Goal: Information Seeking & Learning: Learn about a topic

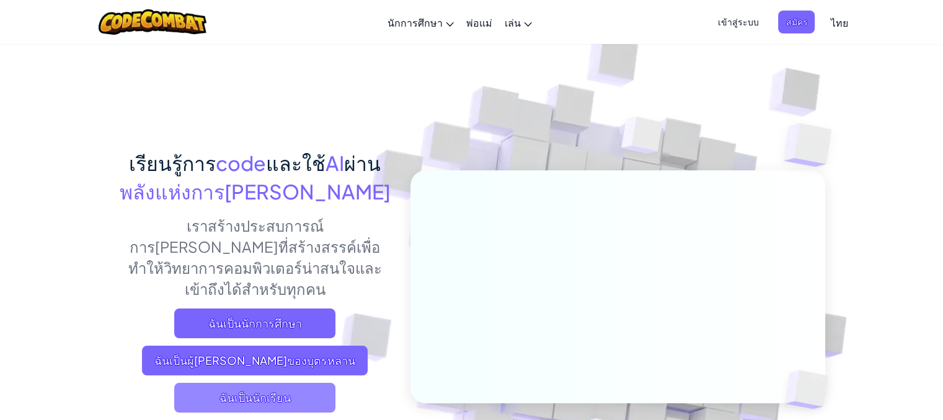
click at [265, 383] on span "ฉันเป็นนักเรียน" at bounding box center [254, 398] width 161 height 30
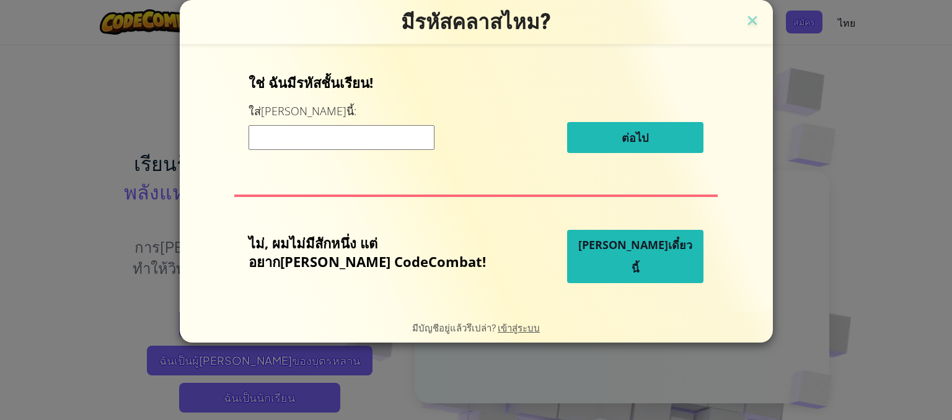
click at [626, 249] on button "[PERSON_NAME]เดี๋ยวนี้" at bounding box center [635, 256] width 136 height 53
click at [637, 264] on button "[PERSON_NAME]เดี๋ยวนี้" at bounding box center [635, 256] width 136 height 53
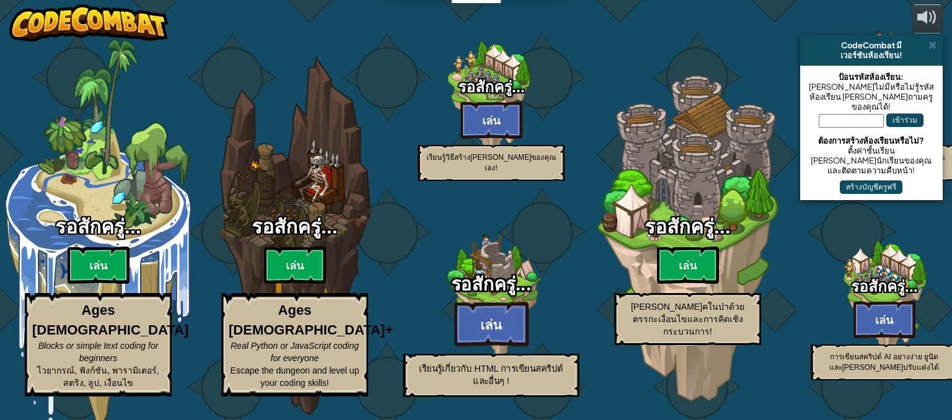
select select "th"
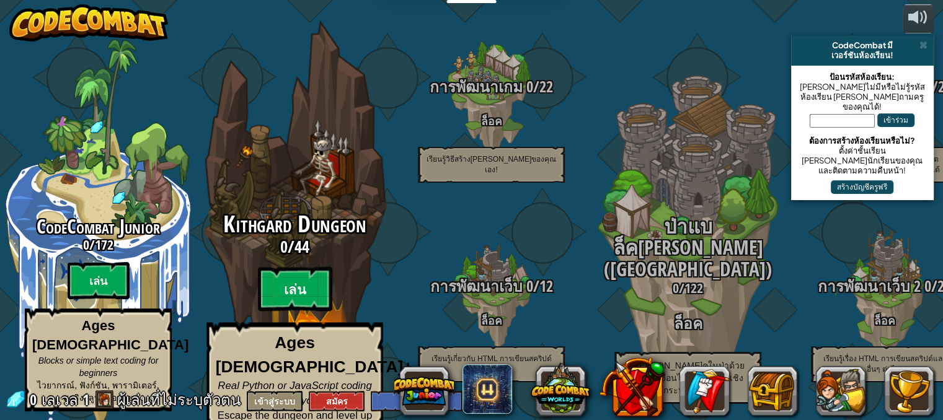
click at [319, 281] on btn "เล่น" at bounding box center [295, 289] width 74 height 45
select select "th"
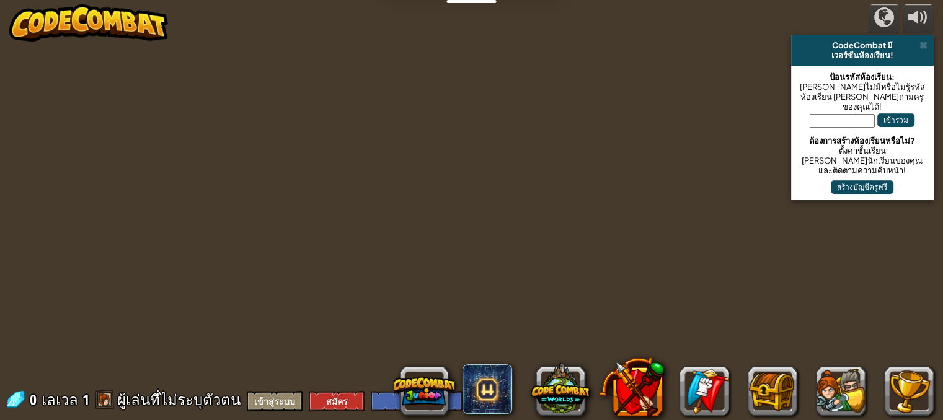
select select "th"
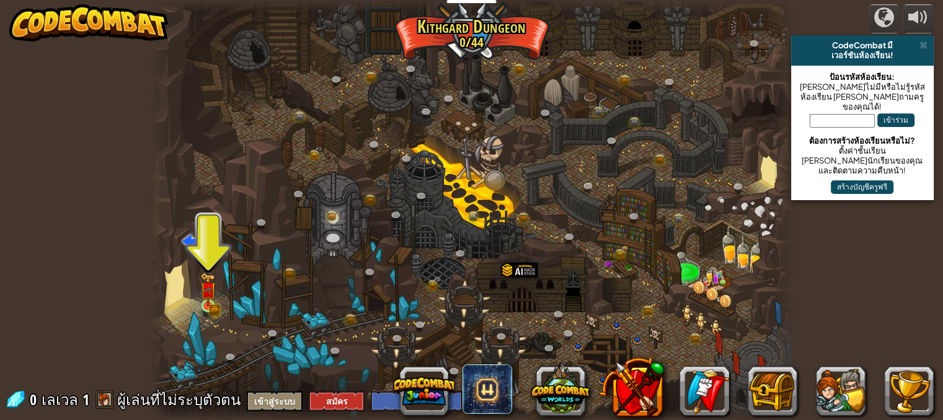
click at [210, 301] on img at bounding box center [208, 290] width 16 height 34
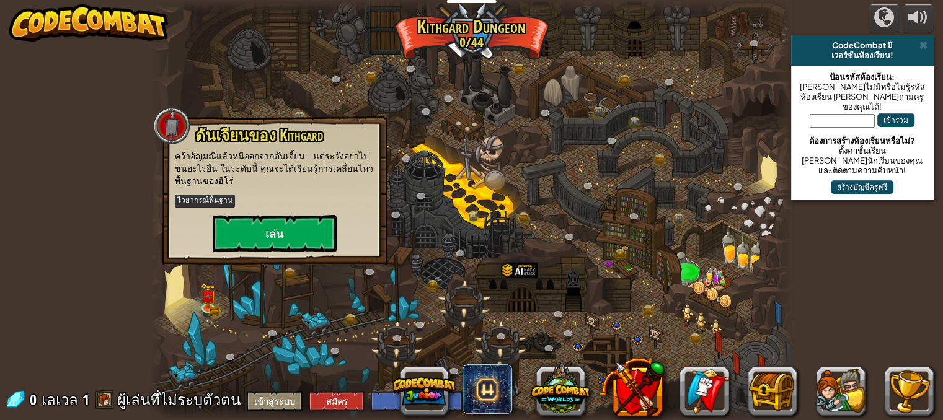
click at [245, 257] on div "ดันเจียนของ Kithgard คว้า[PERSON_NAME]แล้วหนีออกจากดันเจี้ยน—แต่ระวังอย่าไปชนอะ…" at bounding box center [274, 191] width 224 height 148
click at [273, 242] on button "เล่น" at bounding box center [275, 233] width 124 height 37
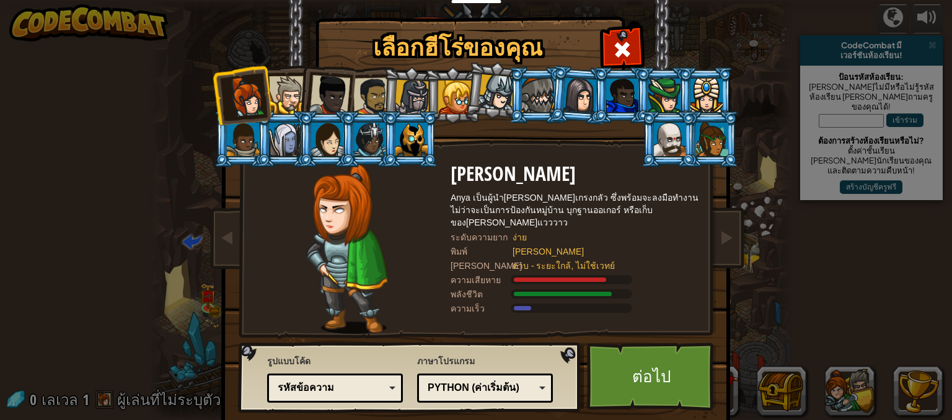
click at [305, 121] on li at bounding box center [326, 139] width 56 height 56
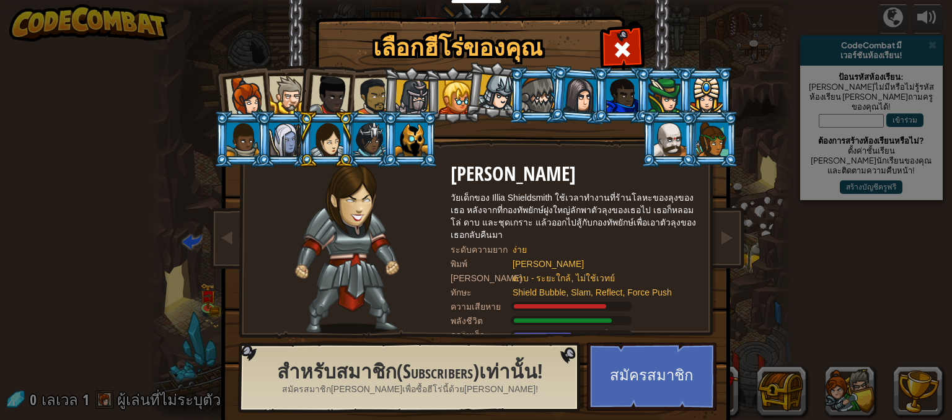
drag, startPoint x: 448, startPoint y: 85, endPoint x: 459, endPoint y: 85, distance: 11.2
click at [455, 85] on div at bounding box center [454, 97] width 33 height 33
drag, startPoint x: 595, startPoint y: 97, endPoint x: 622, endPoint y: 96, distance: 27.3
click at [606, 98] on li at bounding box center [621, 95] width 56 height 56
click at [662, 98] on div at bounding box center [665, 95] width 32 height 33
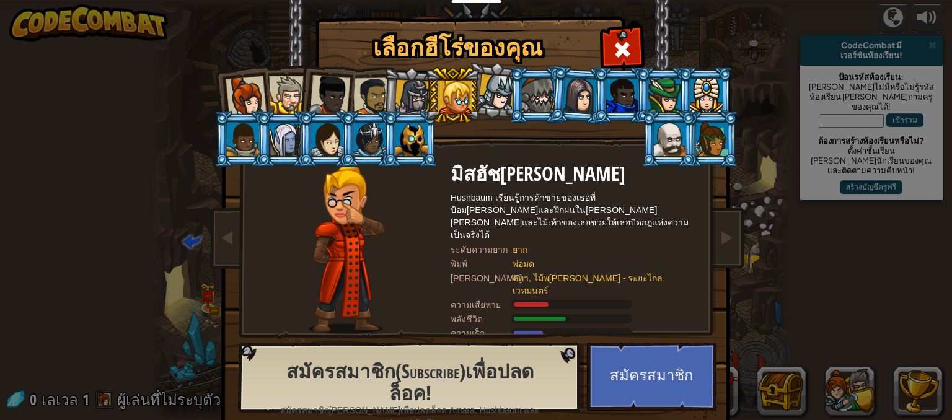
click at [691, 99] on div at bounding box center [707, 95] width 32 height 33
click at [686, 133] on li at bounding box center [669, 139] width 56 height 56
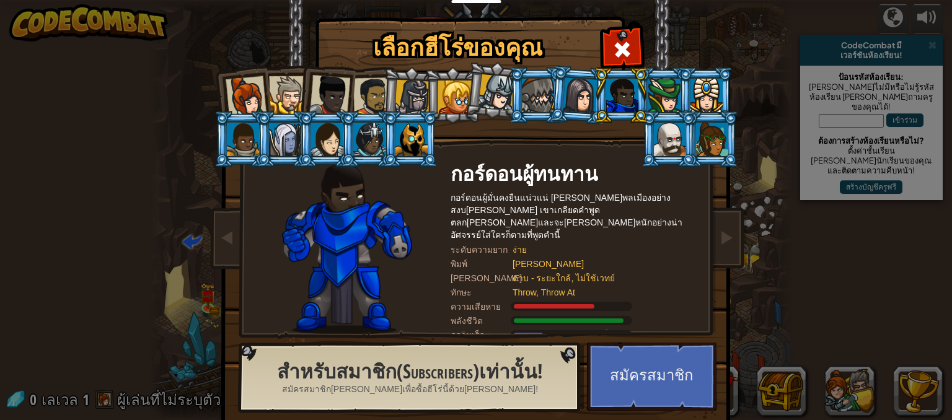
drag, startPoint x: 672, startPoint y: 122, endPoint x: 672, endPoint y: 130, distance: 8.1
click at [672, 130] on li at bounding box center [669, 139] width 56 height 56
drag, startPoint x: 672, startPoint y: 130, endPoint x: 671, endPoint y: 107, distance: 23.0
click at [672, 127] on div at bounding box center [670, 139] width 32 height 33
drag, startPoint x: 677, startPoint y: 129, endPoint x: 681, endPoint y: 112, distance: 17.2
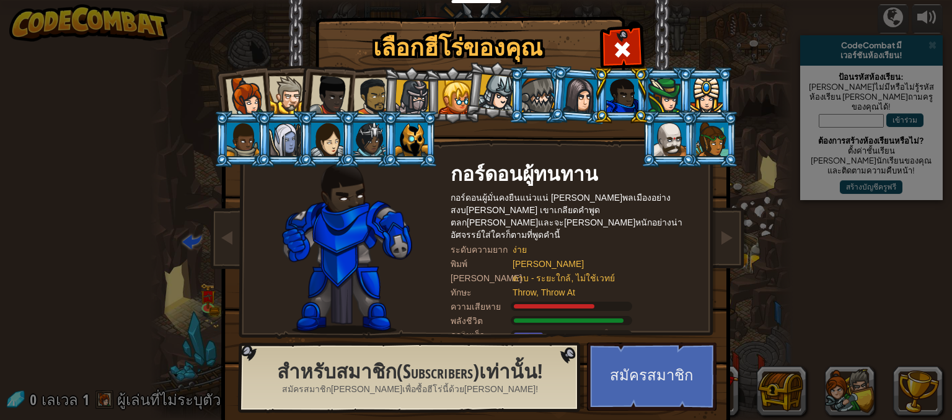
click at [687, 146] on li at bounding box center [669, 139] width 56 height 56
drag, startPoint x: 698, startPoint y: 144, endPoint x: 693, endPoint y: 141, distance: 6.4
click at [696, 67] on ol at bounding box center [477, 67] width 512 height 0
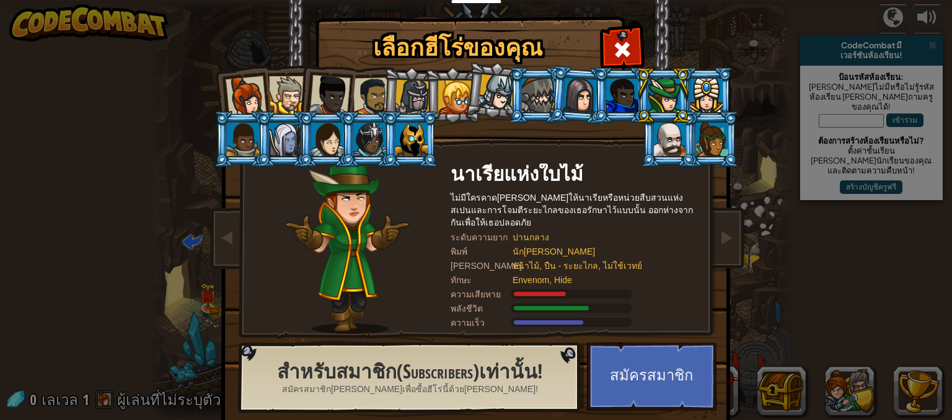
drag, startPoint x: 693, startPoint y: 141, endPoint x: 531, endPoint y: 100, distance: 167.1
click at [678, 67] on ol at bounding box center [477, 67] width 512 height 0
drag, startPoint x: 531, startPoint y: 100, endPoint x: 457, endPoint y: 91, distance: 74.3
click at [491, 67] on ol at bounding box center [477, 67] width 512 height 0
drag, startPoint x: 422, startPoint y: 87, endPoint x: 376, endPoint y: 79, distance: 47.2
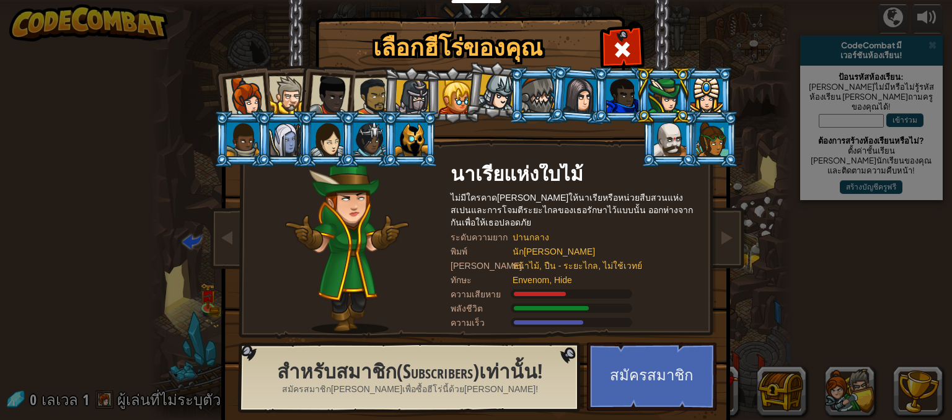
click at [412, 67] on ol at bounding box center [477, 67] width 512 height 0
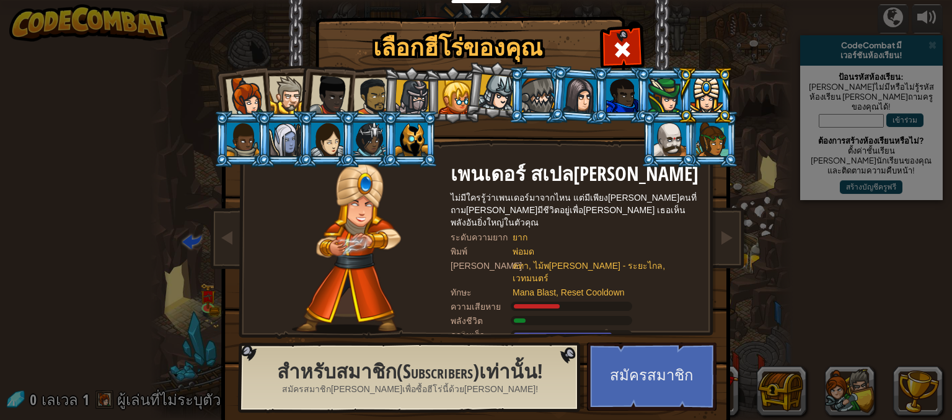
drag, startPoint x: 376, startPoint y: 79, endPoint x: 352, endPoint y: 102, distance: 33.3
click at [373, 79] on div at bounding box center [372, 97] width 38 height 38
drag, startPoint x: 352, startPoint y: 102, endPoint x: 328, endPoint y: 112, distance: 26.1
click at [341, 67] on ol at bounding box center [477, 67] width 512 height 0
drag, startPoint x: 328, startPoint y: 112, endPoint x: 310, endPoint y: 113, distance: 18.0
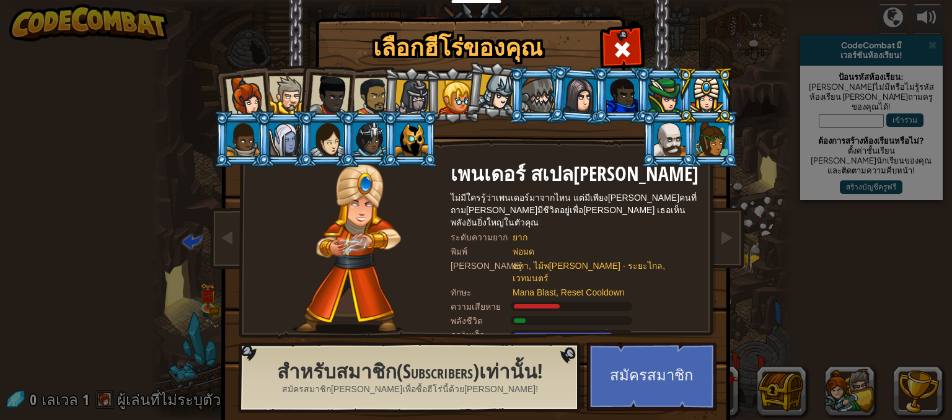
click at [317, 67] on ol at bounding box center [477, 67] width 512 height 0
click at [310, 113] on li at bounding box center [326, 139] width 56 height 56
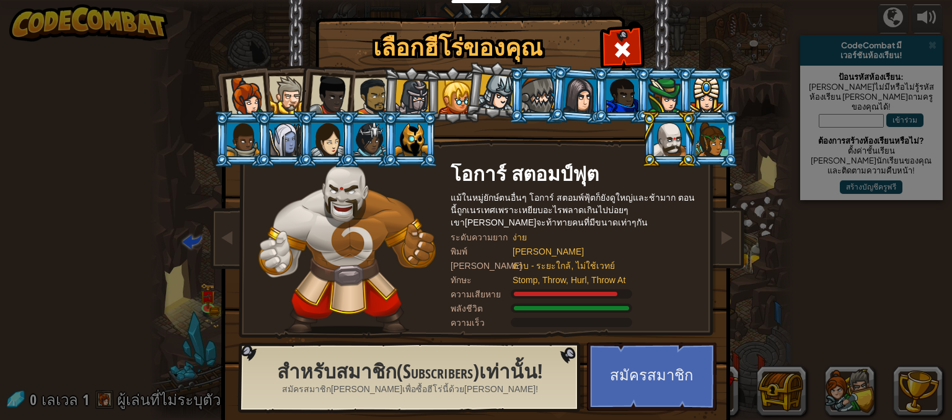
click at [412, 105] on div at bounding box center [412, 97] width 35 height 35
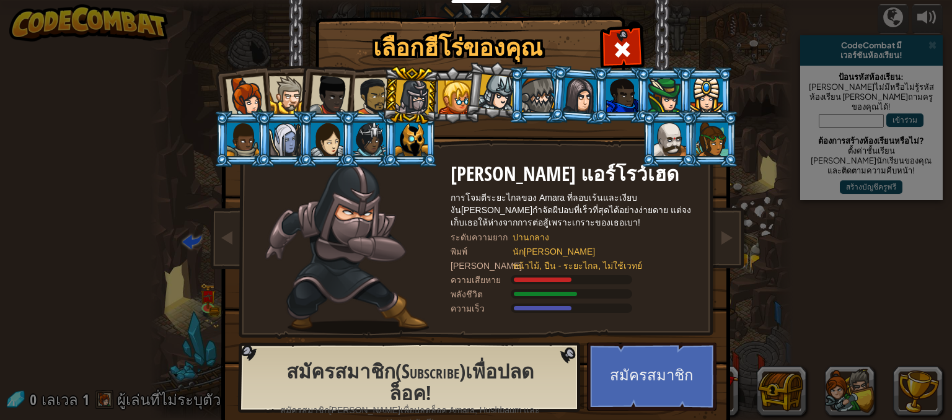
drag, startPoint x: 368, startPoint y: 86, endPoint x: 347, endPoint y: 89, distance: 20.6
click at [363, 87] on div at bounding box center [372, 97] width 38 height 38
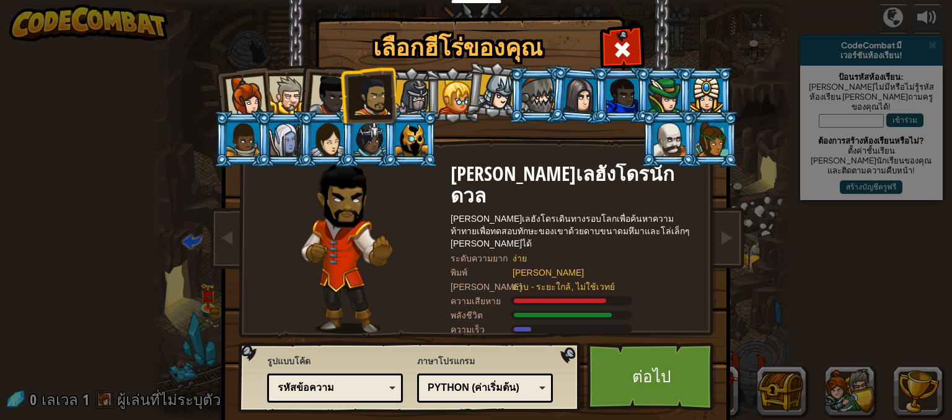
click at [345, 89] on li at bounding box center [368, 95] width 57 height 58
click at [344, 90] on li at bounding box center [368, 95] width 57 height 58
click at [323, 92] on div at bounding box center [329, 95] width 41 height 41
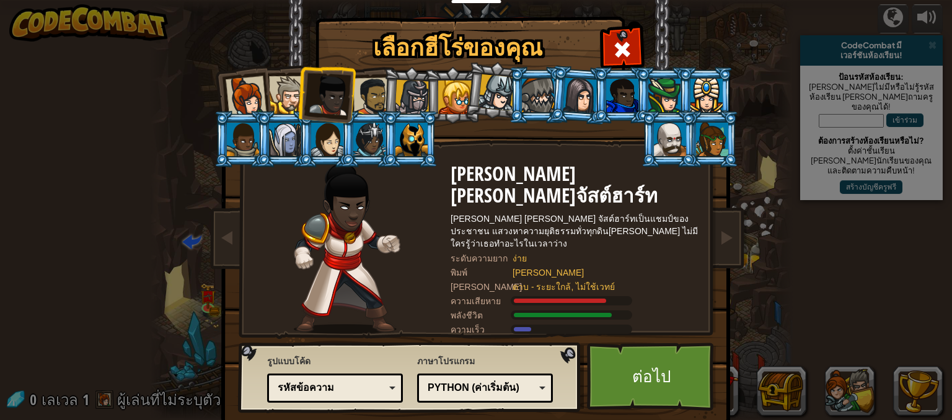
click at [370, 87] on div at bounding box center [372, 97] width 38 height 38
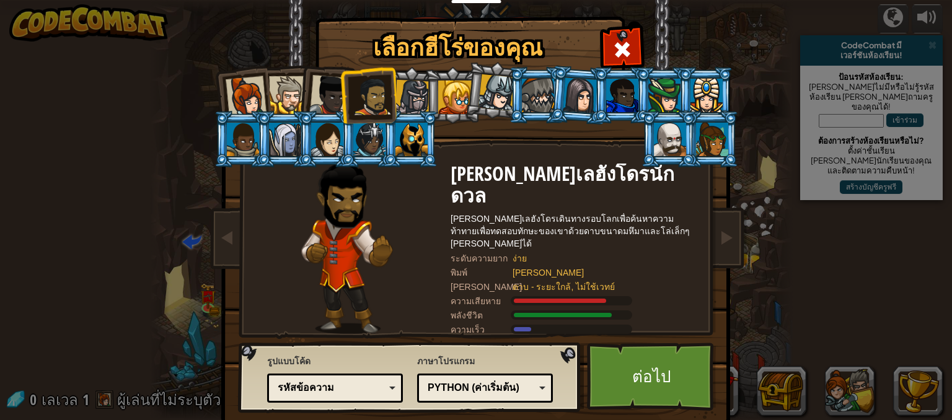
click at [278, 137] on div at bounding box center [285, 139] width 32 height 33
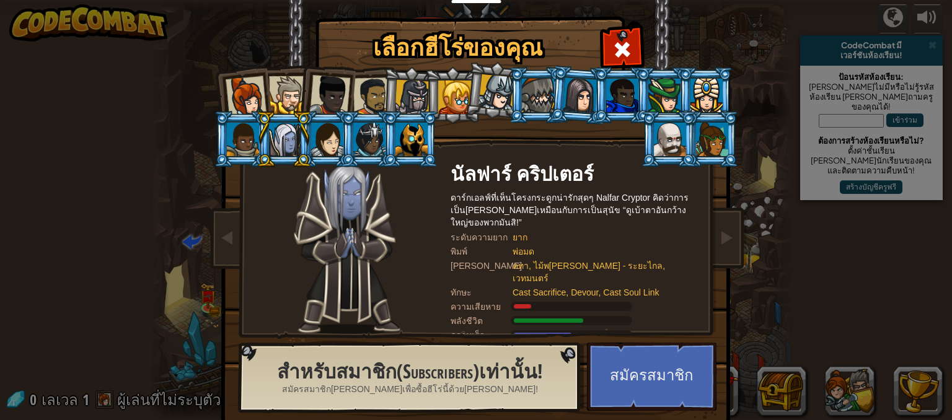
click at [655, 95] on div at bounding box center [665, 95] width 32 height 33
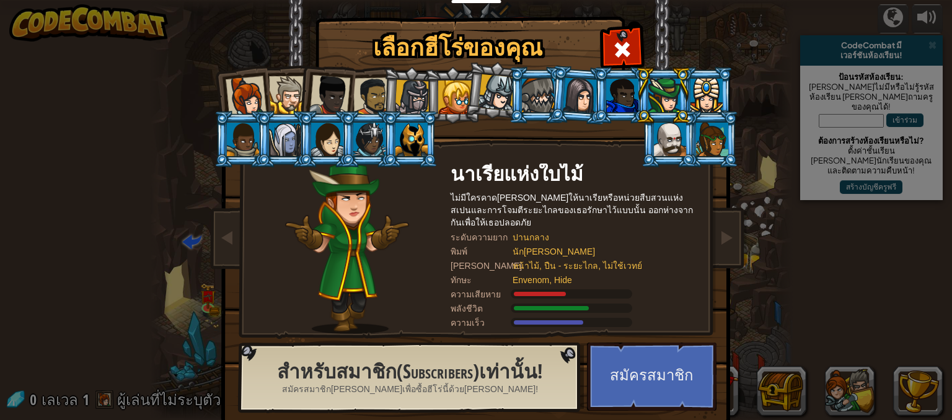
click at [717, 136] on div at bounding box center [712, 139] width 32 height 33
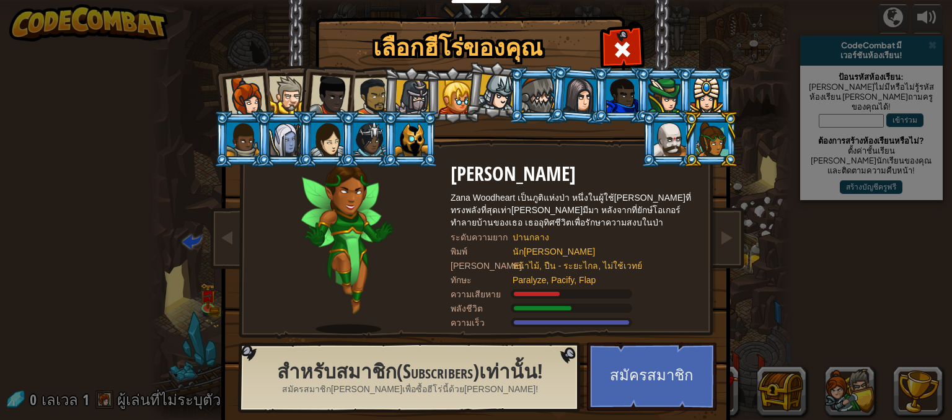
click at [663, 134] on div at bounding box center [670, 139] width 32 height 33
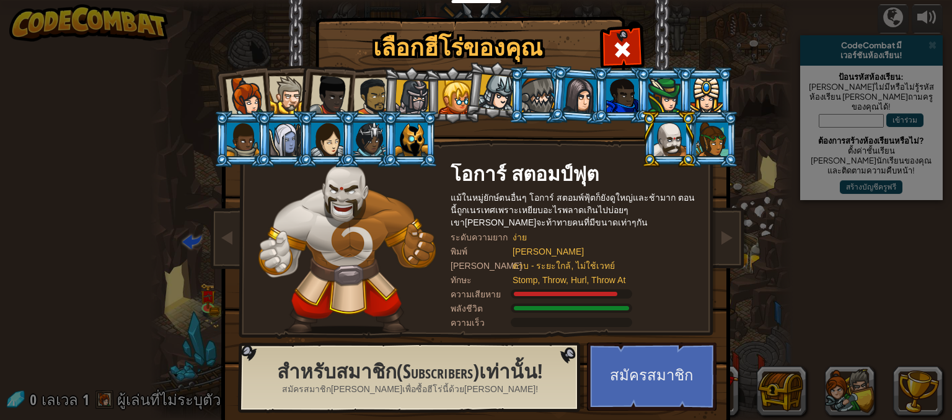
click at [683, 83] on li at bounding box center [706, 95] width 56 height 56
click at [642, 107] on li at bounding box center [664, 95] width 56 height 56
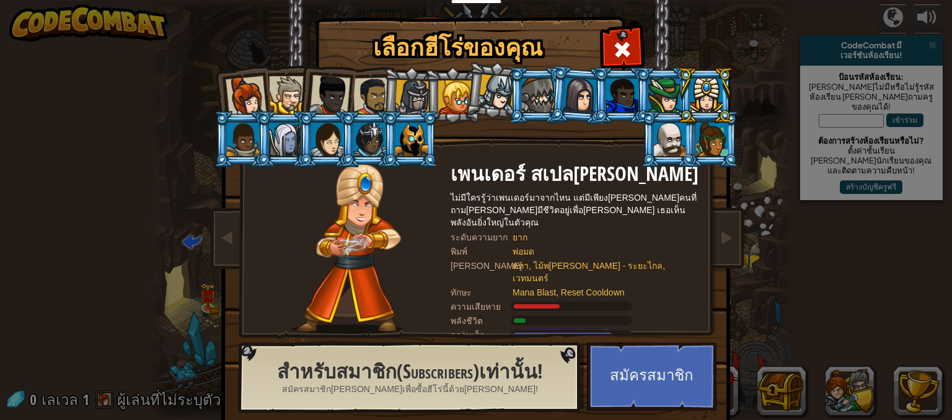
drag, startPoint x: 525, startPoint y: 63, endPoint x: 518, endPoint y: 63, distance: 7.4
click at [518, 63] on div "[PERSON_NAME] Anya เป็นผู้นำ[PERSON_NAME]เกรงกลัว ซึ่งพร้อมจะลงมือทำงาน ไม่ว่าจ…" at bounding box center [476, 196] width 465 height 270
drag, startPoint x: 634, startPoint y: 77, endPoint x: 567, endPoint y: 87, distance: 67.7
click at [636, 78] on li at bounding box center [664, 95] width 56 height 56
drag, startPoint x: 567, startPoint y: 87, endPoint x: 617, endPoint y: 88, distance: 49.6
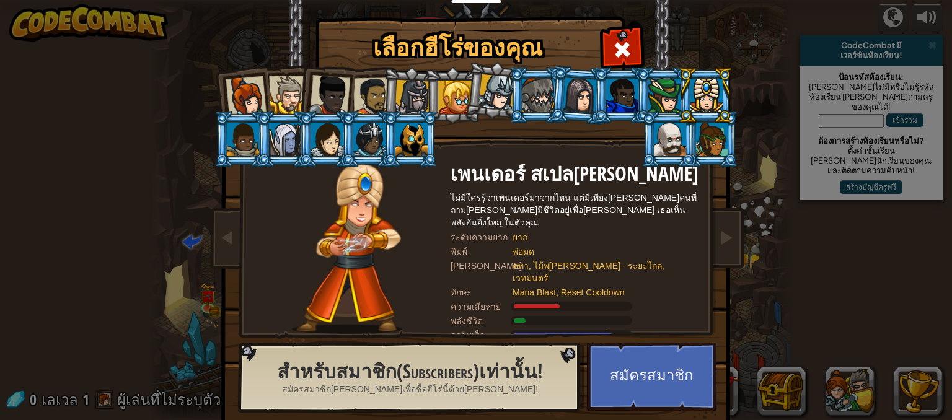
click at [570, 87] on div at bounding box center [580, 95] width 35 height 35
click at [617, 88] on div at bounding box center [622, 95] width 32 height 33
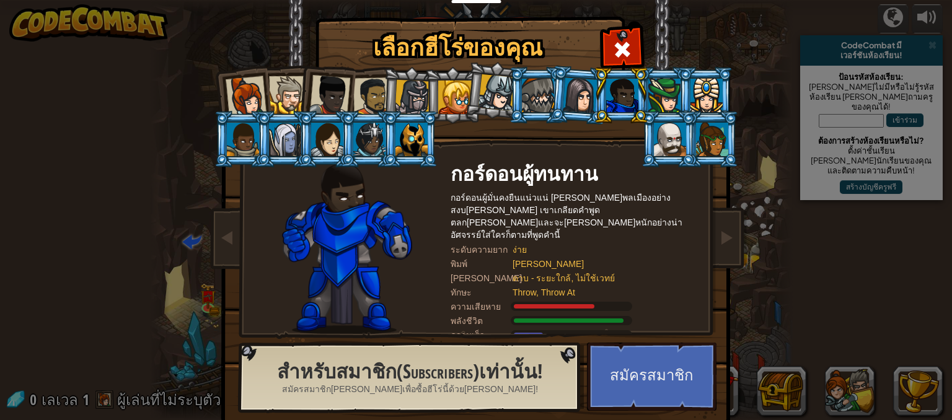
click at [704, 89] on div at bounding box center [707, 95] width 32 height 33
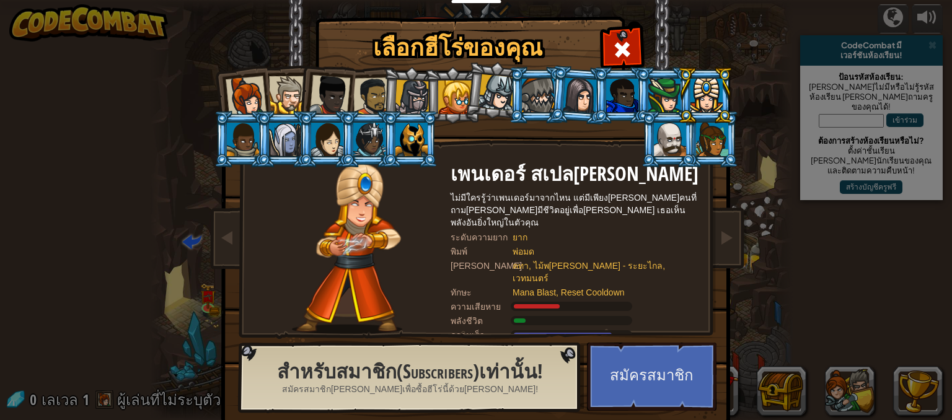
click at [440, 94] on div at bounding box center [454, 97] width 33 height 33
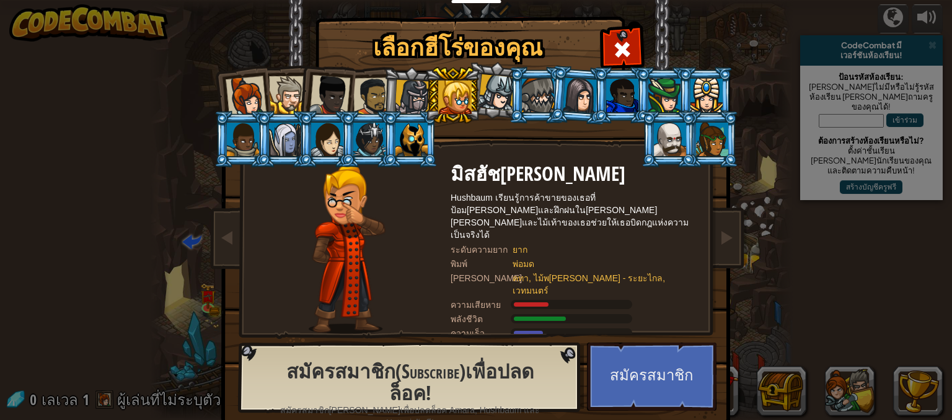
click at [283, 90] on div at bounding box center [288, 95] width 38 height 38
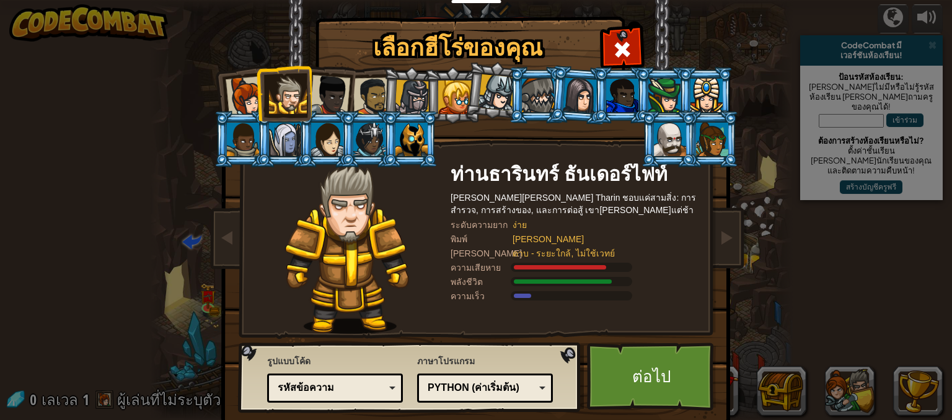
click at [370, 96] on div at bounding box center [372, 97] width 38 height 38
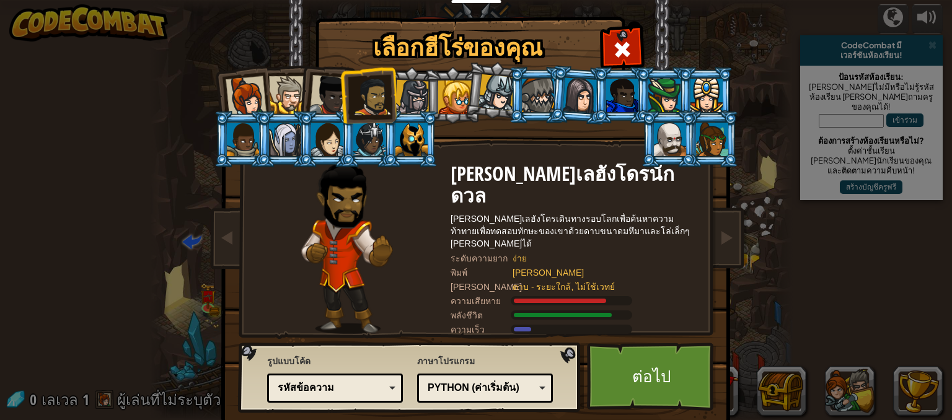
click at [417, 89] on div at bounding box center [412, 97] width 35 height 35
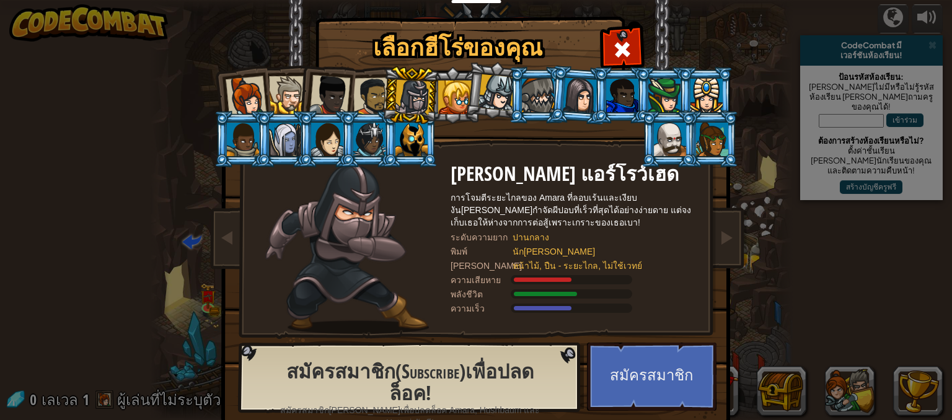
click at [451, 100] on div at bounding box center [454, 97] width 33 height 33
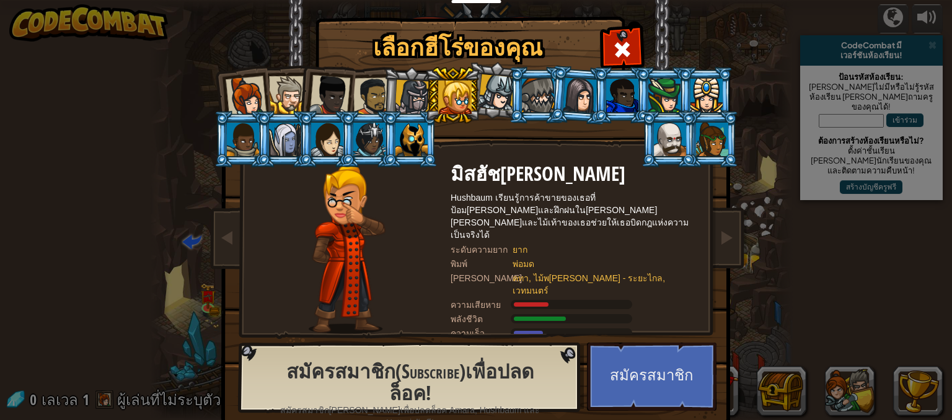
click at [464, 99] on div at bounding box center [454, 97] width 33 height 33
click at [483, 95] on div at bounding box center [497, 92] width 37 height 37
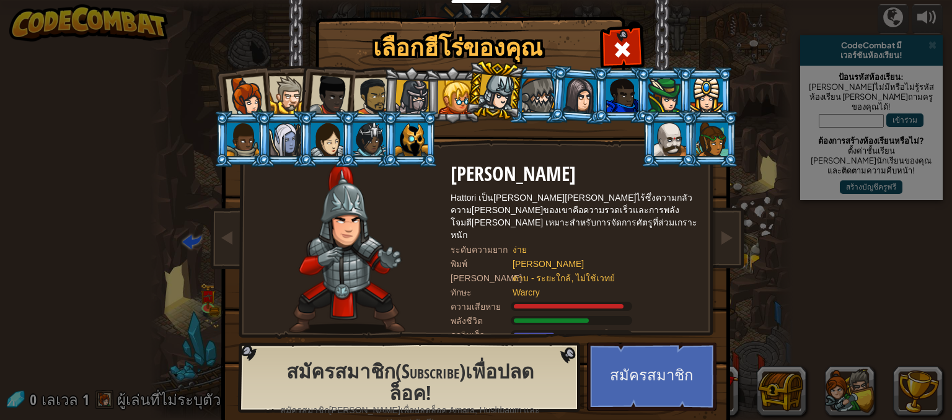
click at [522, 95] on div at bounding box center [538, 95] width 32 height 33
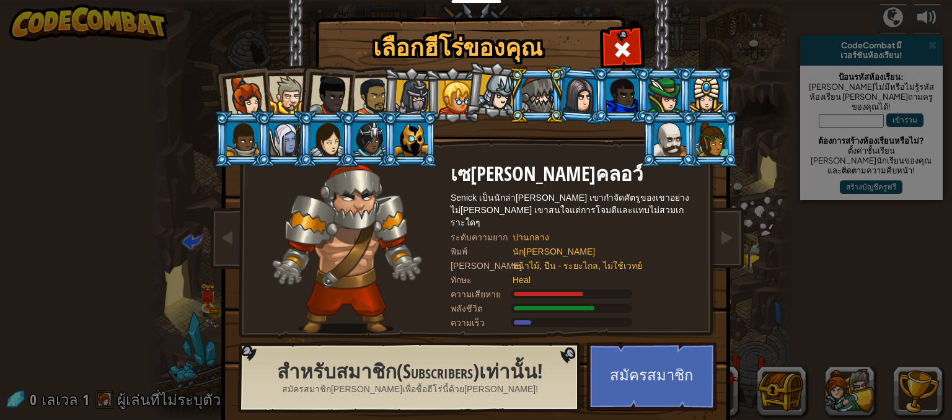
click at [574, 90] on div at bounding box center [580, 95] width 35 height 35
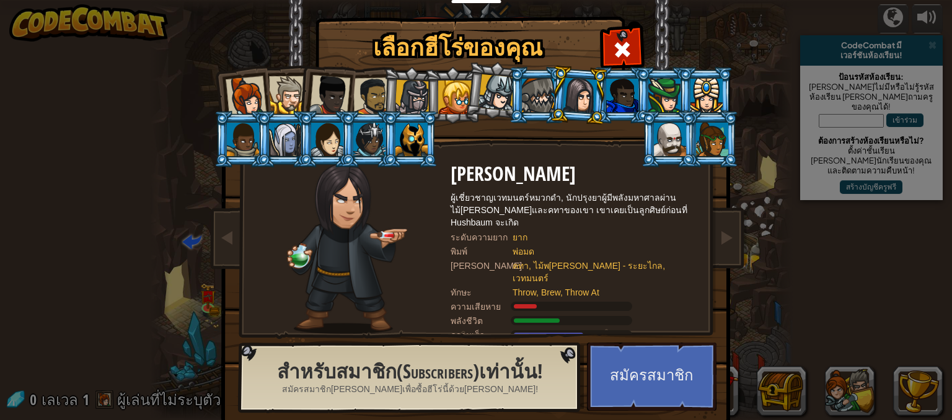
click at [416, 91] on div at bounding box center [412, 97] width 35 height 35
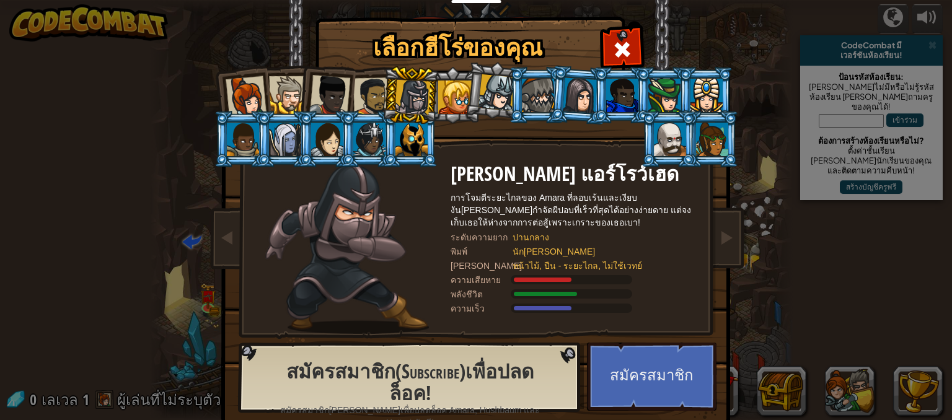
click at [438, 375] on h2 "สมัครสมาชิก(Subscribe)เพื่อปลดล็อค!" at bounding box center [410, 383] width 286 height 43
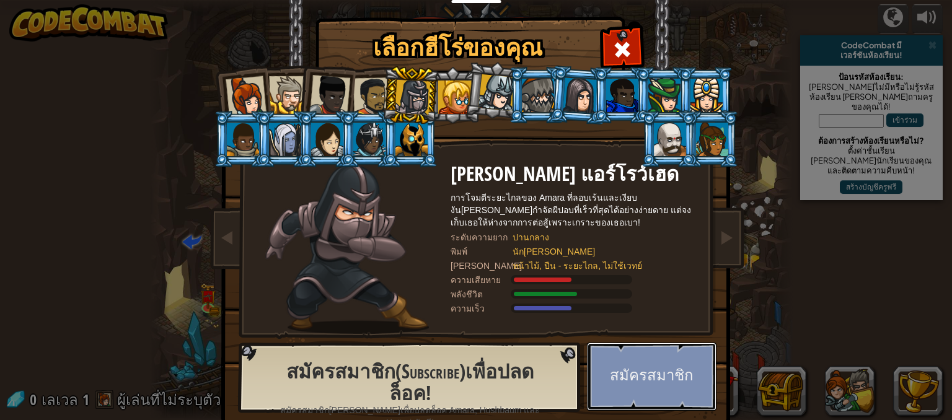
click at [603, 377] on button "สมัครสมาชิก" at bounding box center [652, 377] width 130 height 68
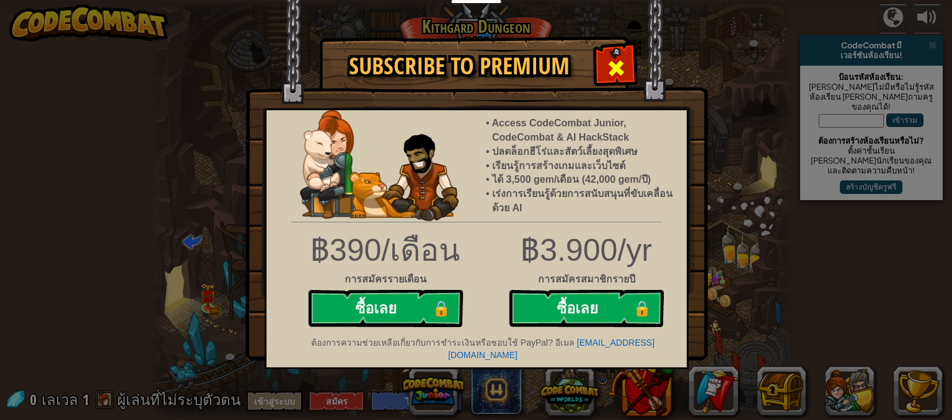
click at [625, 71] on span at bounding box center [616, 68] width 20 height 20
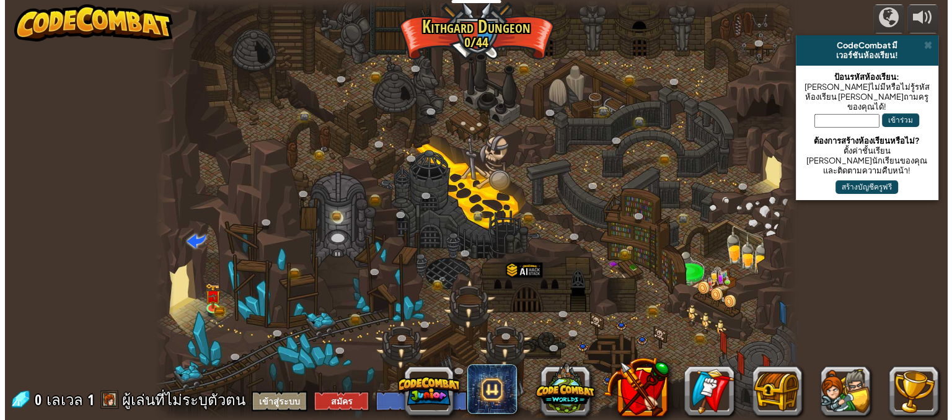
scroll to position [1, 0]
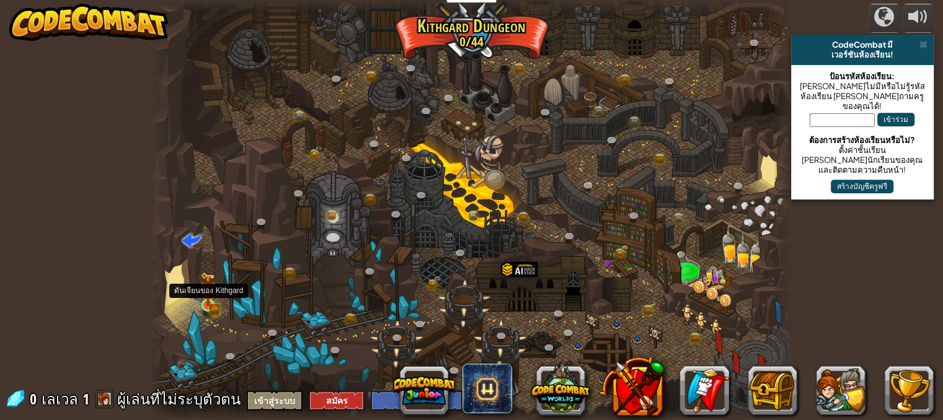
click at [200, 296] on img at bounding box center [208, 289] width 16 height 34
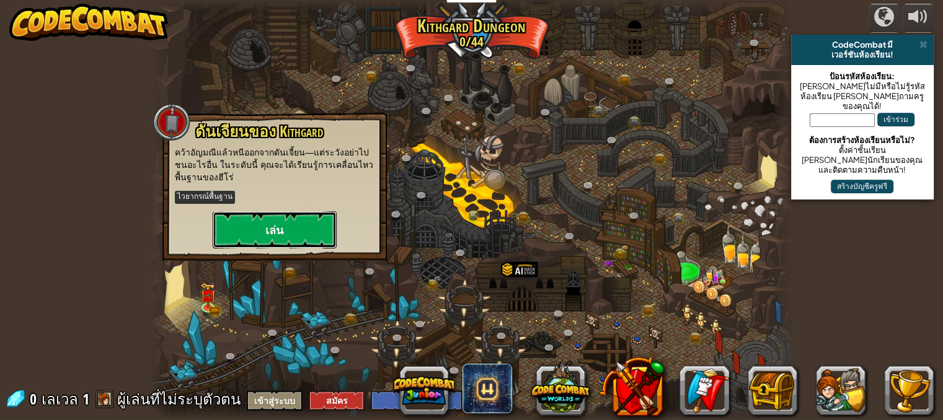
click at [262, 228] on button "เล่น" at bounding box center [275, 229] width 124 height 37
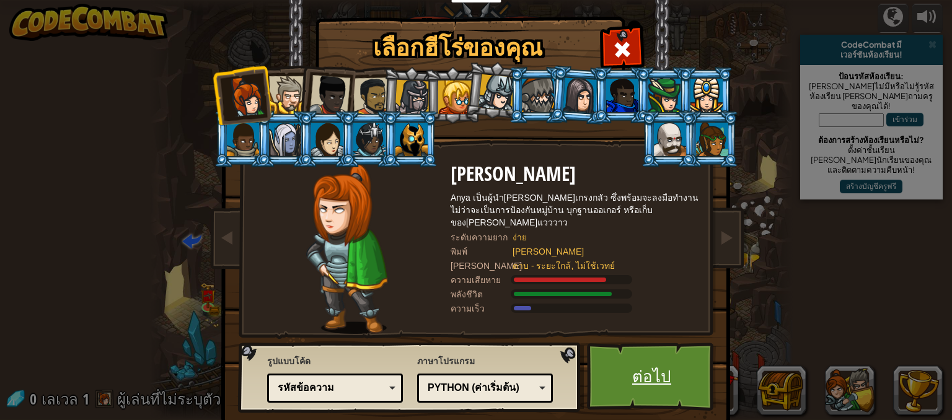
click at [647, 381] on link "ต่อไป" at bounding box center [652, 377] width 130 height 68
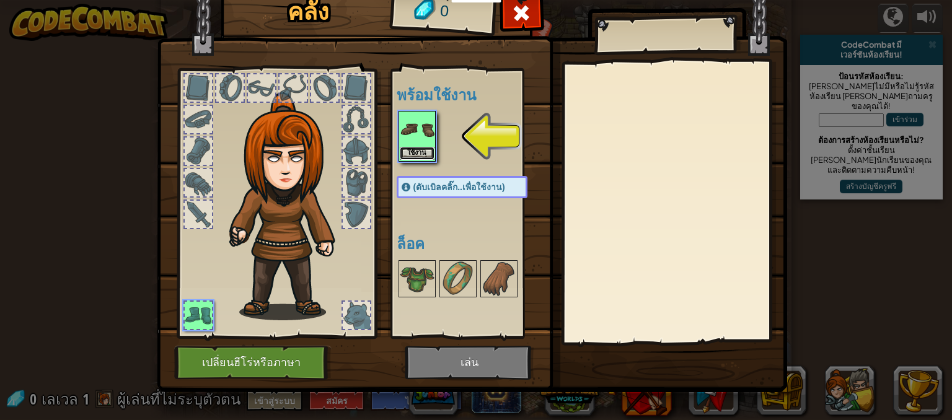
click at [414, 150] on button "ใช้งาน" at bounding box center [417, 153] width 35 height 13
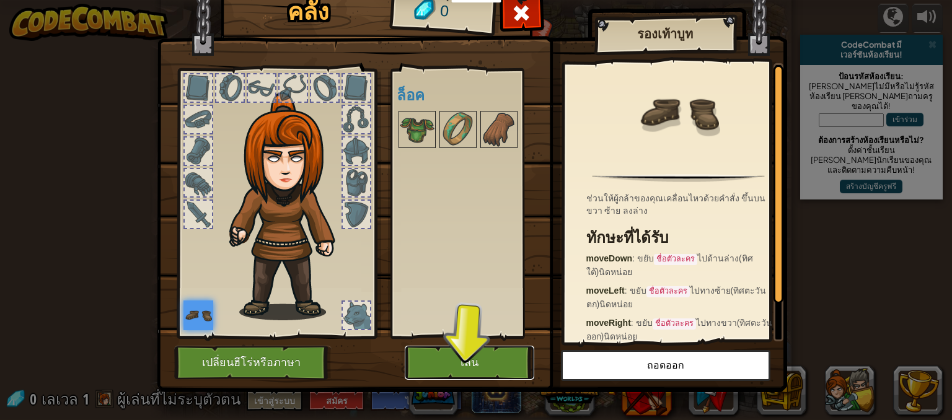
click at [500, 365] on button "เล่น" at bounding box center [470, 363] width 130 height 34
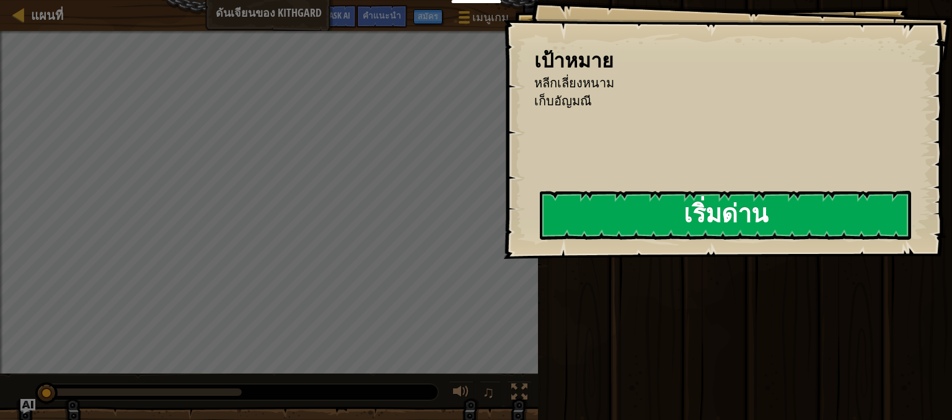
drag, startPoint x: 632, startPoint y: 257, endPoint x: 665, endPoint y: 224, distance: 46.5
click at [637, 249] on div "เป้าหมาย หลีกเลี่ยงหนาม เก็บ[PERSON_NAME] เริ่มด่าน เกิดข้อผิดพลาดในการโหลดจากเ…" at bounding box center [728, 129] width 449 height 259
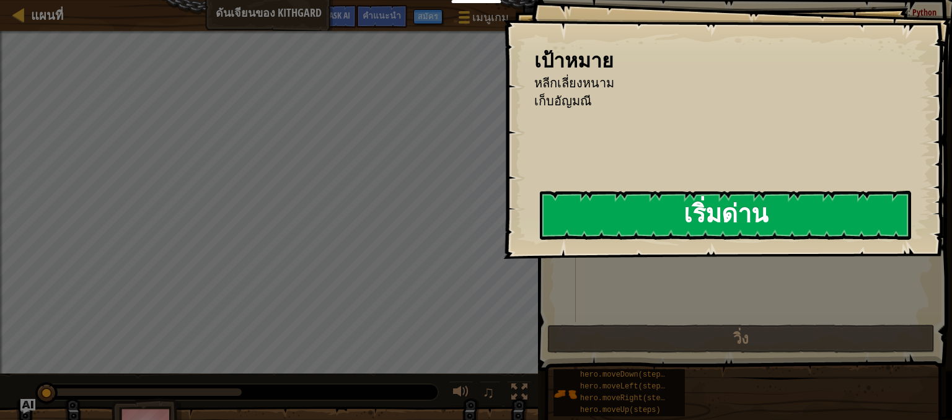
click at [665, 224] on button "เริ่มด่าน" at bounding box center [725, 215] width 371 height 49
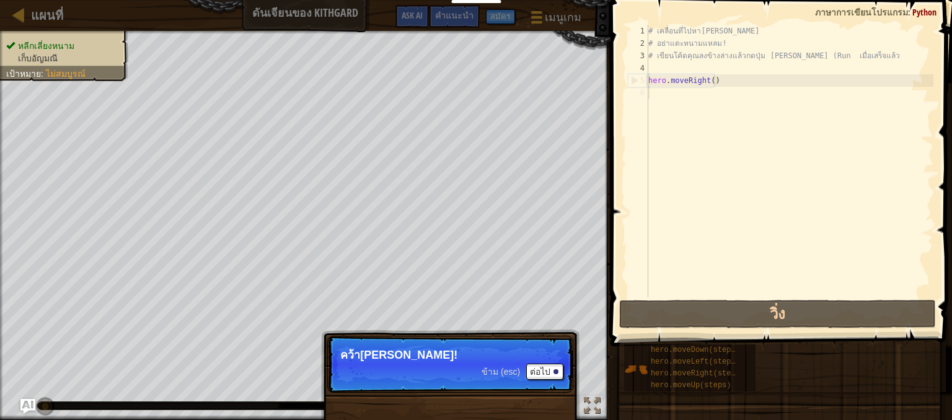
drag, startPoint x: 898, startPoint y: 11, endPoint x: 929, endPoint y: 6, distance: 31.5
click at [910, 8] on div "ภาษาการเขียนโปรแกรม : Python" at bounding box center [876, 12] width 134 height 12
click at [929, 6] on div "1 2 3 4 5 6 # เคลื่อนที่ไปหา[PERSON_NAME] # อย่าแตะหนามแหลม! # เขียนโค้ดคุณลงข้…" at bounding box center [779, 197] width 345 height 383
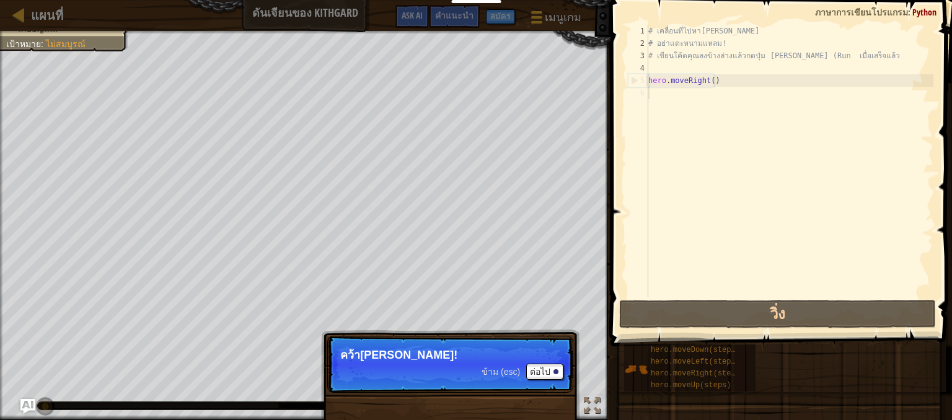
scroll to position [6, 0]
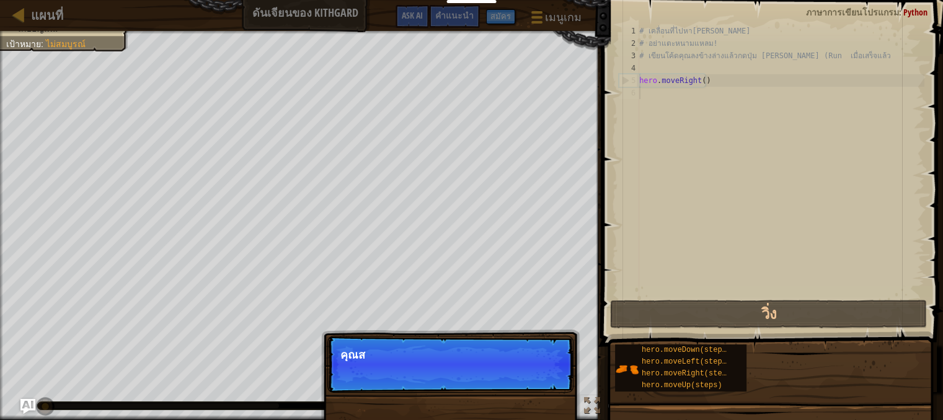
select select "th"
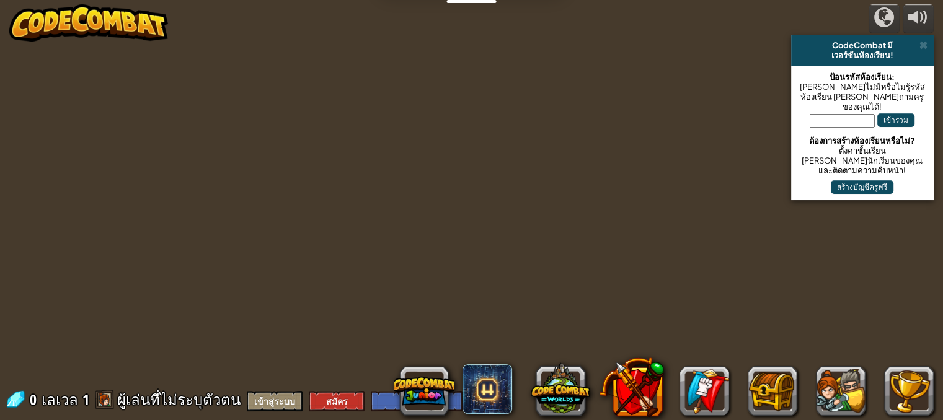
select select "th"
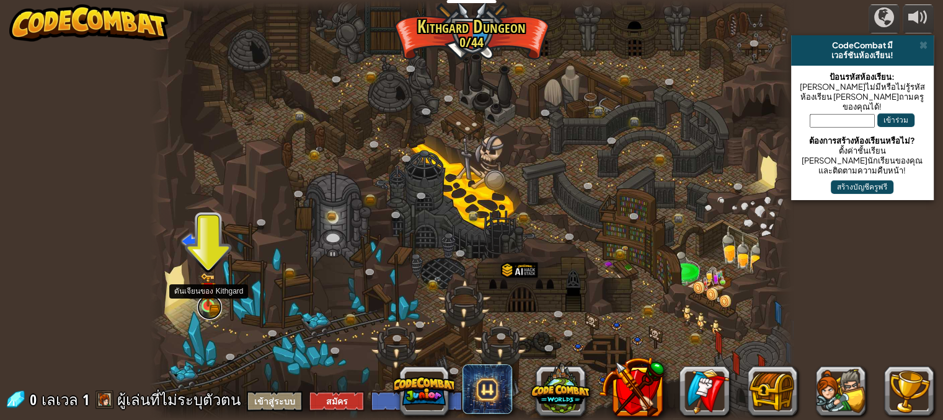
click at [210, 313] on link at bounding box center [209, 307] width 25 height 25
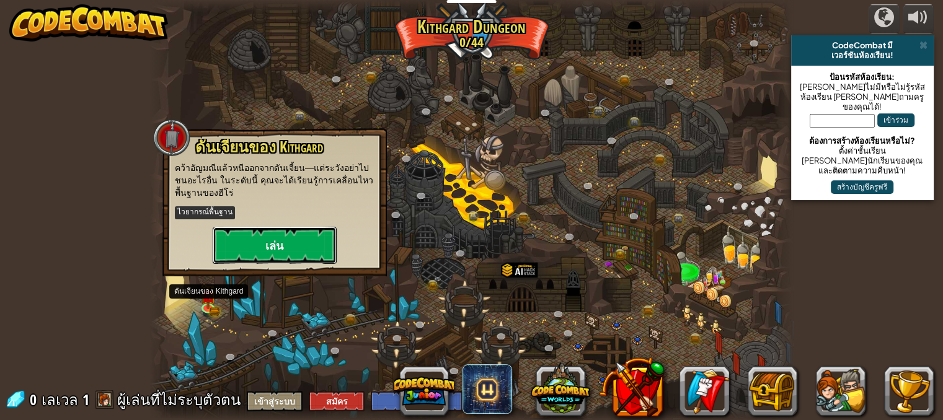
click at [268, 249] on button "เล่น" at bounding box center [275, 245] width 124 height 37
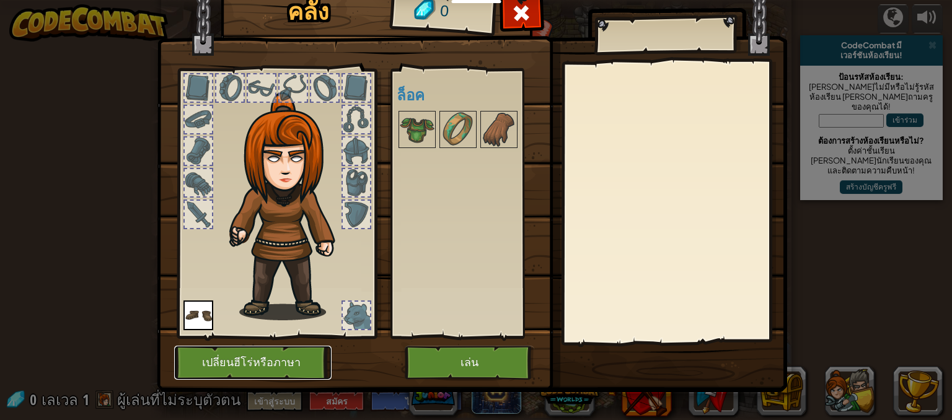
click at [267, 358] on button "เปลี่ยนฮีโร่หรือภาษา" at bounding box center [253, 363] width 158 height 34
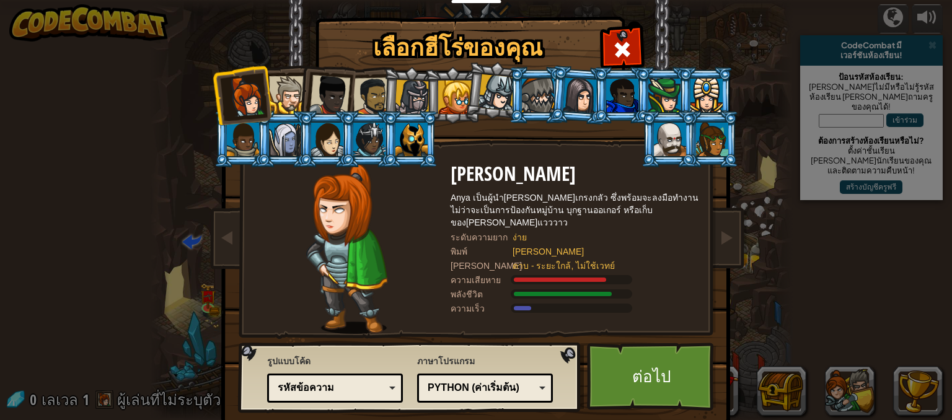
click at [503, 393] on div "Python (ค่าเริ่มต้น)" at bounding box center [481, 388] width 107 height 14
click at [637, 377] on link "ต่อไป" at bounding box center [652, 377] width 130 height 68
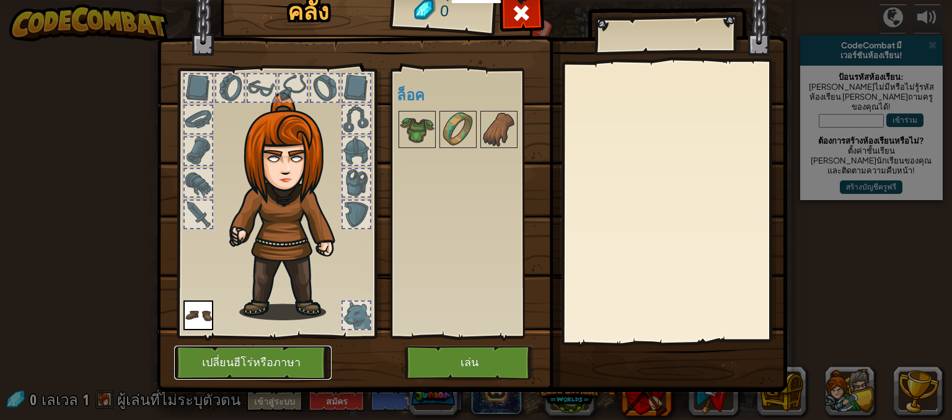
click at [252, 358] on button "เปลี่ยนฮีโร่หรือภาษา" at bounding box center [253, 363] width 158 height 34
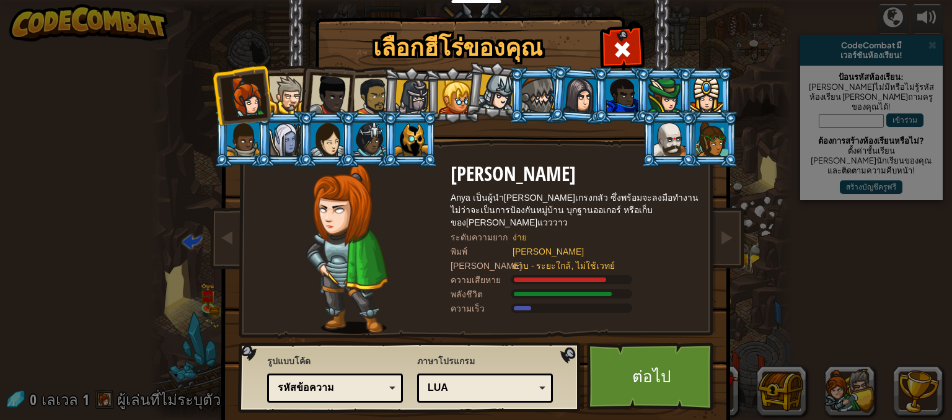
click at [482, 388] on div "Lua" at bounding box center [481, 388] width 107 height 14
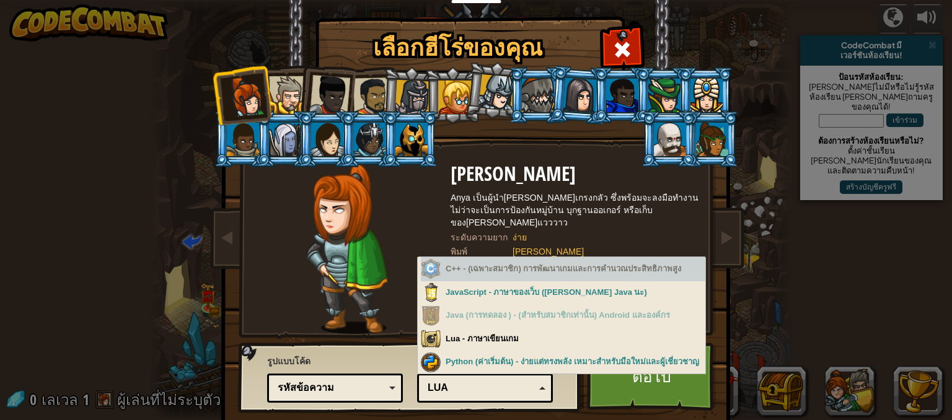
click at [539, 258] on div "C++ - (เฉพาะสมาชิก) การพัฒนาเกมและการคำนวณประสิทธิภาพสูง" at bounding box center [563, 269] width 285 height 24
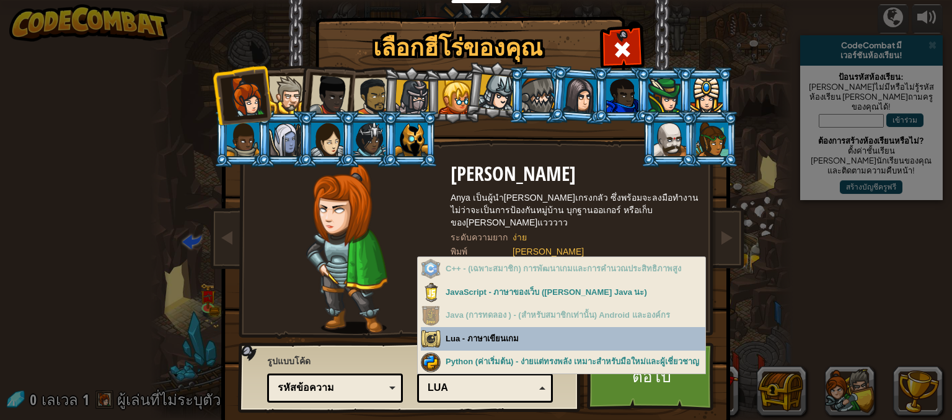
click at [525, 20] on div "เลือกฮีโร่ของคุณ 0 [PERSON_NAME] Anya เป็นผู้นำ[PERSON_NAME]เกรงกลัว ซึ่งพร้อมจ…" at bounding box center [476, 19] width 508 height 1
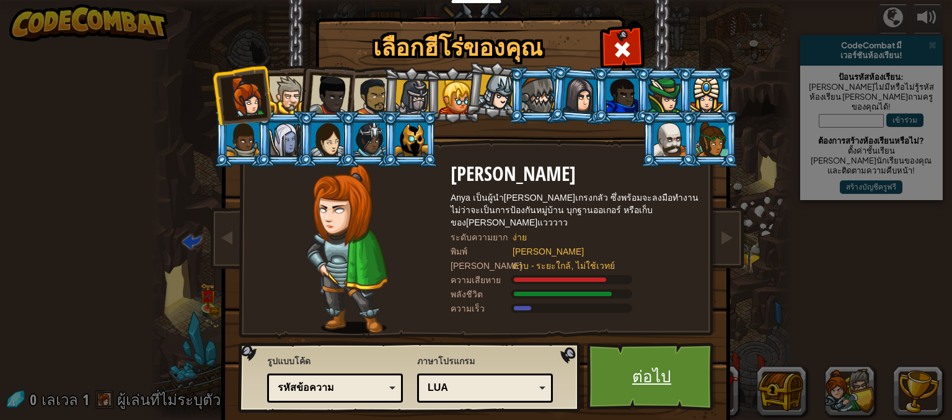
click at [616, 381] on link "ต่อไป" at bounding box center [652, 377] width 130 height 68
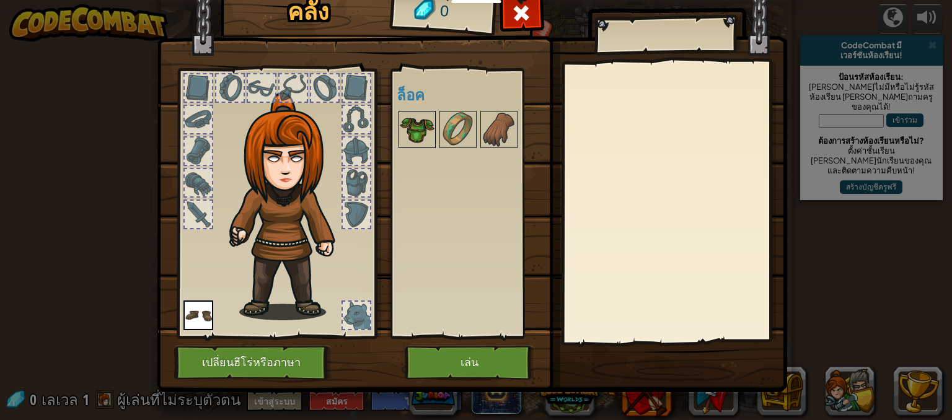
click at [407, 115] on img at bounding box center [417, 129] width 35 height 35
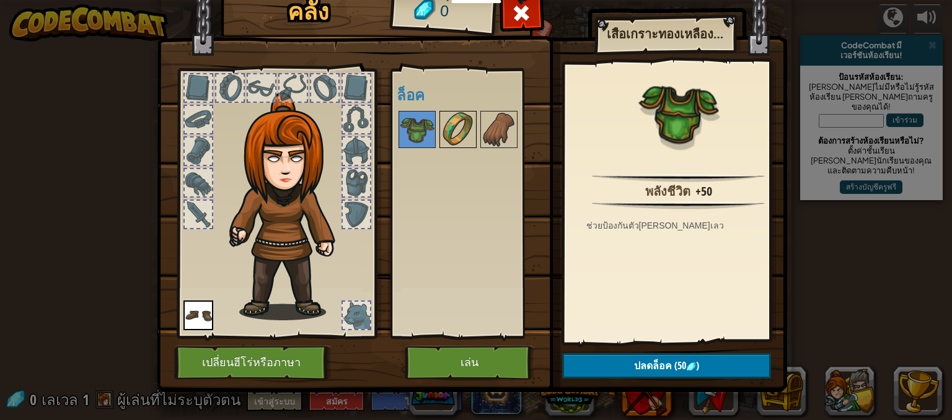
click at [461, 132] on img at bounding box center [458, 129] width 35 height 35
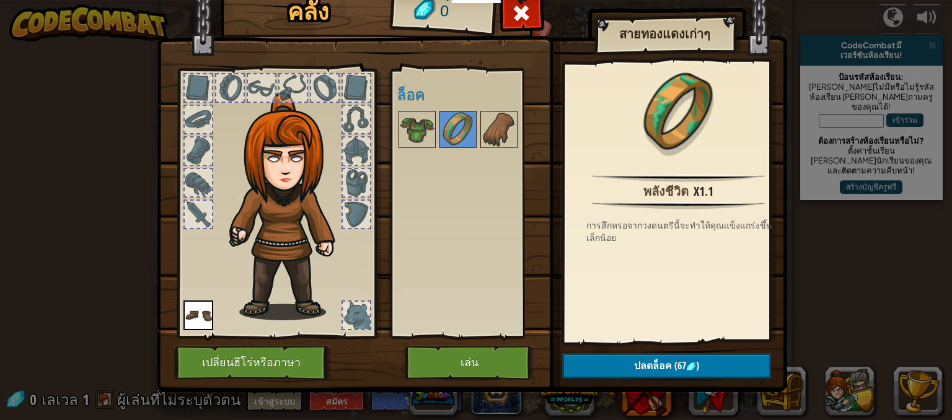
click at [473, 134] on div at bounding box center [475, 129] width 156 height 41
click at [473, 140] on div at bounding box center [475, 129] width 156 height 41
click at [448, 136] on img at bounding box center [458, 129] width 35 height 35
click at [459, 138] on img at bounding box center [458, 129] width 35 height 35
click at [459, 140] on img at bounding box center [458, 129] width 35 height 35
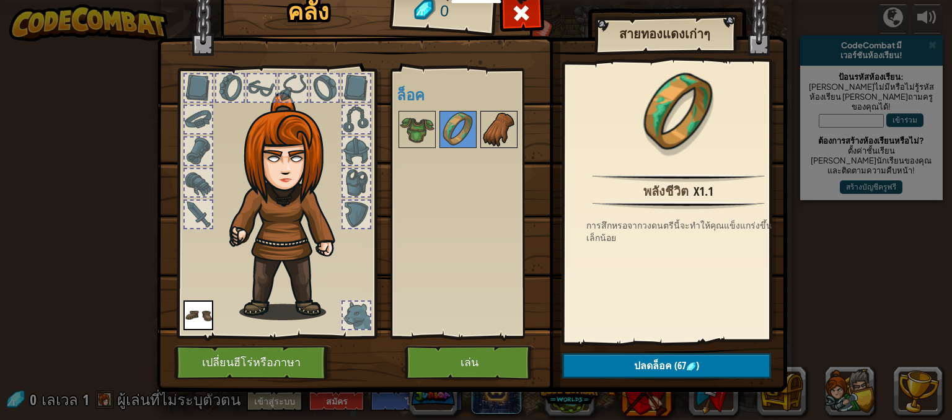
click at [491, 140] on img at bounding box center [499, 129] width 35 height 35
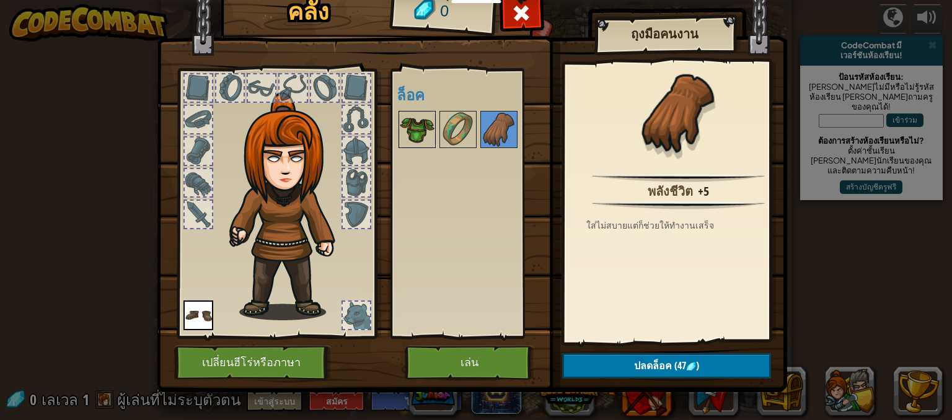
drag, startPoint x: 447, startPoint y: 136, endPoint x: 411, endPoint y: 138, distance: 36.6
click at [441, 136] on img at bounding box center [458, 129] width 35 height 35
click at [411, 138] on img at bounding box center [417, 129] width 35 height 35
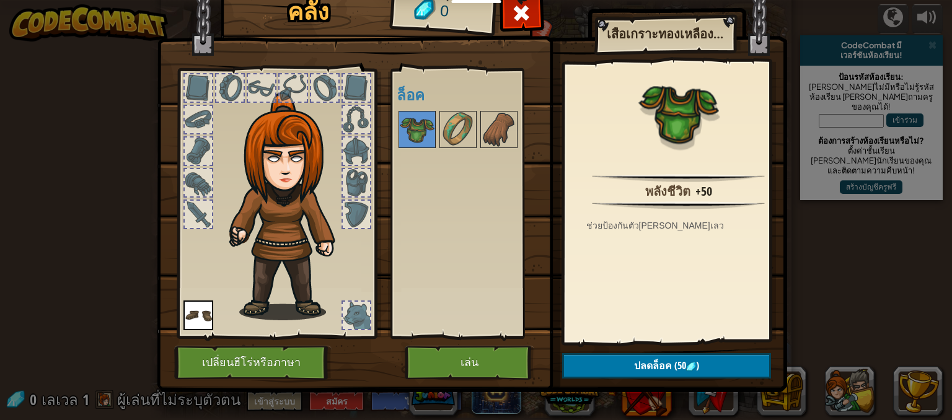
click at [477, 386] on img at bounding box center [472, 167] width 631 height 450
click at [474, 379] on button "เล่น" at bounding box center [470, 363] width 130 height 34
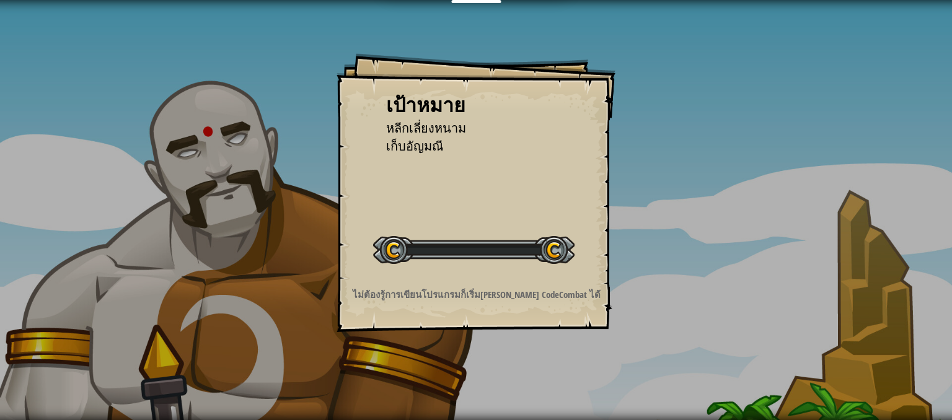
click at [482, 375] on div "เป้าหมาย หลีกเลี่ยงหนาม เก็บ[PERSON_NAME] เริ่มด่าน เกิดข้อผิดพลาดในการโหลดจากเ…" at bounding box center [476, 210] width 952 height 420
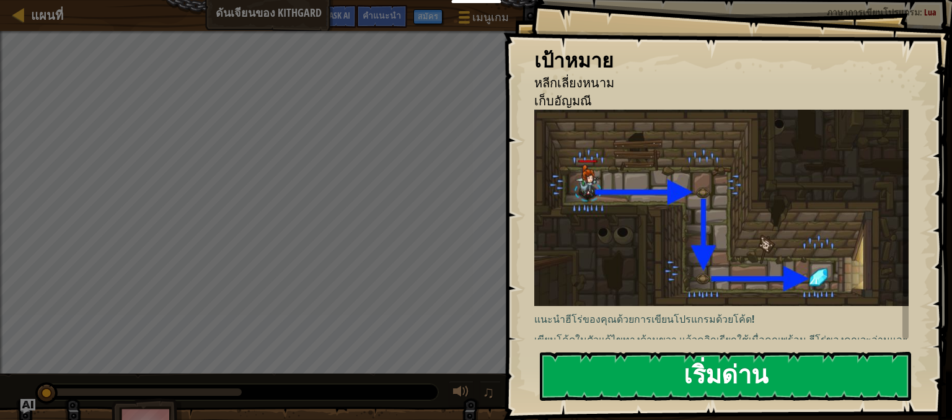
drag, startPoint x: 685, startPoint y: 309, endPoint x: 676, endPoint y: 301, distance: 12.3
click at [683, 352] on button "เริ่มด่าน" at bounding box center [725, 376] width 371 height 49
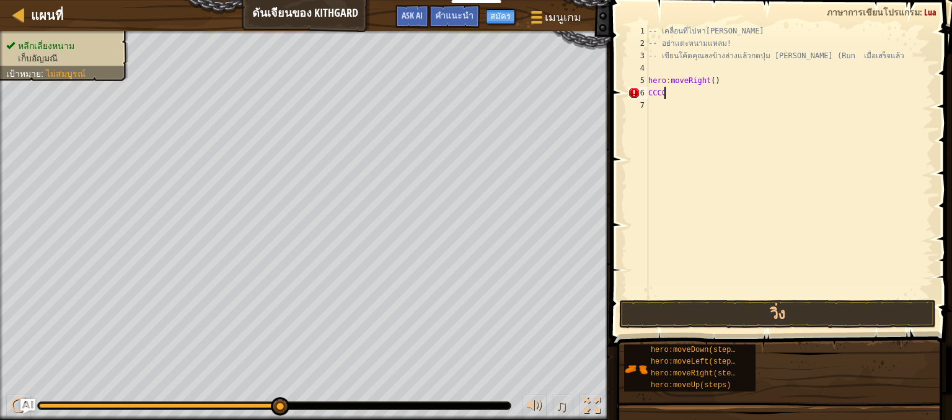
scroll to position [6, 0]
type textarea "C"
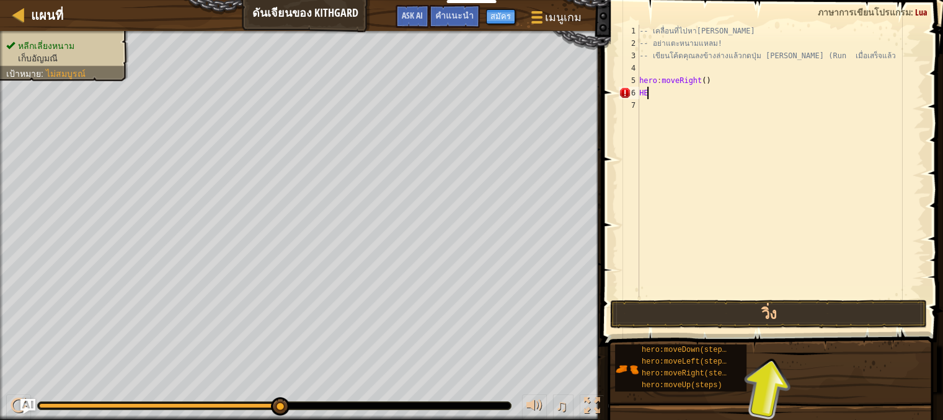
type textarea "H"
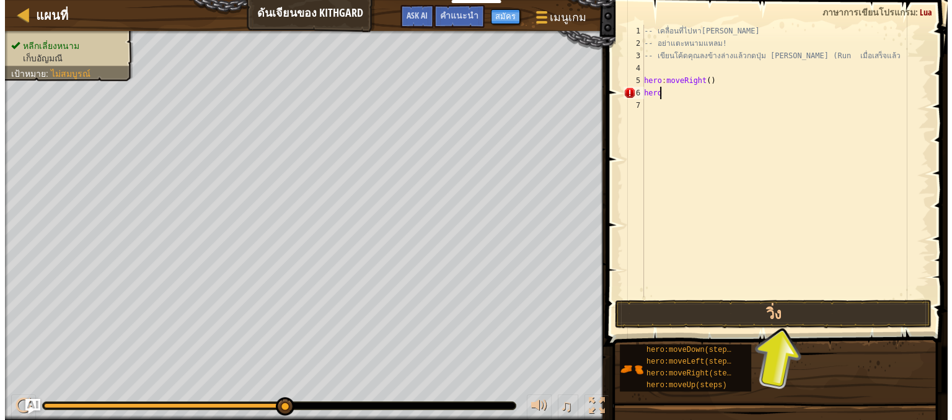
scroll to position [6, 1]
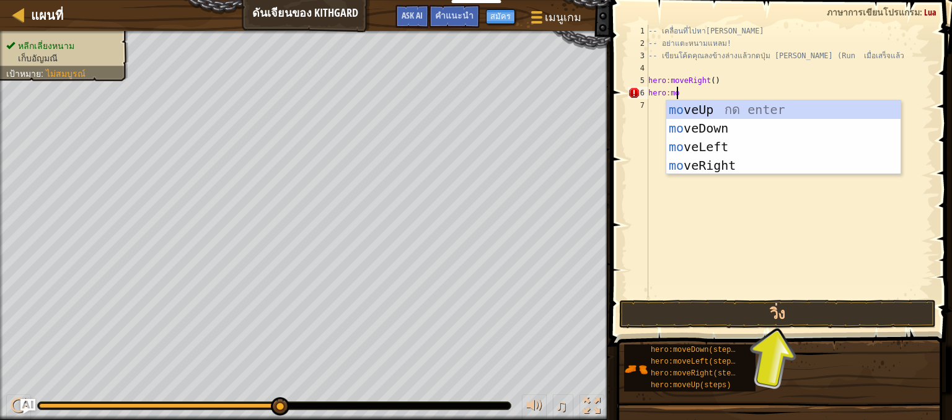
type textarea "hero:move"
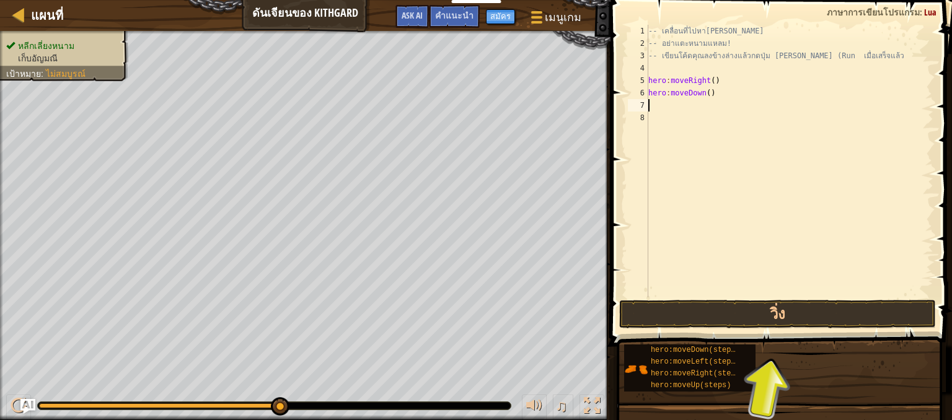
scroll to position [6, 0]
click at [831, 306] on button "วิ่ง" at bounding box center [777, 314] width 317 height 29
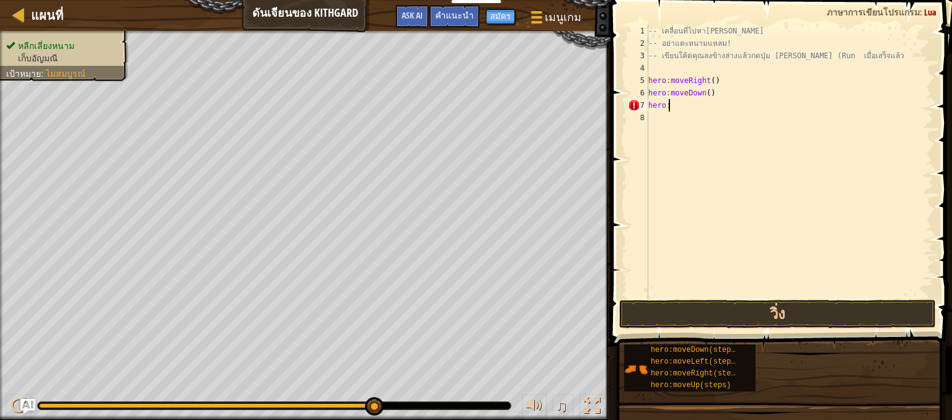
scroll to position [6, 1]
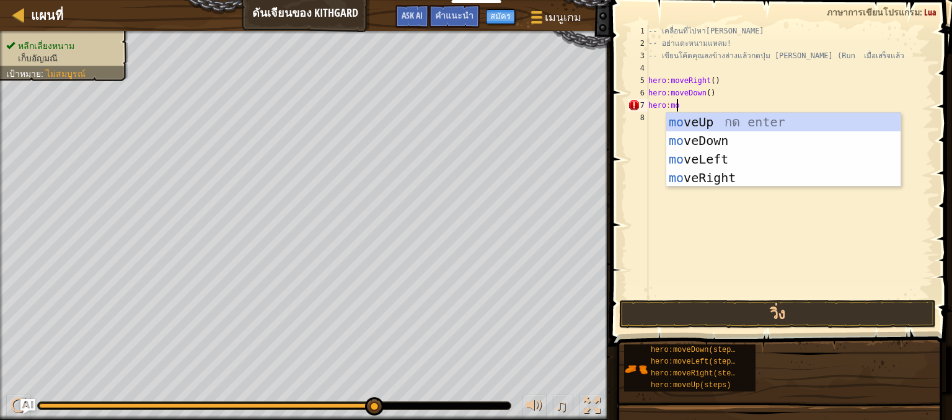
type textarea "hero:mov"
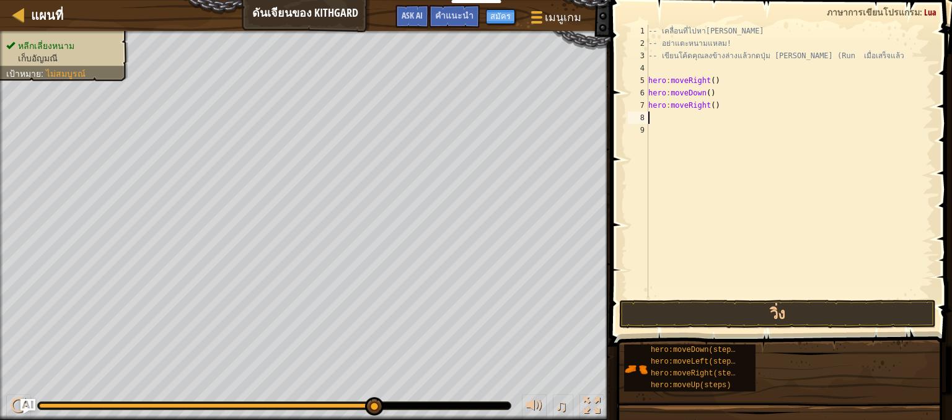
scroll to position [6, 0]
click at [869, 300] on div "1 2 3 4 5 6 7 8 9 -- เคลื่อนที่ไปหา[PERSON_NAME] -- อย่าแตะหนามแหลม! -- เขียนโค…" at bounding box center [779, 197] width 345 height 383
click at [871, 323] on button "วิ่ง" at bounding box center [777, 314] width 317 height 29
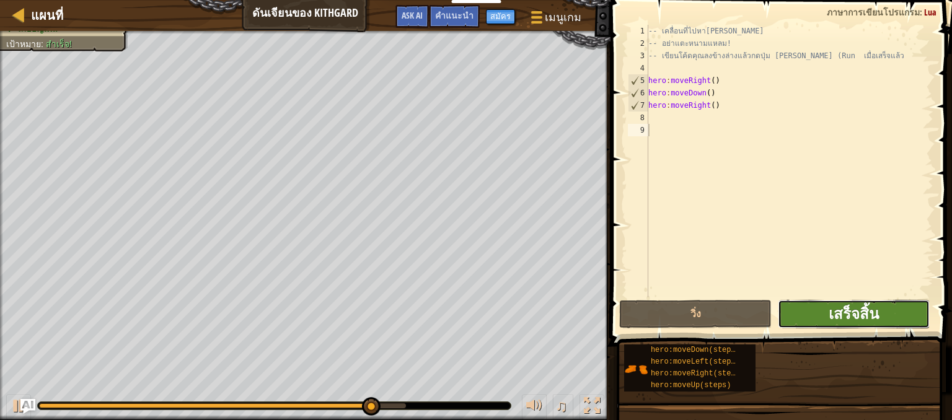
click at [866, 314] on span "เสร็จสิ้น" at bounding box center [854, 314] width 50 height 20
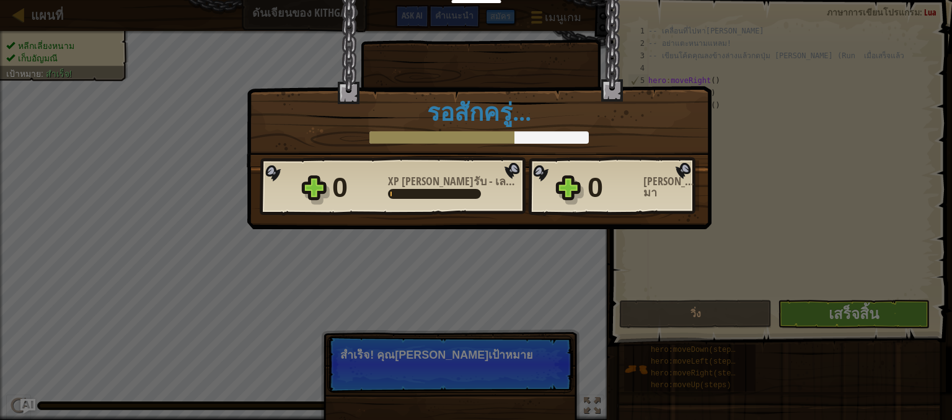
click at [582, 338] on div "ชนะ × [PERSON_NAME]มากฮีโร คุณกำลังสร้างความ[PERSON_NAME]เพื่อหนีจาก Kithgard ด…" at bounding box center [476, 210] width 952 height 420
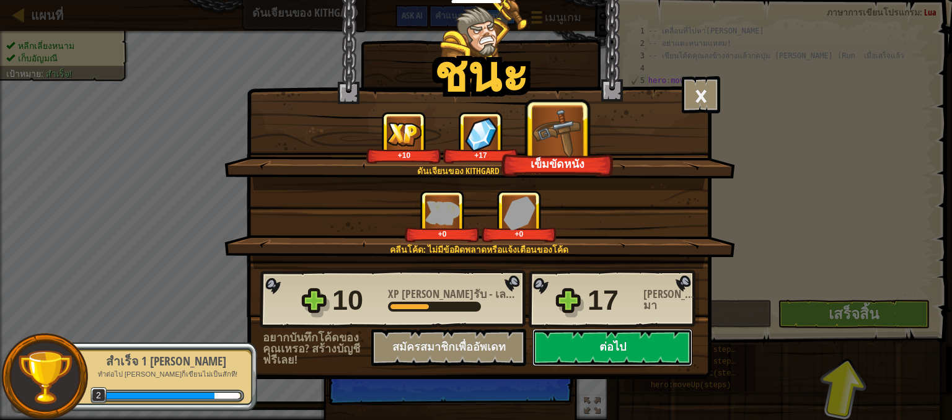
click at [619, 357] on button "ต่อไป" at bounding box center [613, 347] width 160 height 37
select select "th"
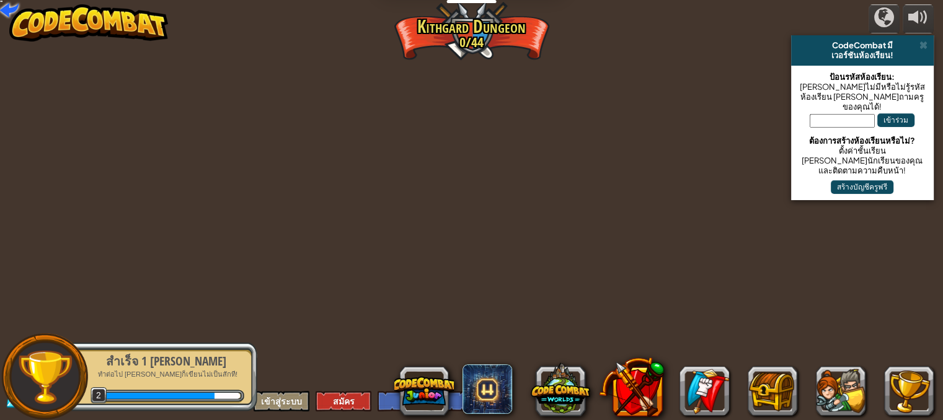
select select "th"
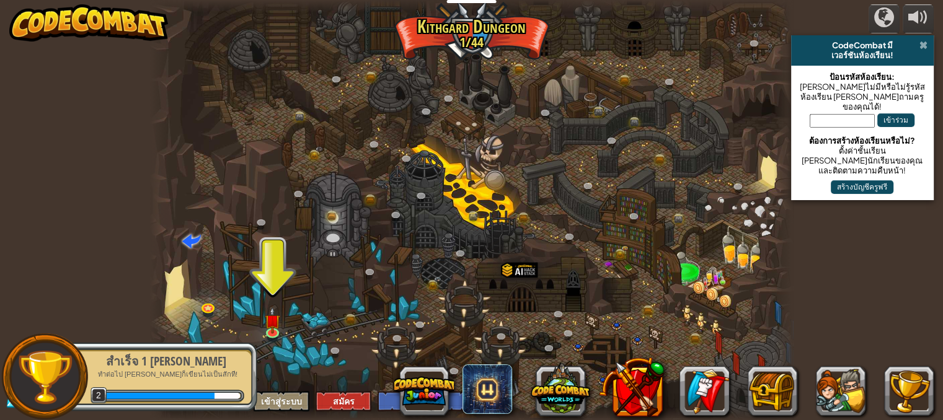
click at [921, 43] on span at bounding box center [924, 45] width 8 height 10
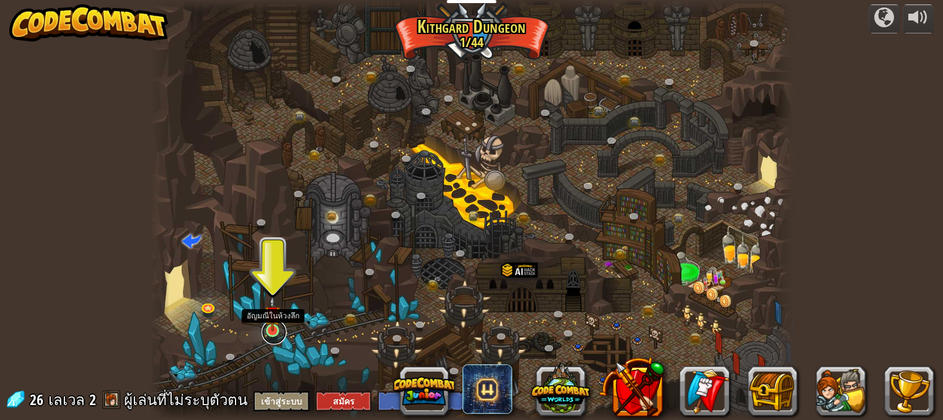
click at [278, 333] on link at bounding box center [274, 332] width 25 height 25
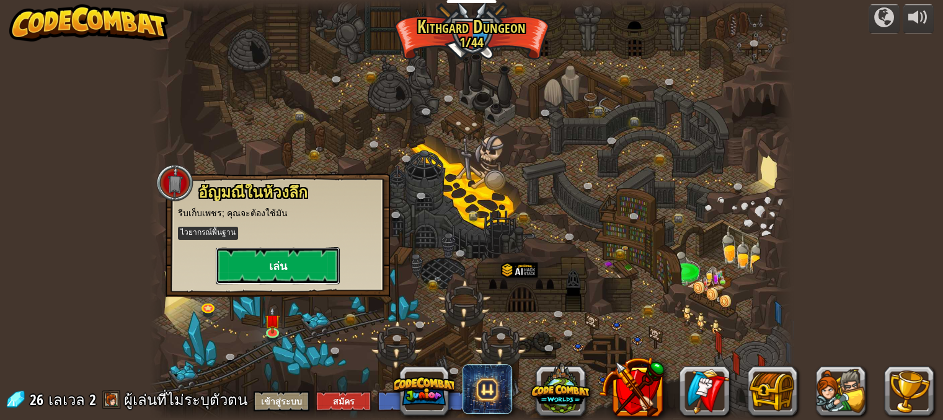
click at [294, 249] on button "เล่น" at bounding box center [278, 265] width 124 height 37
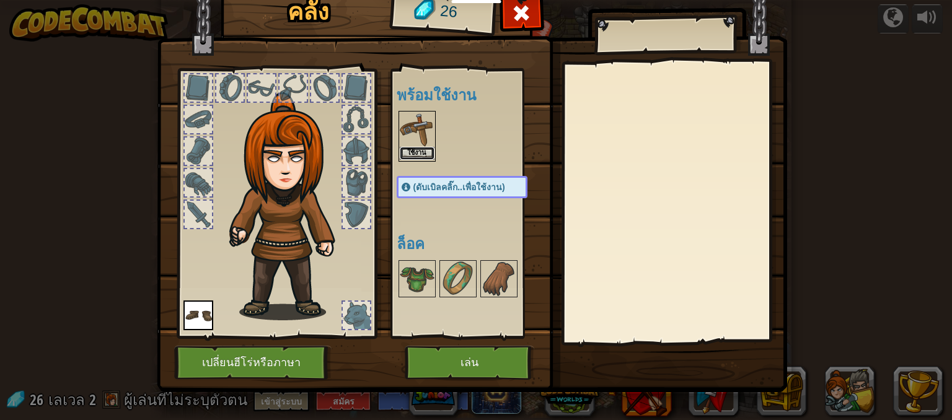
click at [421, 154] on button "ใช้งาน" at bounding box center [417, 153] width 35 height 13
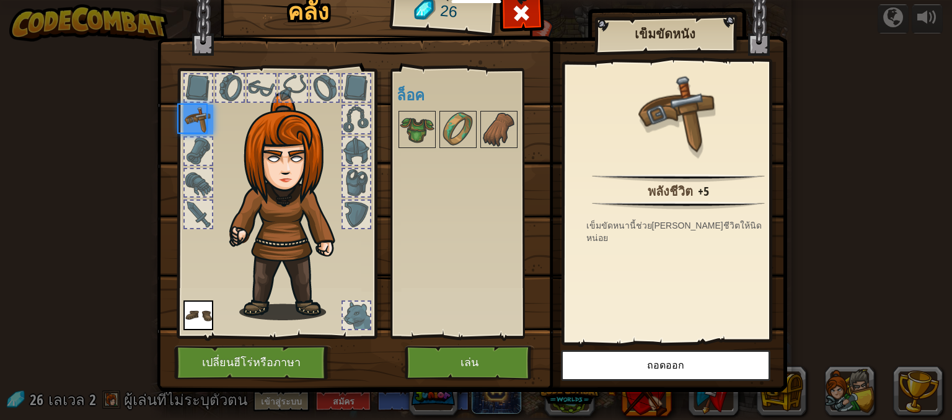
drag, startPoint x: 446, startPoint y: 183, endPoint x: 496, endPoint y: 228, distance: 67.2
drag, startPoint x: 496, startPoint y: 228, endPoint x: 747, endPoint y: 302, distance: 261.2
click at [747, 302] on div "พลังชีวิต +5 เข็มขัดหนานี้ช่วย[PERSON_NAME]ชีวิตให้นิดหน่อย" at bounding box center [679, 202] width 228 height 278
click at [492, 370] on button "เล่น" at bounding box center [470, 363] width 130 height 34
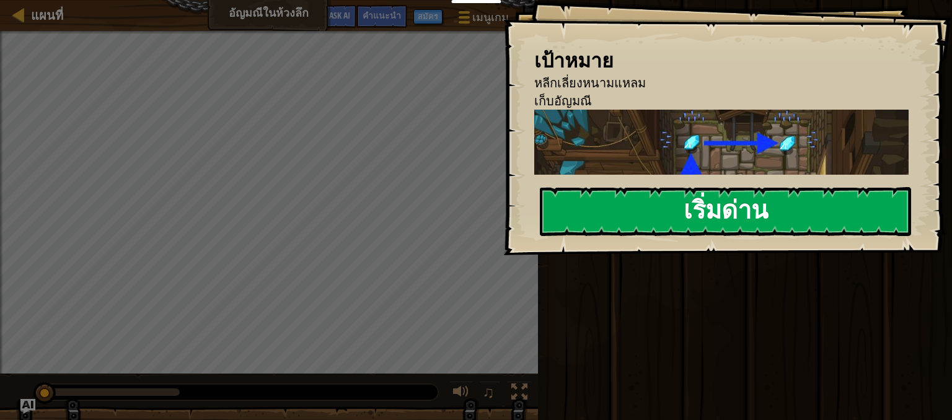
click at [784, 203] on button "เริ่มด่าน" at bounding box center [725, 211] width 371 height 49
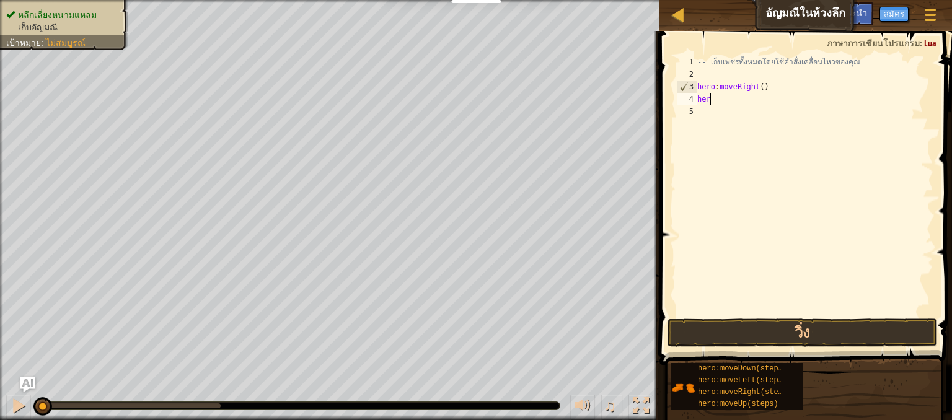
scroll to position [6, 0]
type textarea "hero:mo"
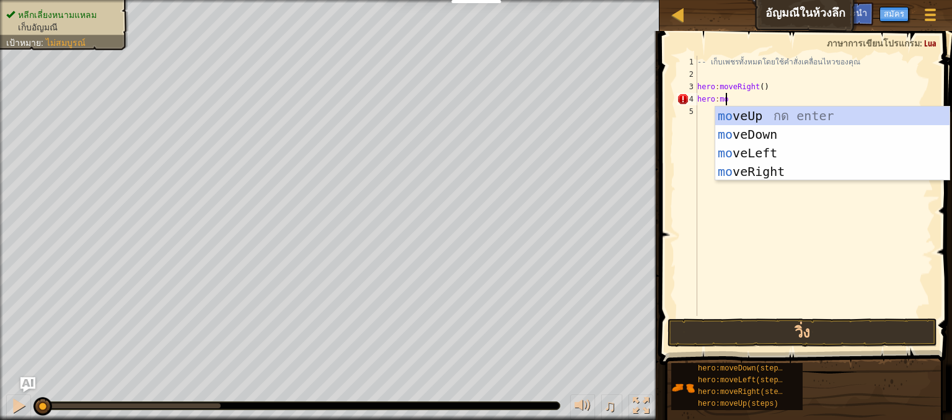
scroll to position [6, 1]
click at [784, 133] on div "mo veUp กด enter mo veDown กด enter mo veLeft กด enter mo veRight กด enter" at bounding box center [833, 163] width 234 height 112
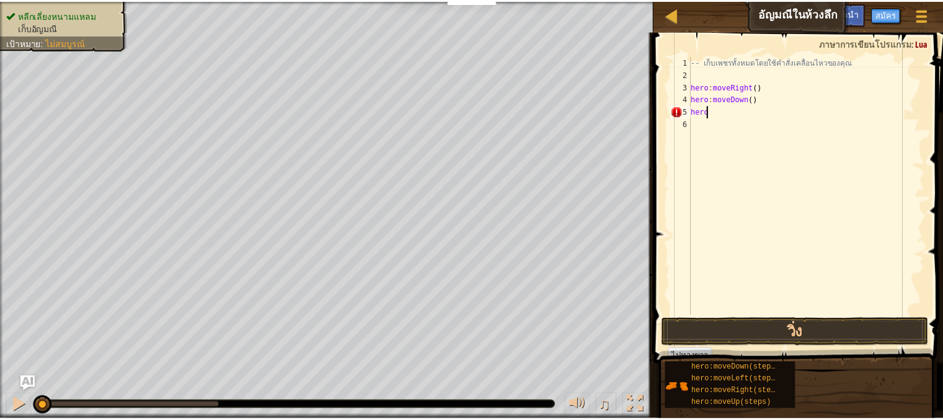
scroll to position [6, 1]
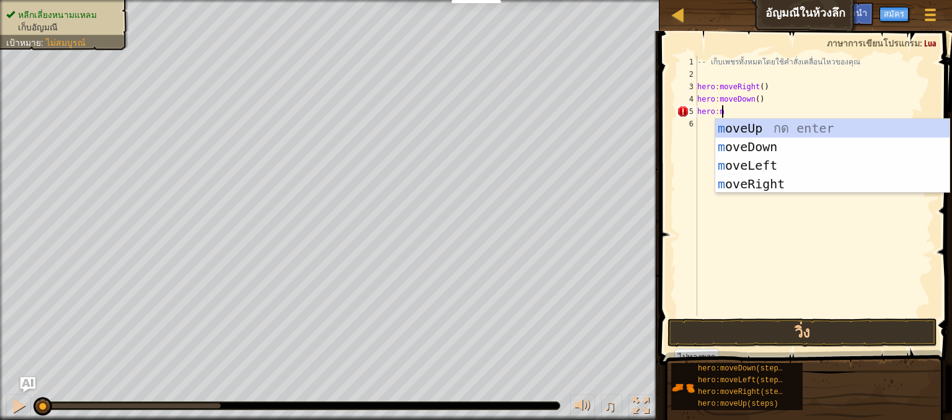
type textarea "hero:m"
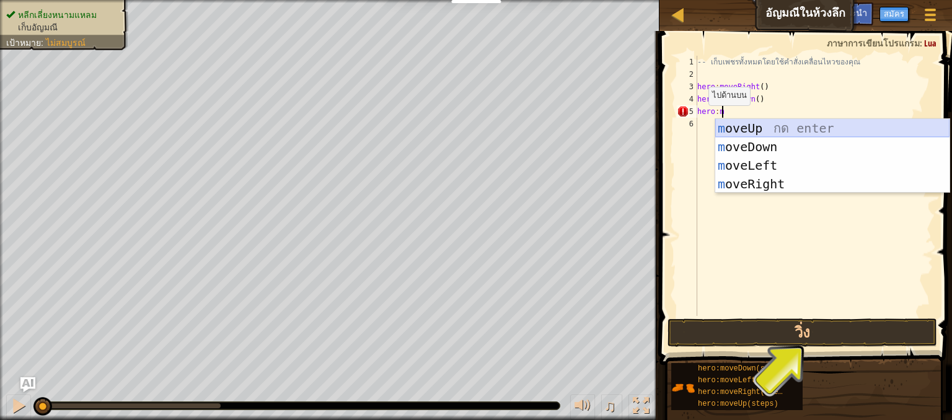
click at [728, 135] on div "m oveUp กด enter m oveDown กด enter m oveLeft กด enter m oveRight กด enter" at bounding box center [833, 175] width 234 height 112
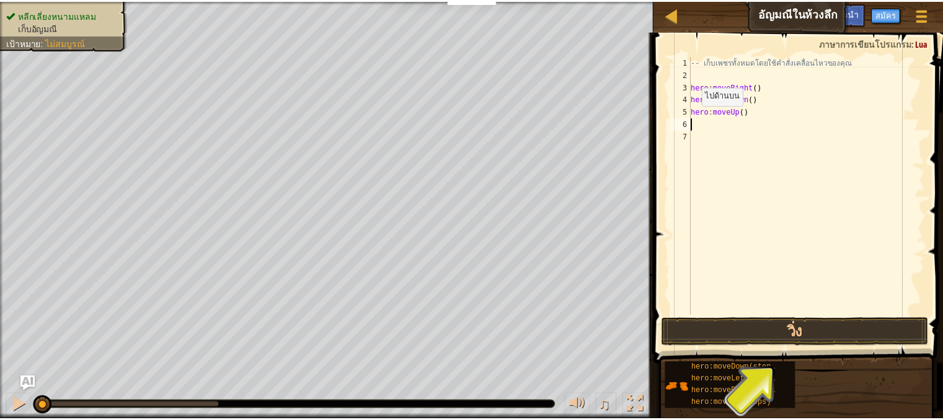
scroll to position [6, 0]
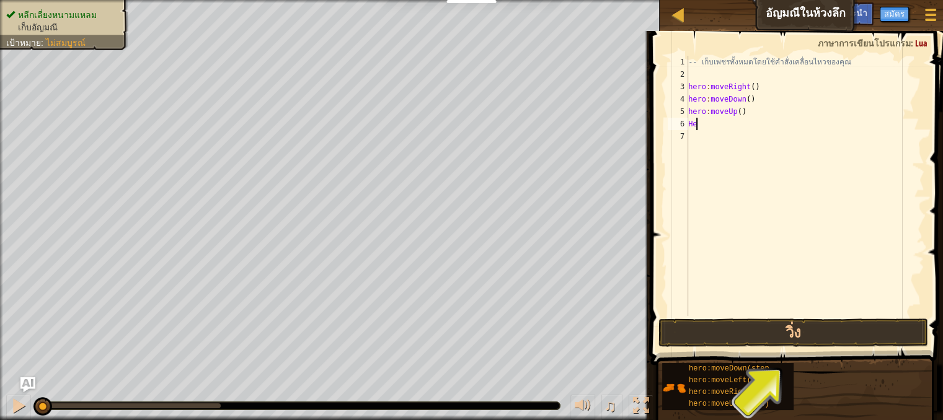
type textarea "H"
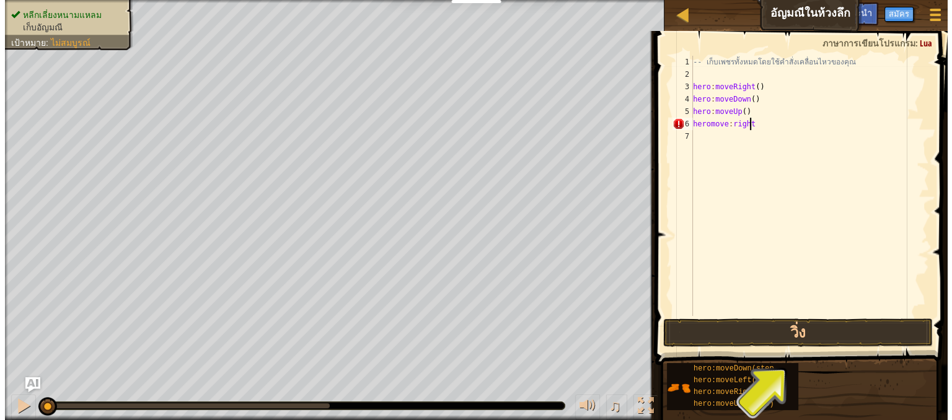
scroll to position [6, 4]
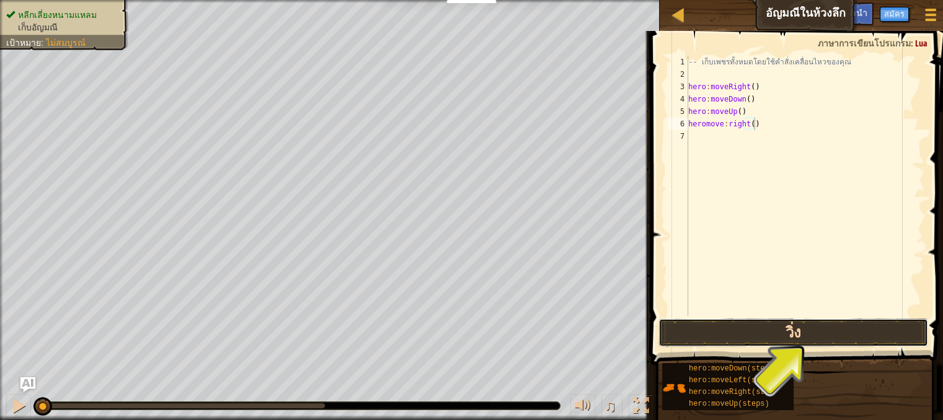
click at [887, 330] on button "วิ่ง" at bounding box center [794, 333] width 270 height 29
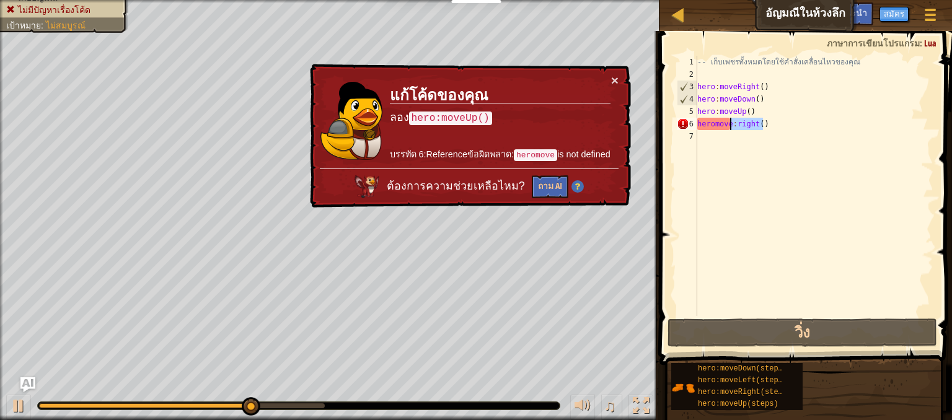
drag, startPoint x: 775, startPoint y: 122, endPoint x: 732, endPoint y: 129, distance: 43.3
click at [732, 129] on div "-- เก็บเพชรทั้งหมดโดยใช้คำสั่งเคลื่อนไหวของคุณ hero : moveRight ( ) hero : move…" at bounding box center [814, 198] width 239 height 285
click at [750, 125] on div "-- เก็บเพชรทั้งหมดโดยใช้คำสั่งเคลื่อนไหวของคุณ hero : moveRight ( ) hero : move…" at bounding box center [814, 186] width 239 height 260
click at [774, 127] on div "-- เก็บเพชรทั้งหมดโดยใช้คำสั่งเคลื่อนไหวของคุณ hero : moveRight ( ) hero : move…" at bounding box center [814, 198] width 239 height 285
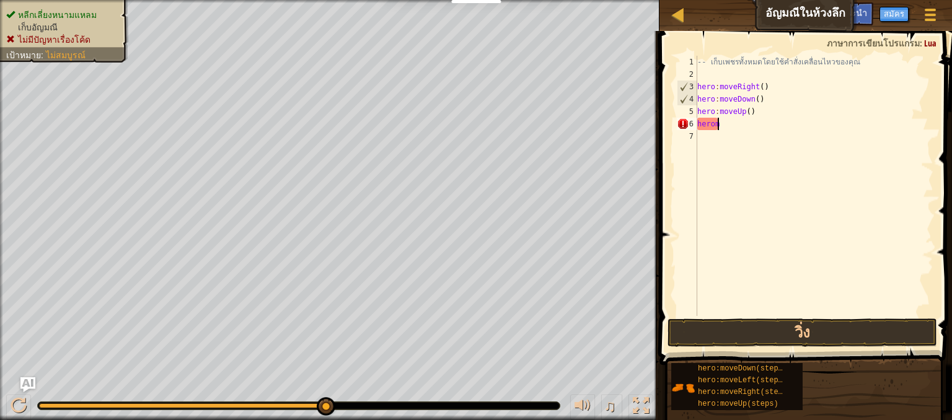
scroll to position [6, 0]
type textarea "h"
type textarea "heromoveUp()"
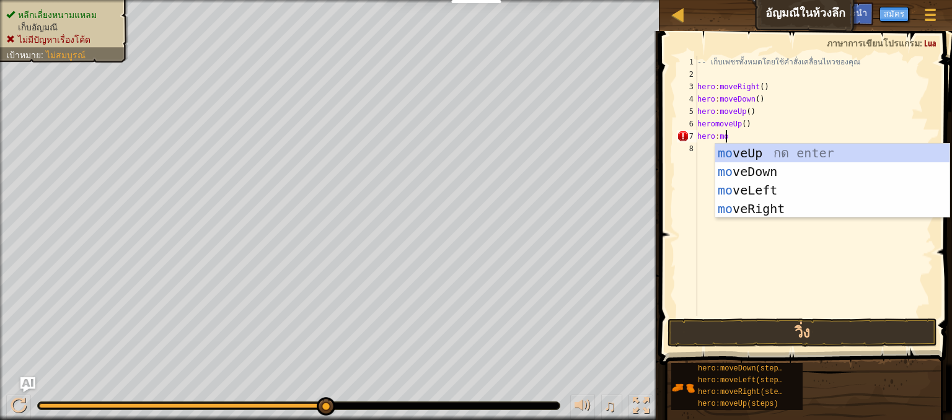
scroll to position [6, 2]
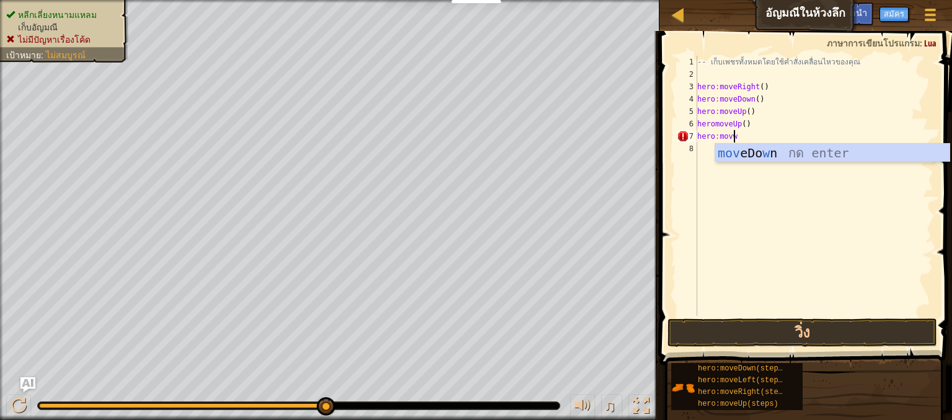
type textarea "hero:move"
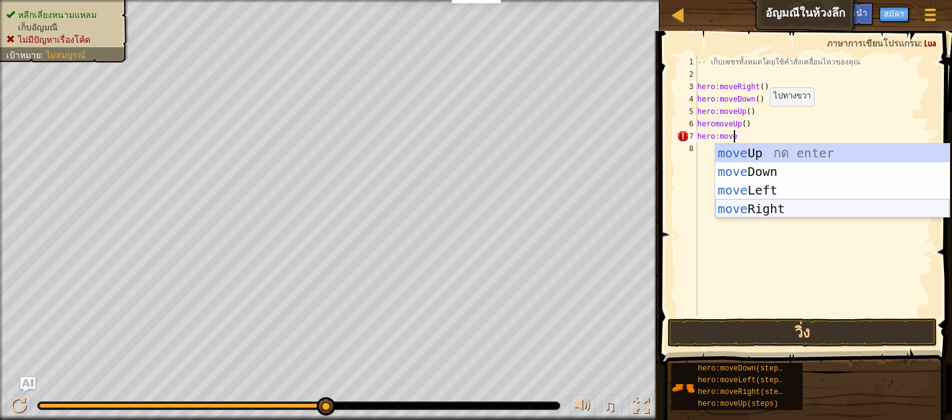
click at [773, 206] on div "move Up กด enter move Down กด enter move Left กด enter move Right กด enter" at bounding box center [833, 200] width 234 height 112
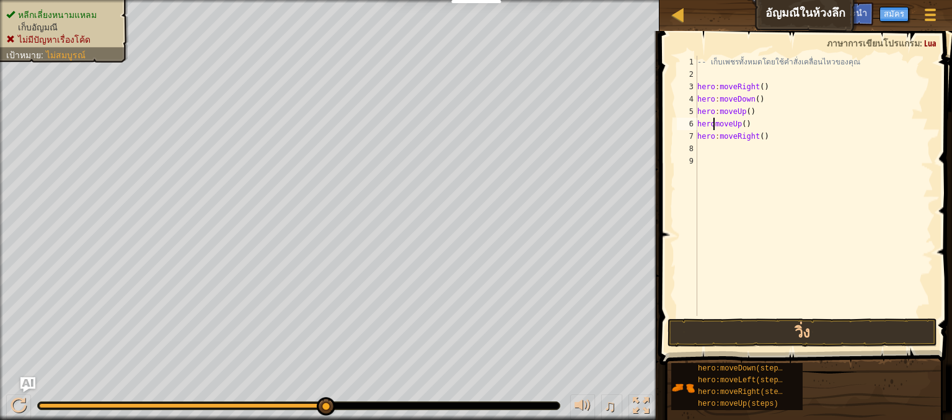
click at [714, 125] on div "-- เก็บเพชรทั้งหมดโดยใช้คำสั่งเคลื่อนไหวของคุณ hero : moveRight ( ) hero : move…" at bounding box center [814, 198] width 239 height 285
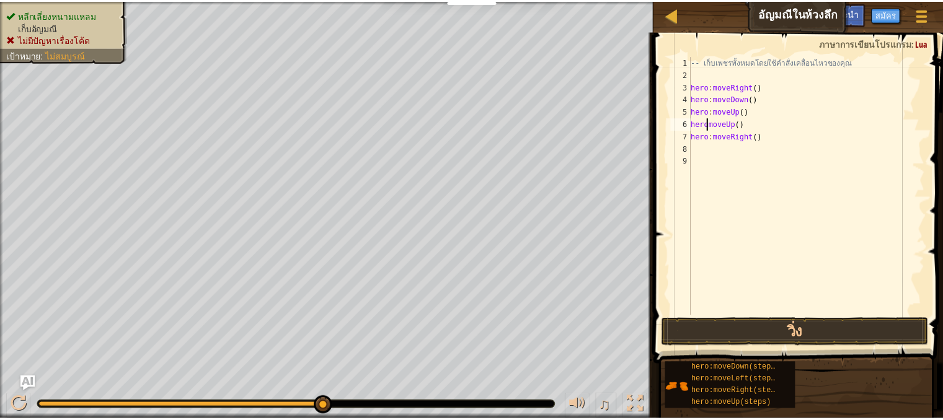
scroll to position [6, 1]
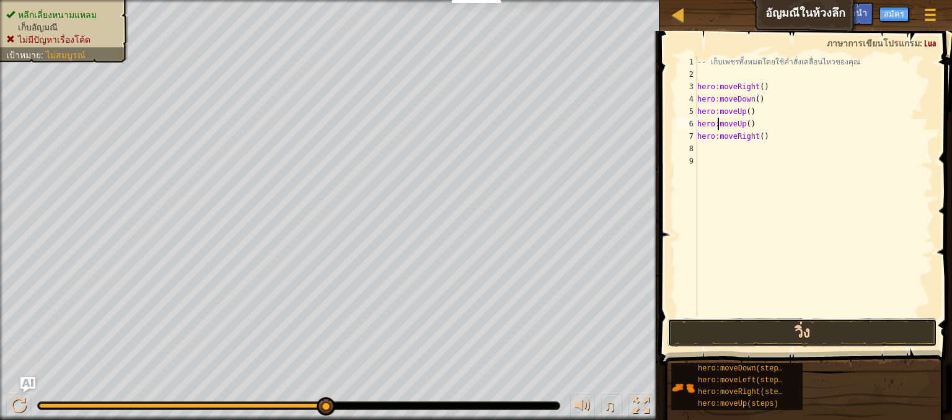
click at [796, 324] on button "วิ่ง" at bounding box center [803, 333] width 270 height 29
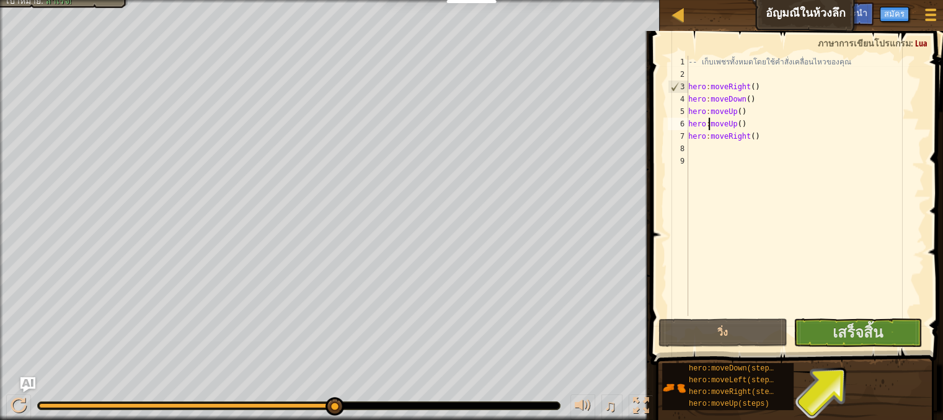
click at [757, 137] on div "-- เก็บเพชรทั้งหมดโดยใช้คำสั่งเคลื่อนไหวของคุณ hero : moveRight ( ) hero : move…" at bounding box center [805, 198] width 239 height 285
type textarea "hero:moveRight()"
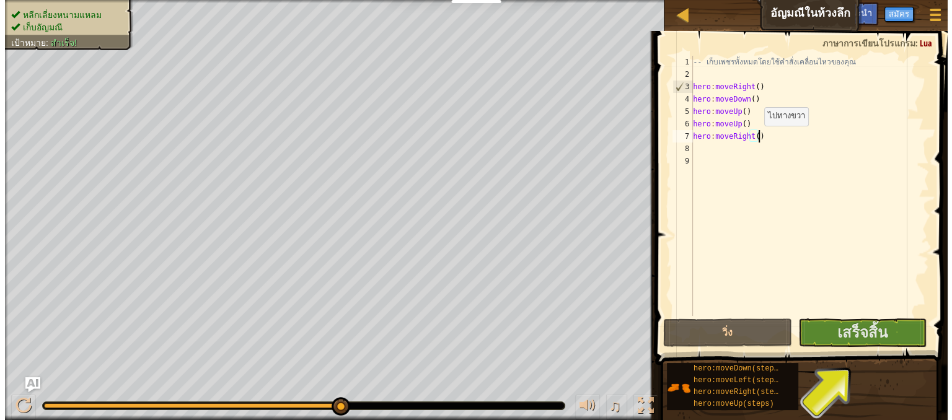
scroll to position [6, 0]
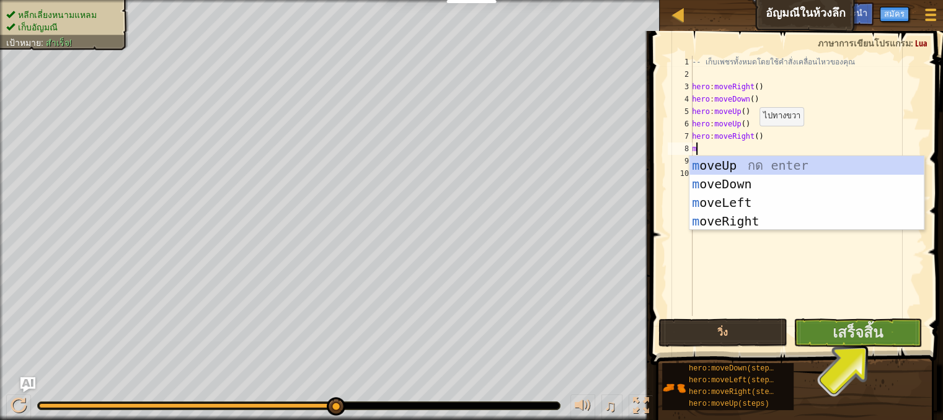
type textarea "mo"
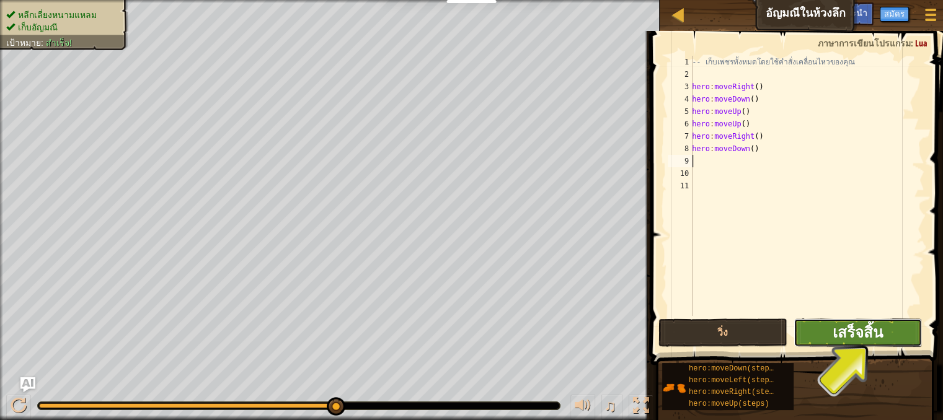
click at [856, 335] on span "เสร็จสิ้น" at bounding box center [858, 332] width 50 height 20
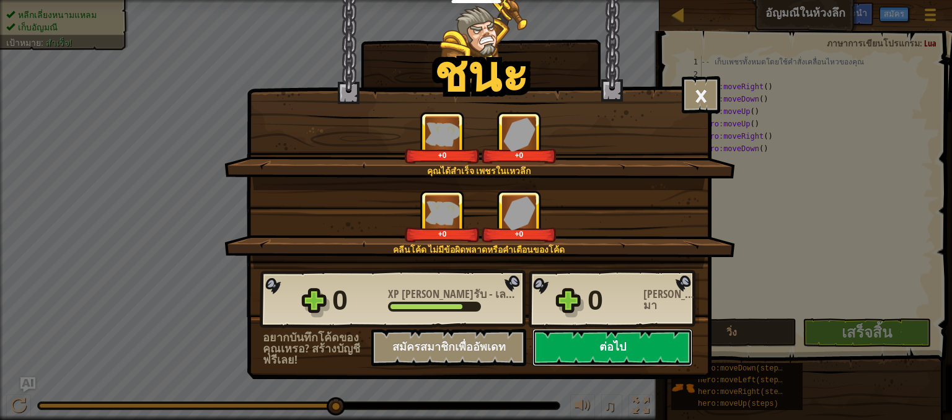
click at [614, 345] on button "ต่อไป" at bounding box center [613, 347] width 160 height 37
select select "th"
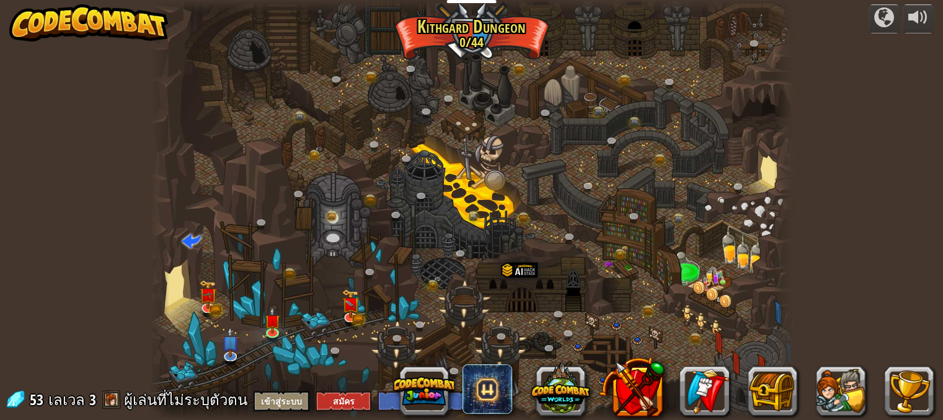
select select "th"
click at [348, 316] on link at bounding box center [352, 316] width 25 height 25
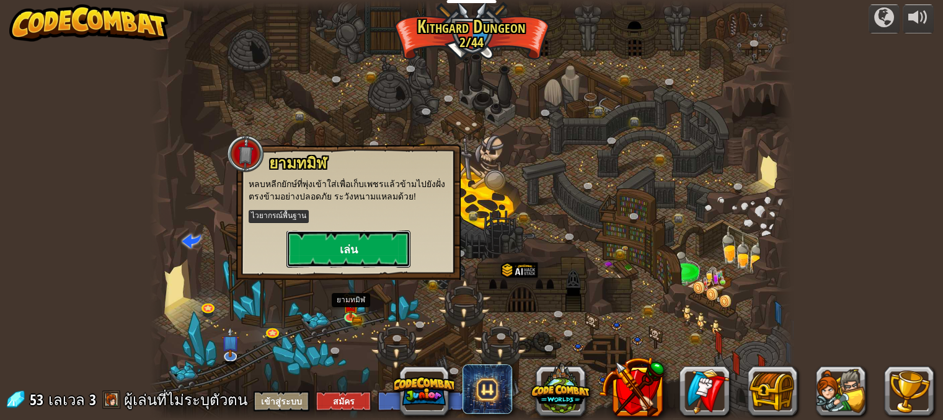
click at [359, 256] on button "เล่น" at bounding box center [348, 249] width 124 height 37
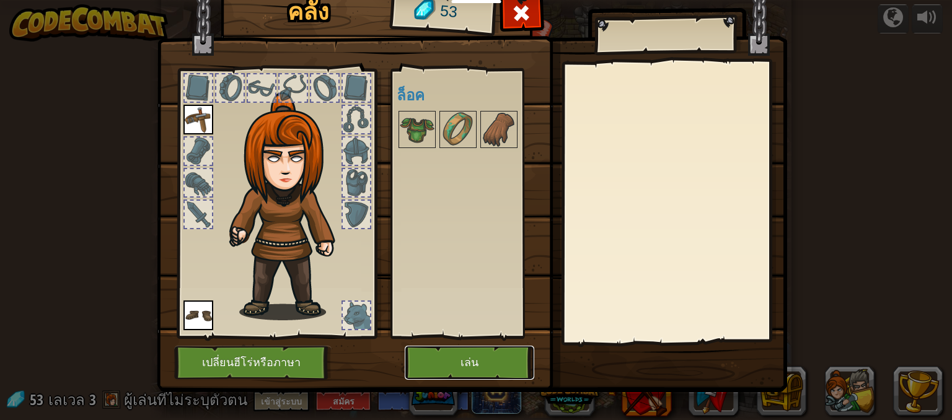
click at [429, 360] on button "เล่น" at bounding box center [470, 363] width 130 height 34
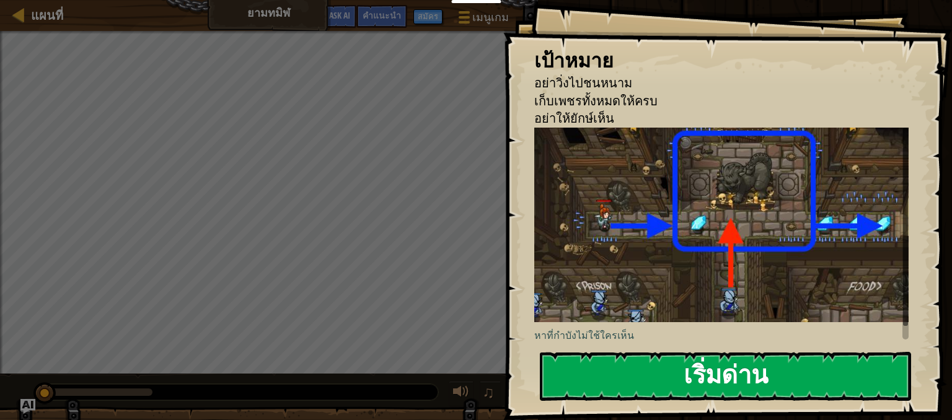
click at [682, 359] on button "เริ่มด่าน" at bounding box center [725, 376] width 371 height 49
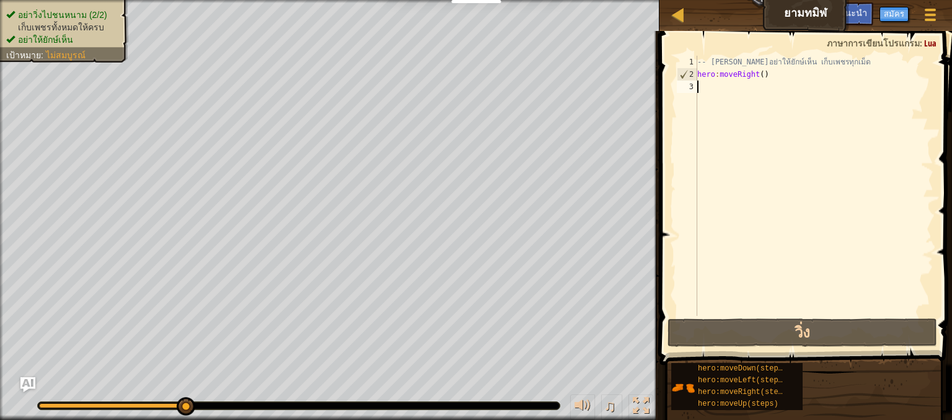
type textarea "m"
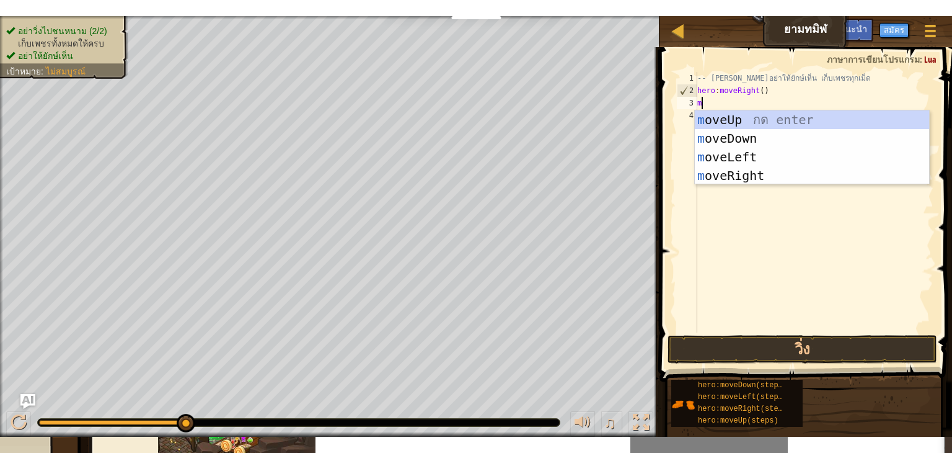
scroll to position [6, 0]
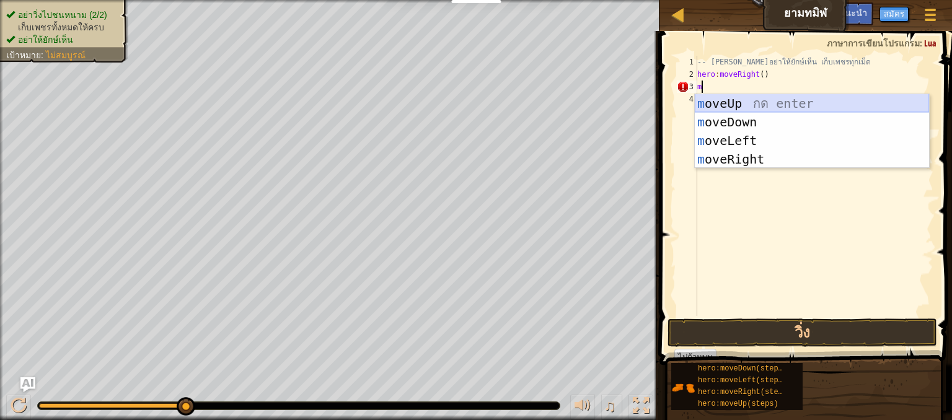
click at [757, 102] on div "m oveUp กด enter m oveDown กด enter m oveLeft กด enter m oveRight กด enter" at bounding box center [812, 150] width 234 height 112
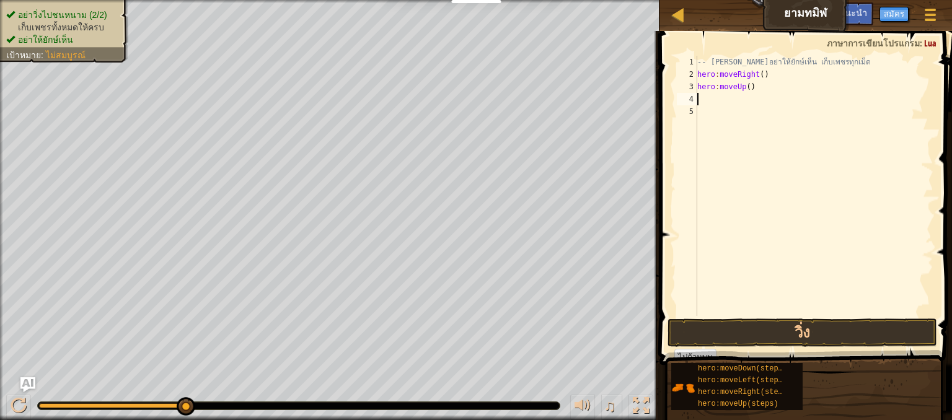
type textarea "m"
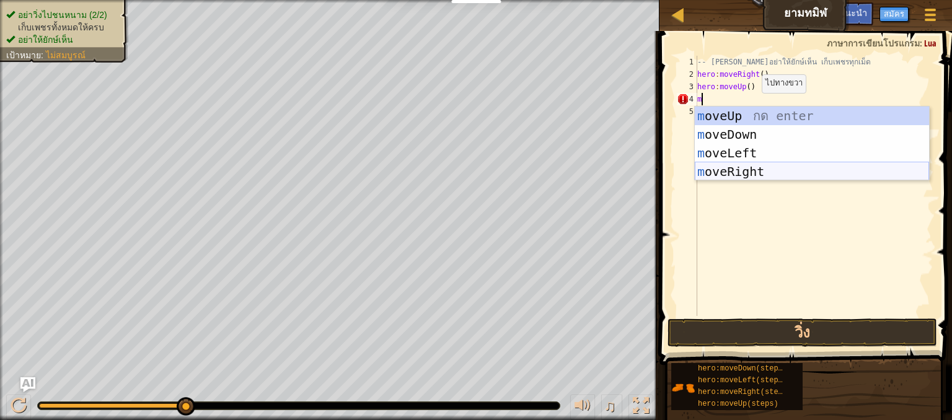
click at [747, 169] on div "m oveUp กด enter m oveDown กด enter m oveLeft กด enter m oveRight กด enter" at bounding box center [812, 163] width 234 height 112
type textarea "m"
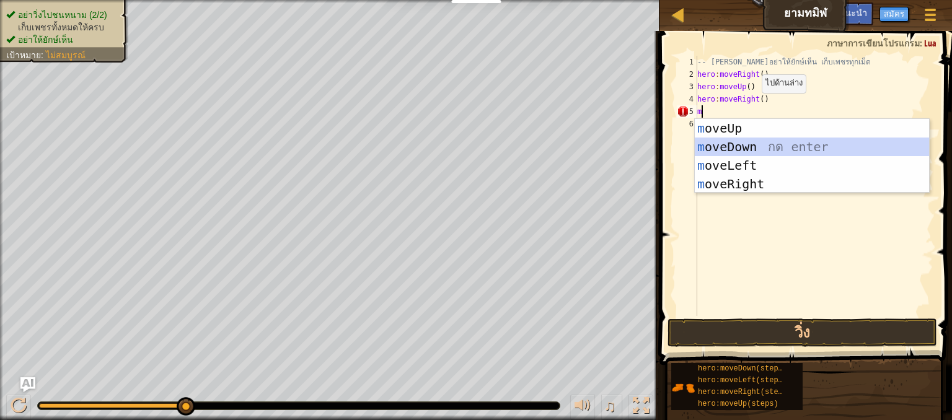
click at [751, 148] on div "m oveUp กด enter m oveDown กด enter m oveLeft กด enter m oveRight กด enter" at bounding box center [812, 175] width 234 height 112
type textarea "m"
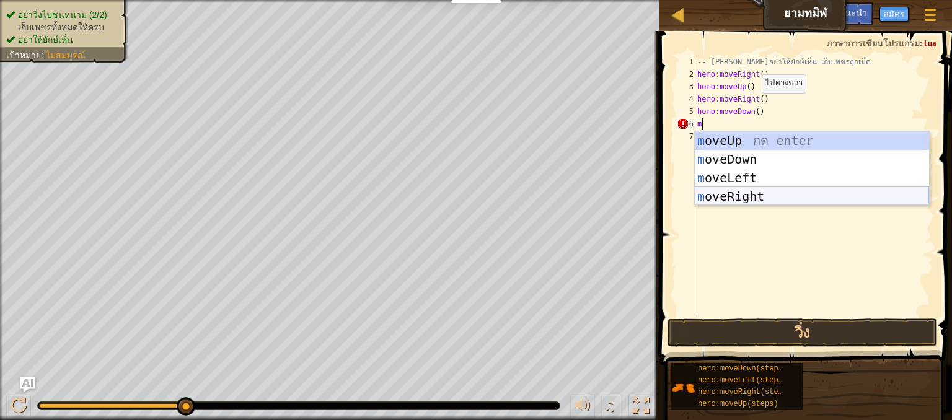
click at [742, 195] on div "m oveUp กด enter m oveDown กด enter m oveLeft กด enter m oveRight กด enter" at bounding box center [812, 187] width 234 height 112
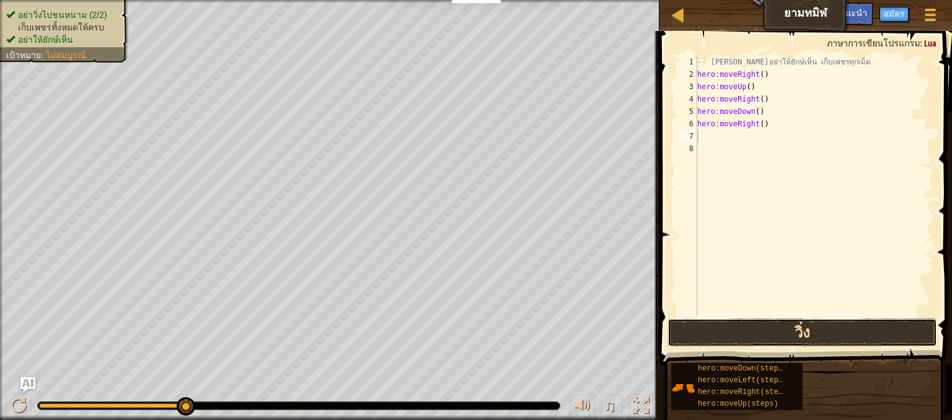
click at [812, 326] on button "วิ่ง" at bounding box center [803, 333] width 270 height 29
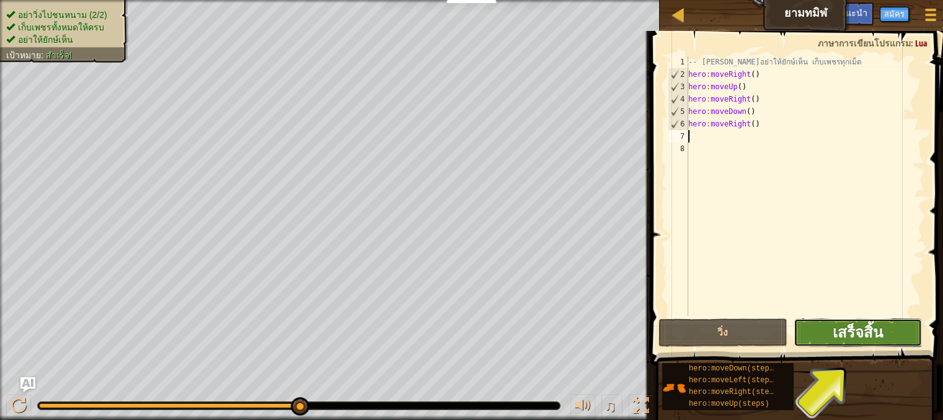
click at [867, 331] on span "เสร็จสิ้น" at bounding box center [858, 332] width 50 height 20
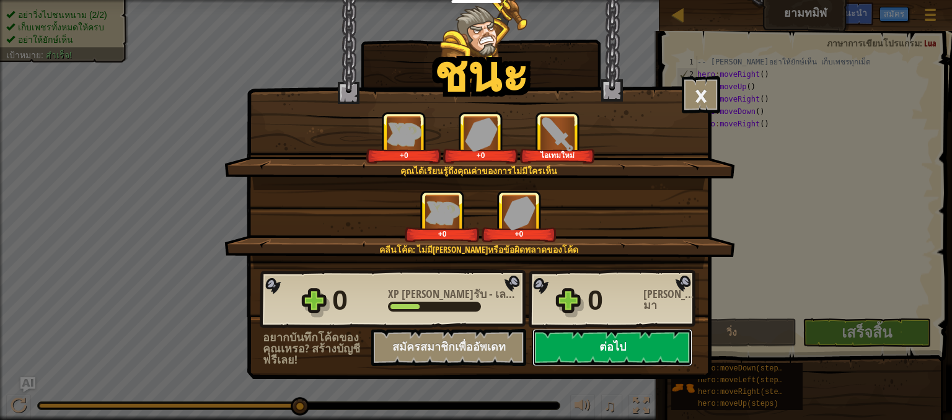
click at [603, 358] on button "ต่อไป" at bounding box center [613, 347] width 160 height 37
select select "th"
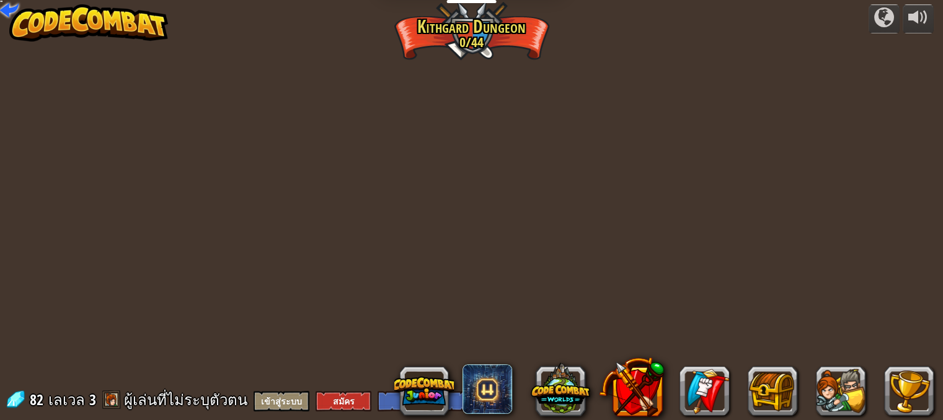
select select "th"
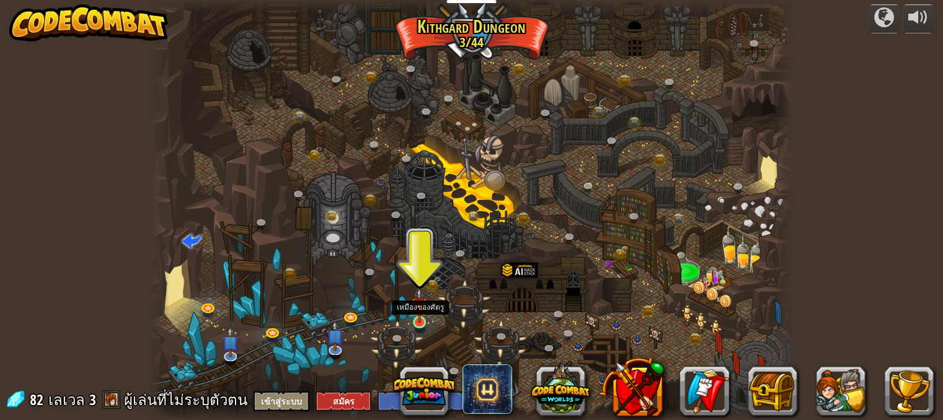
click at [419, 319] on img at bounding box center [420, 305] width 16 height 35
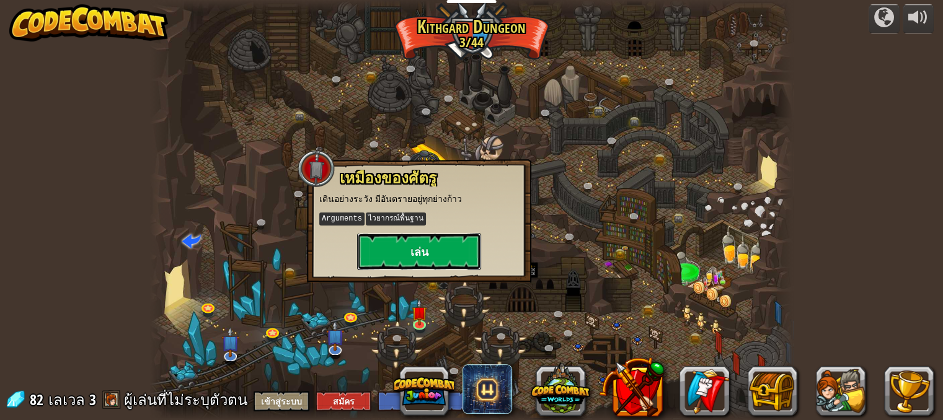
click at [434, 254] on button "เล่น" at bounding box center [419, 251] width 124 height 37
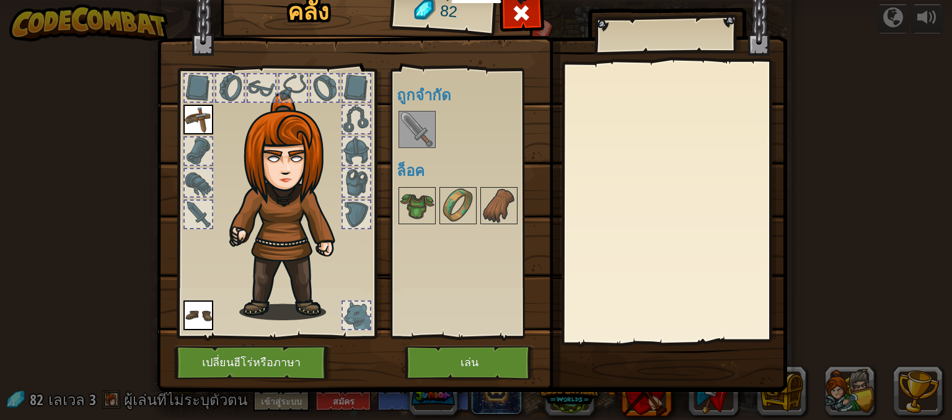
click at [418, 115] on img at bounding box center [417, 129] width 35 height 35
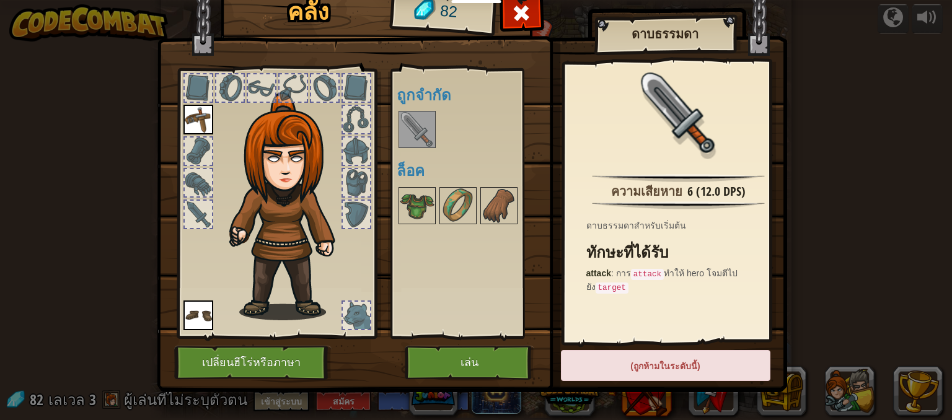
click at [930, 29] on div "คลัง 82 พร้อมใช้งาน ใช้งาน ใช้งาน (ดับเบิลคลิ๊ก..เพื่อใช้งาน) ถูกจำกัด ล็อค ดาบ…" at bounding box center [476, 210] width 952 height 420
click at [928, 20] on div "คลัง 82 พร้อมใช้งาน ใช้งาน ใช้งาน (ดับเบิลคลิ๊ก..เพื่อใช้งาน) ถูกจำกัด ล็อค ดาบ…" at bounding box center [476, 210] width 952 height 420
click at [925, 22] on div "คลัง 82 พร้อมใช้งาน ใช้งาน ใช้งาน (ดับเบิลคลิ๊ก..เพื่อใช้งาน) ถูกจำกัด ล็อค ดาบ…" at bounding box center [476, 210] width 952 height 420
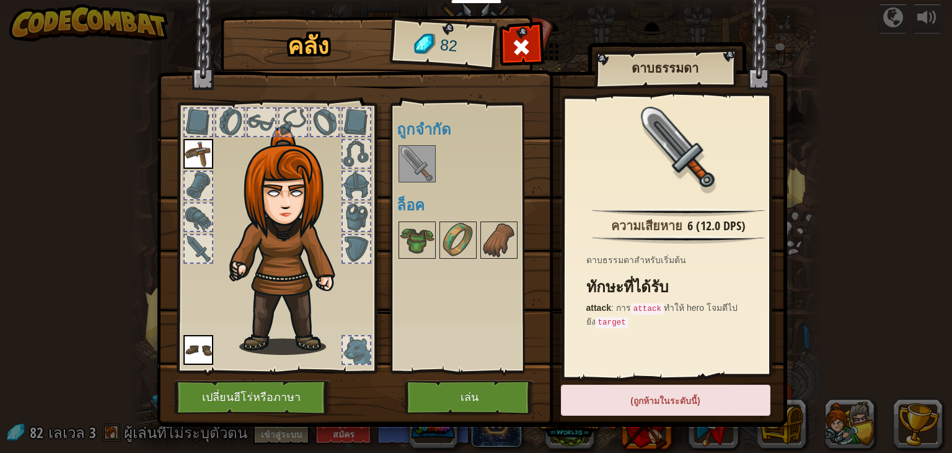
click at [930, 24] on div "คลัง 82 พร้อมใช้งาน ใช้งาน ใช้งาน (ดับเบิลคลิ๊ก..เพื่อใช้งาน) ถูกจำกัด ล็อค ดาบ…" at bounding box center [476, 226] width 952 height 453
drag, startPoint x: 930, startPoint y: 24, endPoint x: 920, endPoint y: 17, distance: 11.9
click at [928, 23] on div "คลัง 82 พร้อมใช้งาน ใช้งาน ใช้งาน (ดับเบิลคลิ๊ก..เพื่อใช้งาน) ถูกจำกัด ล็อค ดาบ…" at bounding box center [476, 226] width 952 height 453
click at [925, 20] on div "คลัง 82 พร้อมใช้งาน ใช้งาน ใช้งาน (ดับเบิลคลิ๊ก..เพื่อใช้งาน) ถูกจำกัด ล็อค ดาบ…" at bounding box center [476, 226] width 952 height 453
click at [910, 3] on div "คลัง 82 พร้อมใช้งาน ใช้งาน ใช้งาน (ดับเบิลคลิ๊ก..เพื่อใช้งาน) ถูกจำกัด ล็อค ดาบ…" at bounding box center [476, 226] width 952 height 453
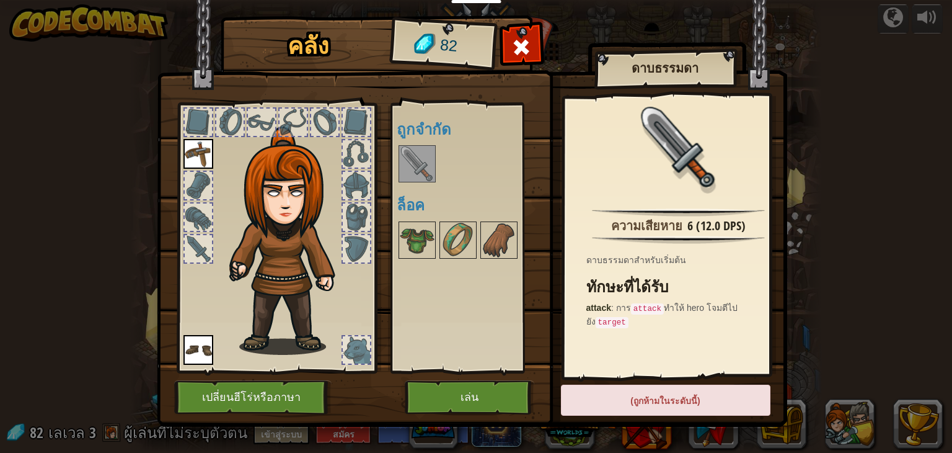
click at [939, 11] on div "คลัง 82 พร้อมใช้งาน ใช้งาน ใช้งาน (ดับเบิลคลิ๊ก..เพื่อใช้งาน) ถูกจำกัด ล็อค ดาบ…" at bounding box center [476, 226] width 952 height 453
click at [119, 102] on div "คลัง 82 พร้อมใช้งาน ใช้งาน ใช้งาน (ดับเบิลคลิ๊ก..เพื่อใช้งาน) ถูกจำกัด ล็อค ดาบ…" at bounding box center [476, 226] width 952 height 453
click at [526, 38] on span at bounding box center [522, 47] width 20 height 20
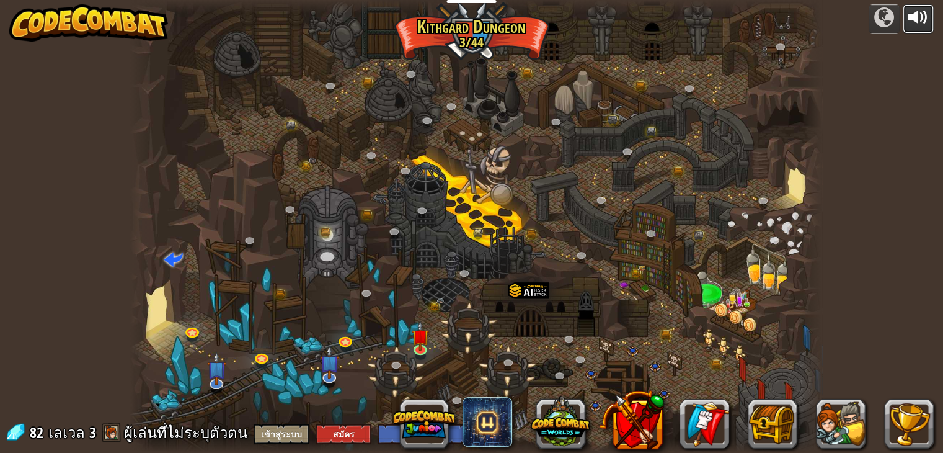
click at [920, 11] on div at bounding box center [918, 17] width 20 height 20
click at [417, 340] on img at bounding box center [420, 329] width 17 height 40
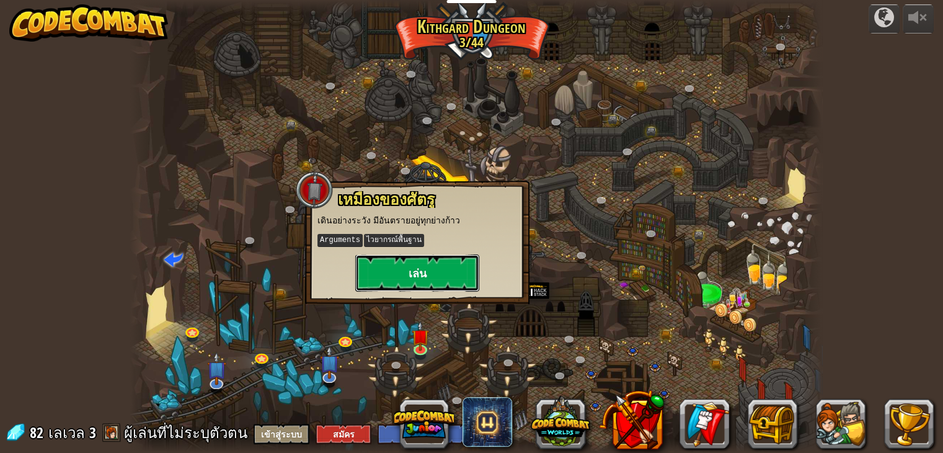
click at [461, 264] on button "เล่น" at bounding box center [417, 272] width 124 height 37
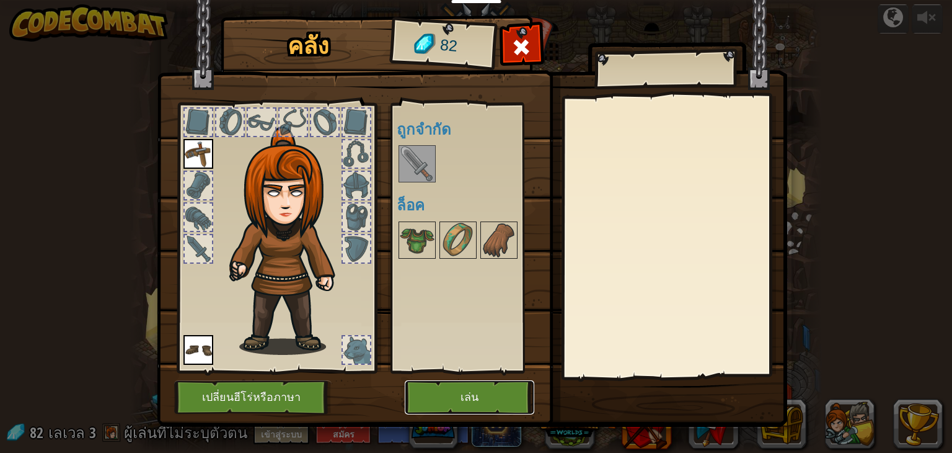
click at [518, 397] on button "เล่น" at bounding box center [470, 397] width 130 height 34
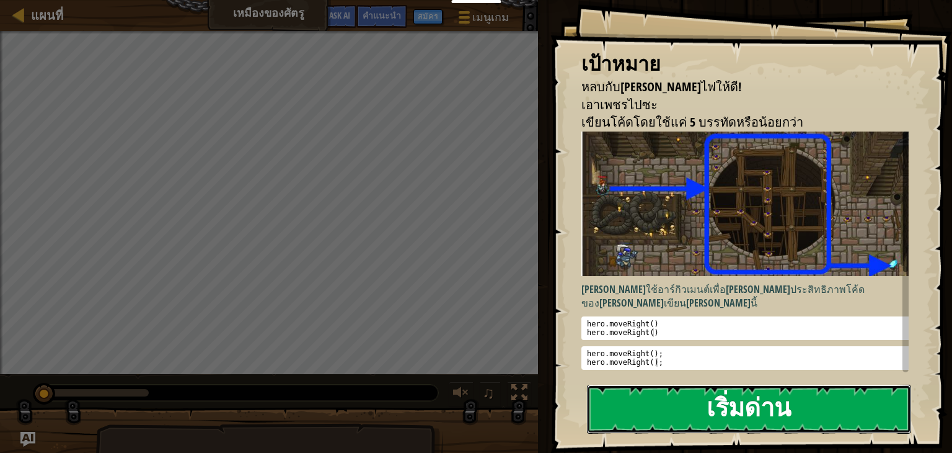
click at [683, 384] on button "เริ่มด่าน" at bounding box center [749, 408] width 324 height 49
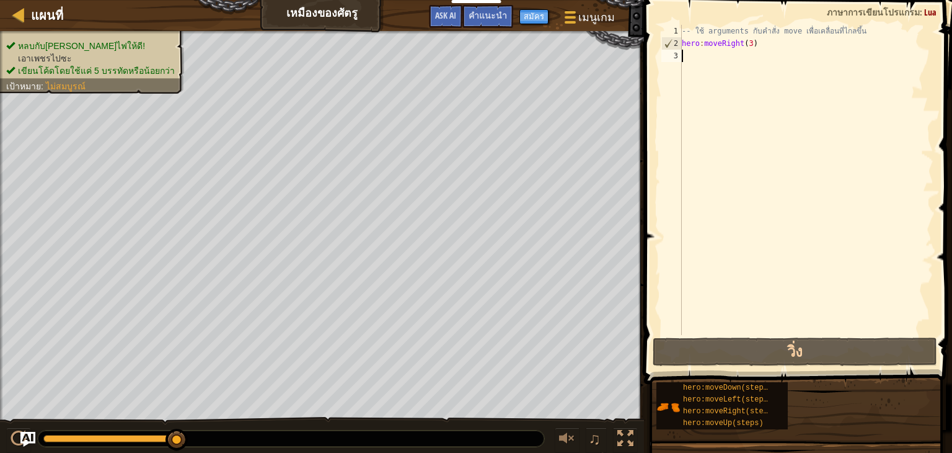
type textarea "m"
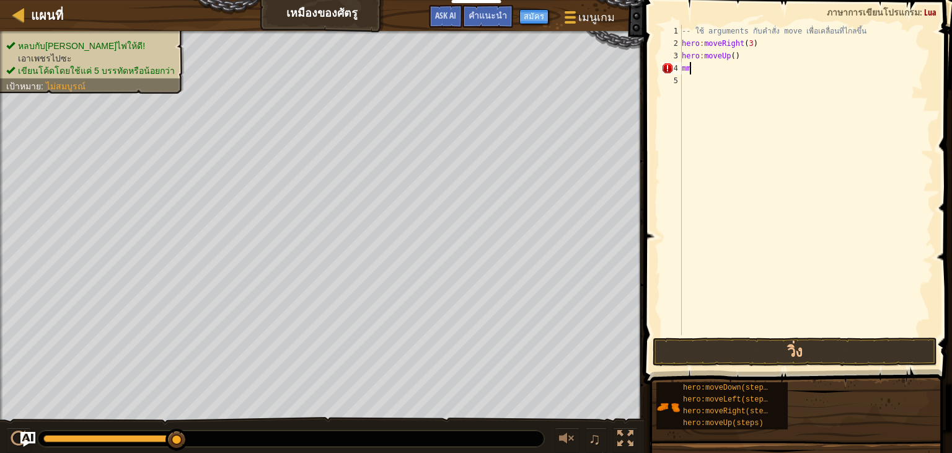
type textarea "m"
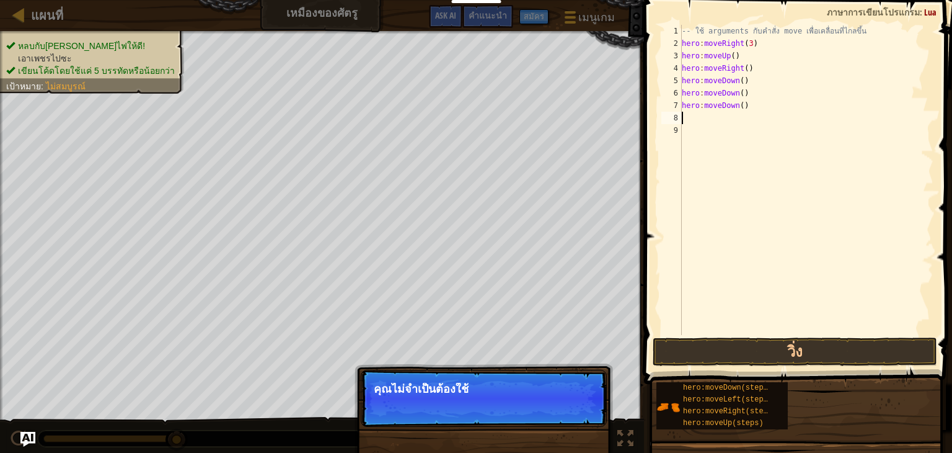
type textarea "m"
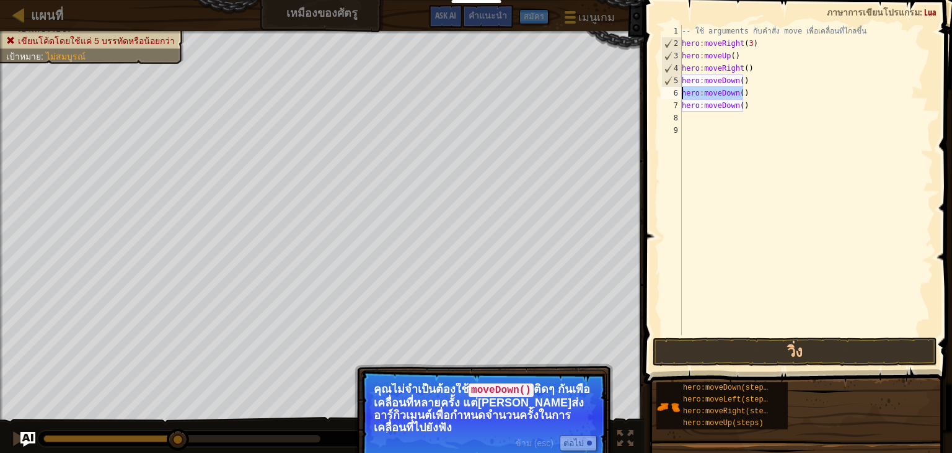
drag, startPoint x: 703, startPoint y: 109, endPoint x: 679, endPoint y: 97, distance: 26.6
click at [679, 97] on div "1 2 3 4 5 6 7 8 9 -- ใช้ arguments กับคำสั่ง move เพื่อเคลื่อนที่ไกลขึ้น hero :…" at bounding box center [796, 180] width 275 height 310
type textarea "hero:moveDown()"
click at [748, 105] on div "-- ใช้ arguments กับคำสั่ง move เพื่อเคลื่อนที่ไกลขึ้น hero : moveRight ( 3 ) h…" at bounding box center [807, 192] width 254 height 335
type textarea "h"
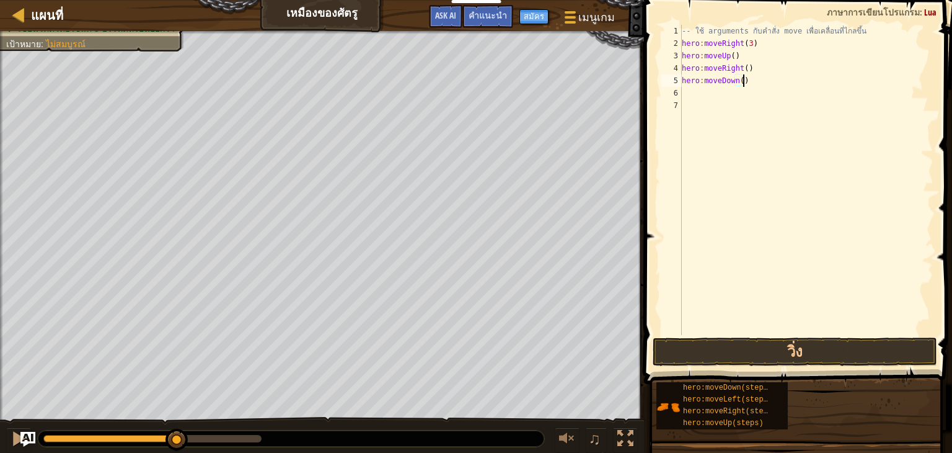
click at [742, 80] on div "-- ใช้ arguments กับคำสั่ง move เพื่อเคลื่อนที่ไกลขึ้น hero : moveRight ( 3 ) h…" at bounding box center [807, 192] width 254 height 335
click at [737, 81] on div "-- ใช้ arguments กับคำสั่ง move เพื่อเคลื่อนที่ไกลขึ้น hero : moveRight ( 3 ) h…" at bounding box center [807, 192] width 254 height 335
click at [741, 82] on div "-- ใช้ arguments กับคำสั่ง move เพื่อเคลื่อนที่ไกลขึ้น hero : moveRight ( 3 ) h…" at bounding box center [807, 192] width 254 height 335
click at [738, 82] on div "-- ใช้ arguments กับคำสั่ง move เพื่อเคลื่อนที่ไกลขึ้น hero : moveRight ( 3 ) h…" at bounding box center [807, 180] width 254 height 310
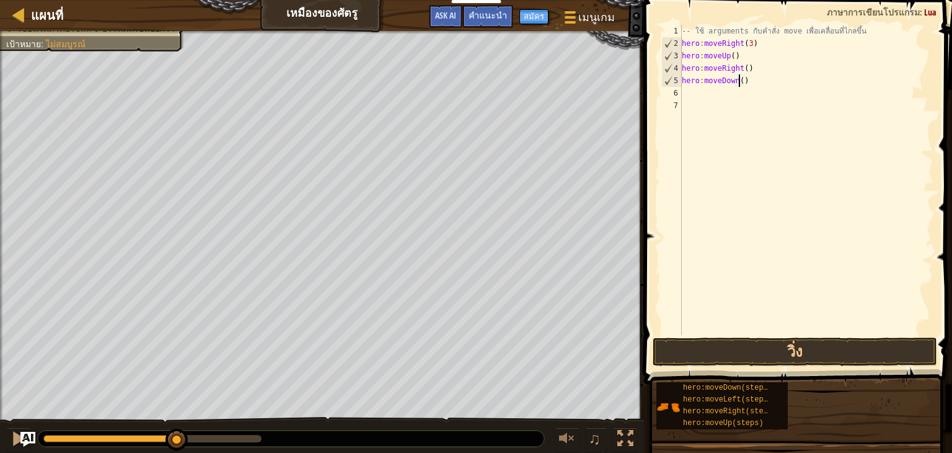
type textarea "hero:moveDown(3)"
click at [748, 83] on div "-- ใช้ arguments กับคำสั่ง move เพื่อเคลื่อนที่ไกลขึ้น hero : moveRight ( 3 ) h…" at bounding box center [807, 192] width 254 height 335
click at [744, 79] on div "-- ใช้ arguments กับคำสั่ง move เพื่อเคลื่อนที่ไกลขึ้น hero : moveRight ( 3 ) h…" at bounding box center [807, 192] width 254 height 335
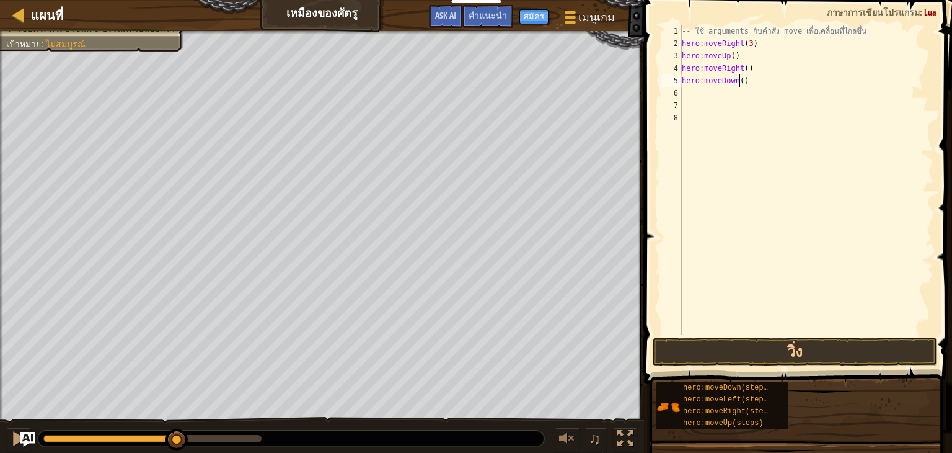
scroll to position [6, 4]
type textarea "hero:moveDown(5)"
click at [722, 80] on div "-- ใช้ arguments กับคำสั่ง move เพื่อเคลื่อนที่ไกลขึ้น hero : moveRight ( 3 ) h…" at bounding box center [807, 192] width 254 height 335
click at [747, 79] on div "-- ใช้ arguments กับคำสั่ง move เพื่อเคลื่อนที่ไกลขึ้น hero : moveRight ( 3 ) h…" at bounding box center [807, 192] width 254 height 335
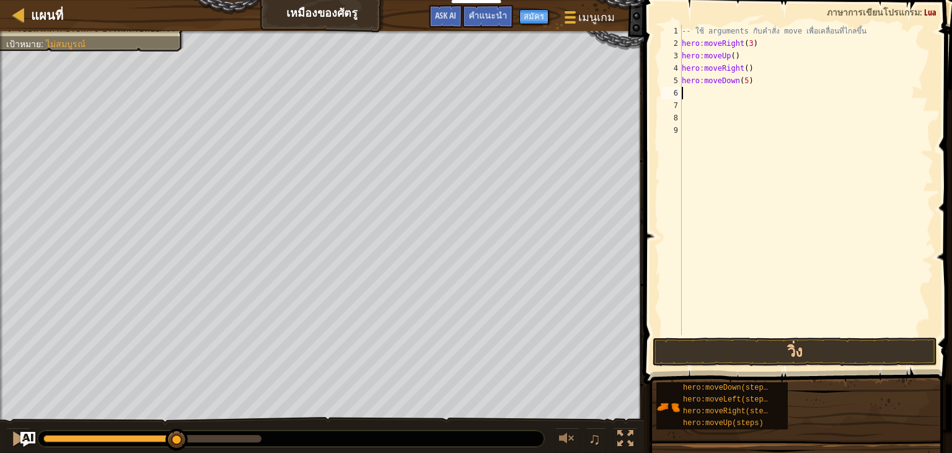
type textarea "m"
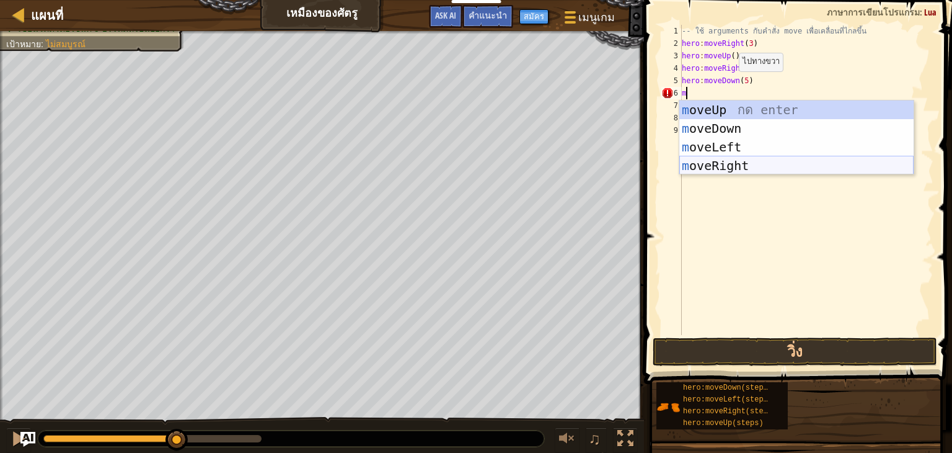
click at [753, 169] on div "m oveUp กด enter m oveDown กด enter m oveLeft กด enter m oveRight กด enter" at bounding box center [797, 156] width 234 height 112
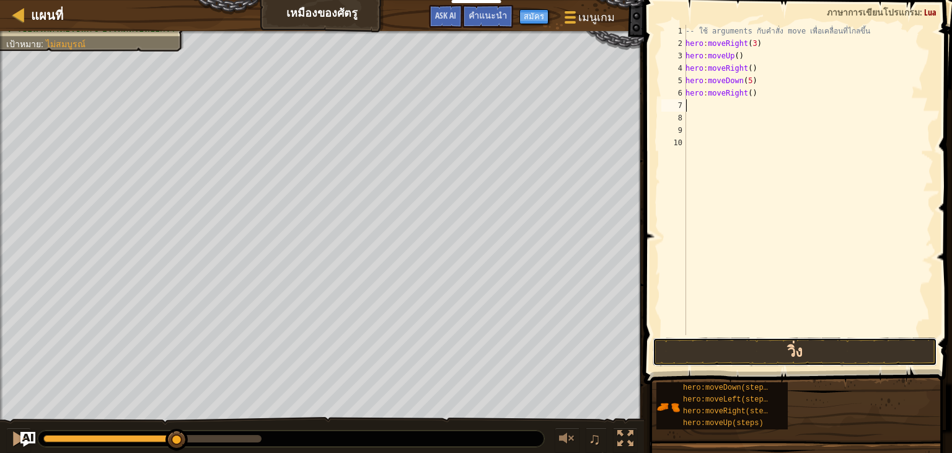
click at [727, 350] on button "วิ่ง" at bounding box center [795, 351] width 285 height 29
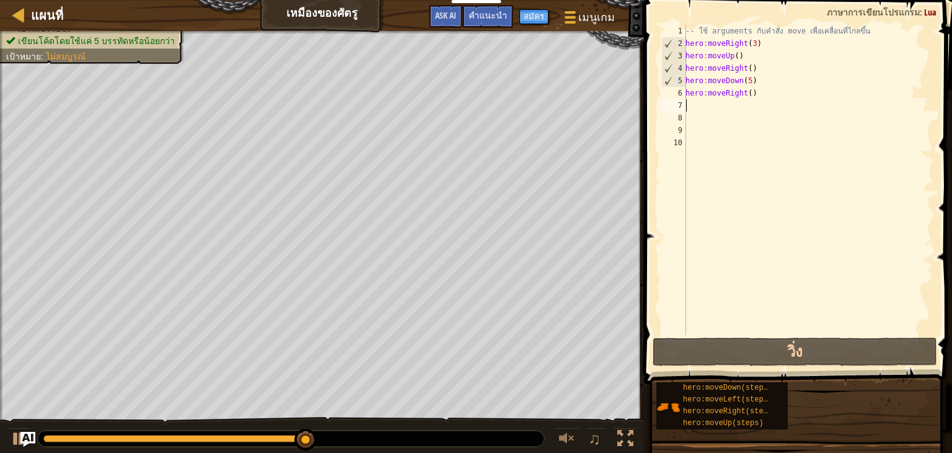
click at [750, 80] on div "-- ใช้ arguments กับคำสั่ง move เพื่อเคลื่อนที่ไกลขึ้น hero : moveRight ( 3 ) h…" at bounding box center [808, 192] width 251 height 335
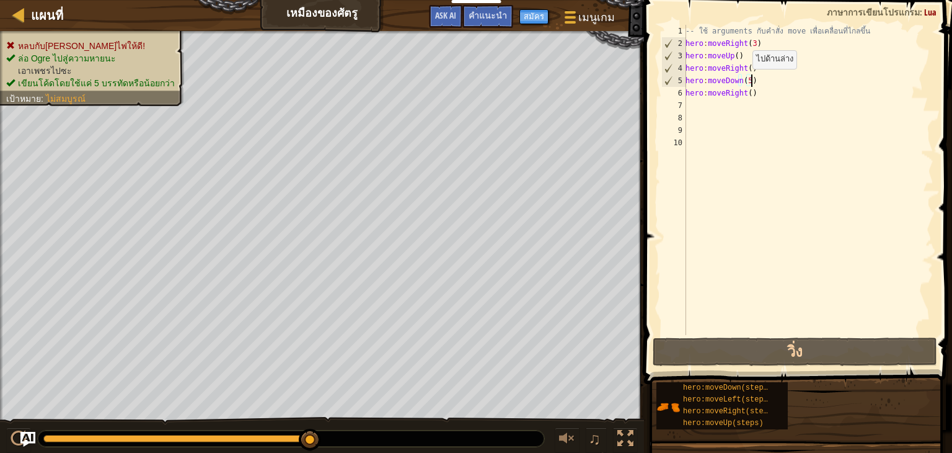
click at [744, 82] on div "-- ใช้ arguments กับคำสั่ง move เพื่อเคลื่อนที่ไกลขึ้น hero : moveRight ( 3 ) h…" at bounding box center [808, 192] width 251 height 335
click at [747, 82] on div "-- ใช้ arguments กับคำสั่ง move เพื่อเคลื่อนที่ไกลขึ้น hero : moveRight ( 3 ) h…" at bounding box center [808, 192] width 251 height 335
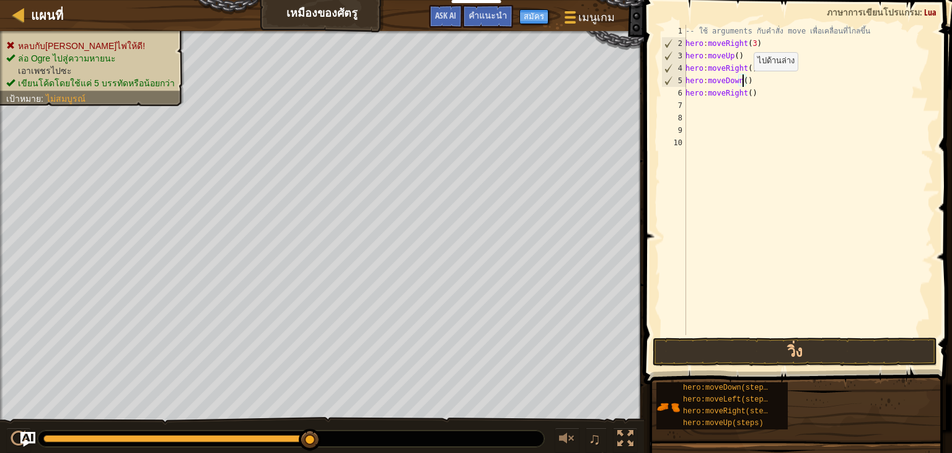
scroll to position [6, 4]
click at [692, 345] on button "วิ่ง" at bounding box center [795, 351] width 285 height 29
type textarea "hero:moveDown(3)"
click at [701, 343] on button "วิ่ง" at bounding box center [795, 351] width 285 height 29
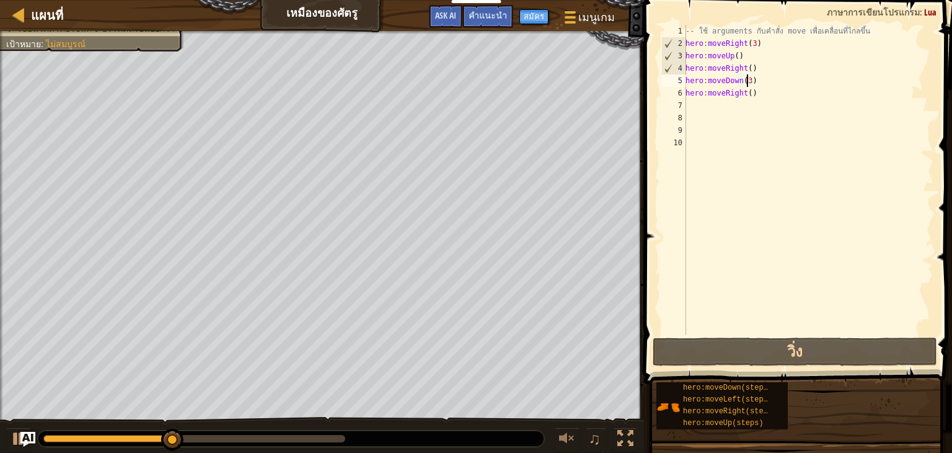
scroll to position [6, 1]
drag, startPoint x: 701, startPoint y: 329, endPoint x: 675, endPoint y: 190, distance: 141.4
click at [750, 110] on div "-- ใช้ arguments กับคำสั่ง move เพื่อเคลื่อนที่ไกลขึ้น hero : moveRight ( 3 ) h…" at bounding box center [808, 192] width 251 height 335
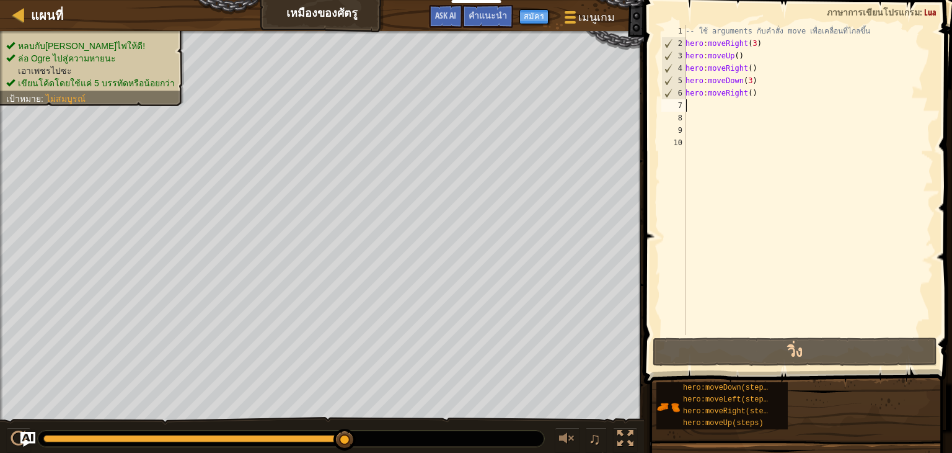
type textarea "m"
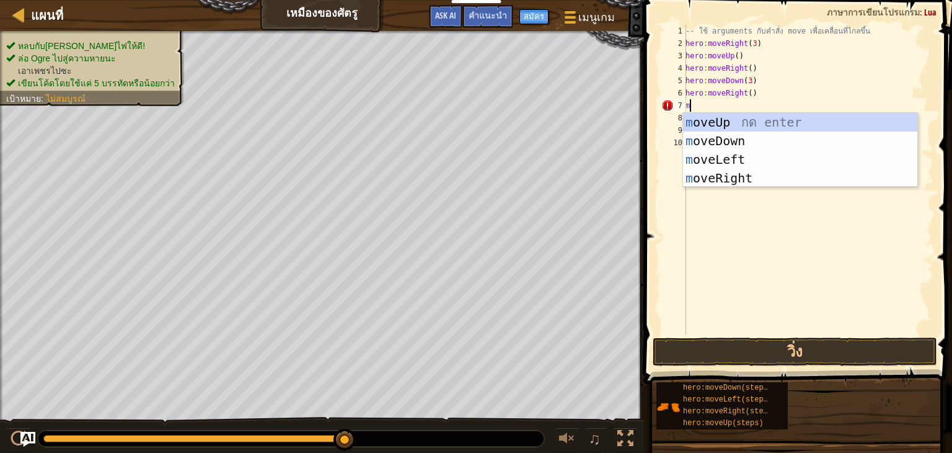
click at [743, 219] on div "-- ใช้ arguments กับคำสั่ง move เพื่อเคลื่อนที่ไกลขึ้น hero : moveRight ( 3 ) h…" at bounding box center [808, 192] width 251 height 335
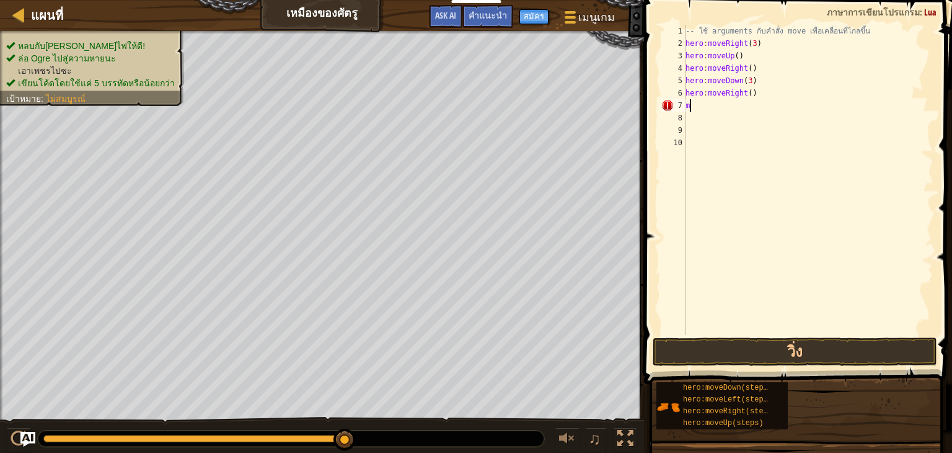
click at [714, 110] on div "-- ใช้ arguments กับคำสั่ง move เพื่อเคลื่อนที่ไกลขึ้น hero : moveRight ( 3 ) h…" at bounding box center [808, 192] width 251 height 335
type textarea "m"
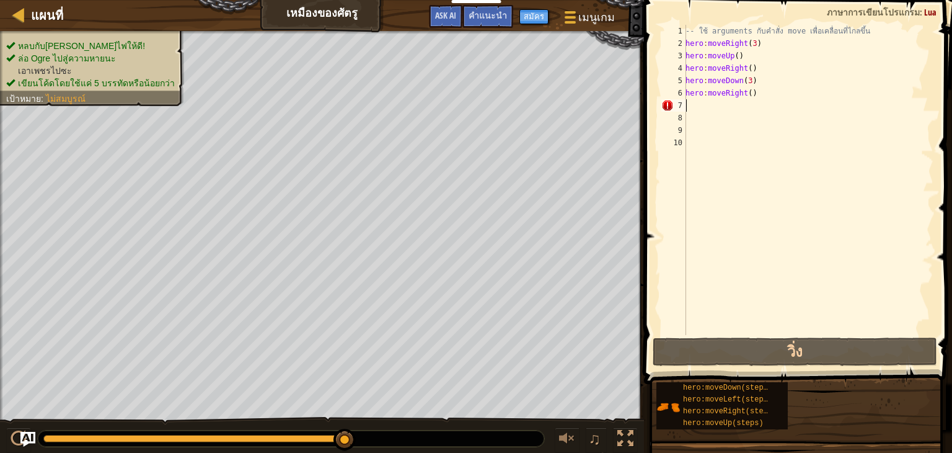
type textarea "m"
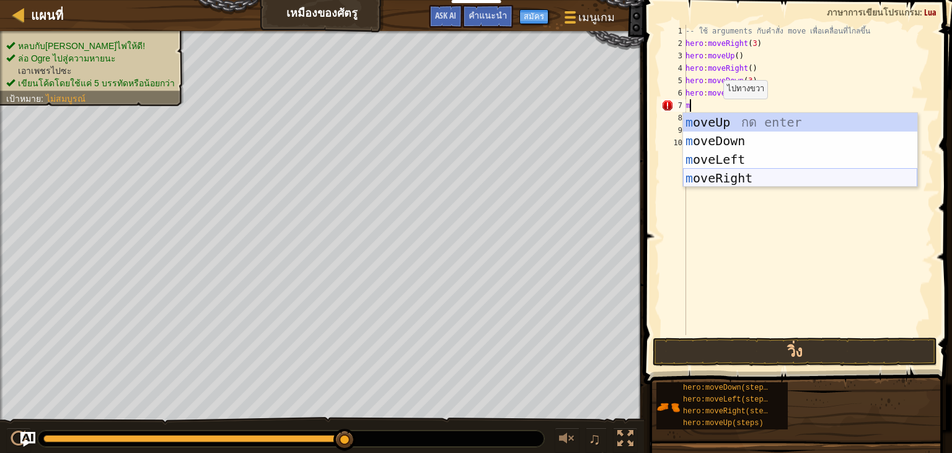
click at [763, 182] on div "m oveUp กด enter m oveDown กด enter m oveLeft กด enter m oveRight กด enter" at bounding box center [800, 169] width 234 height 112
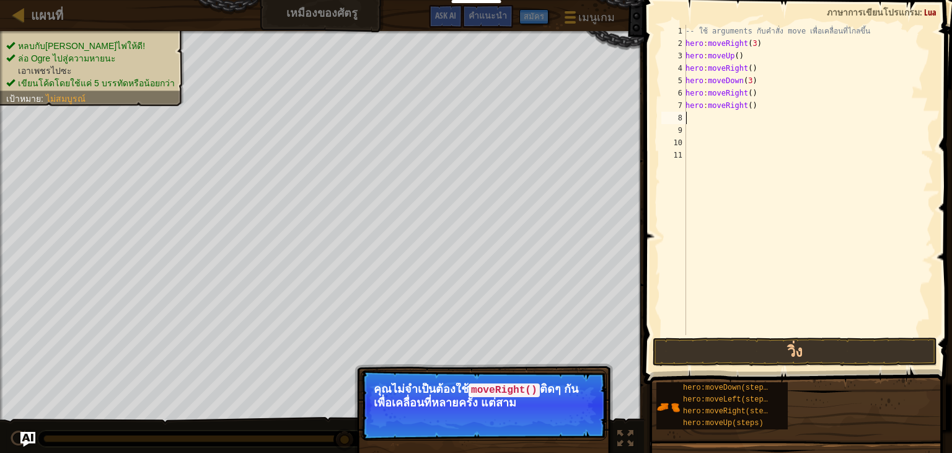
drag, startPoint x: 726, startPoint y: 254, endPoint x: 739, endPoint y: 139, distance: 116.1
click at [728, 247] on div "-- ใช้ arguments กับคำสั่ง move เพื่อเคลื่อนที่ไกลขึ้น hero : moveRight ( 3 ) h…" at bounding box center [808, 192] width 251 height 335
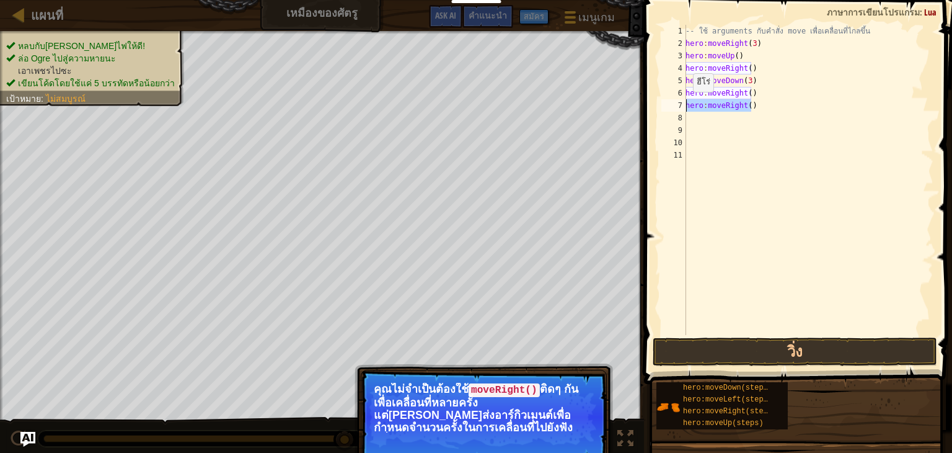
drag, startPoint x: 755, startPoint y: 109, endPoint x: 684, endPoint y: 109, distance: 70.7
click at [684, 109] on div "1 2 3 4 5 6 7 8 9 10 11 -- ใช้ arguments กับคำสั่ง move เพื่อเคลื่อนที่ไกลขึ้น …" at bounding box center [796, 180] width 275 height 310
type textarea "hero:moveRight()"
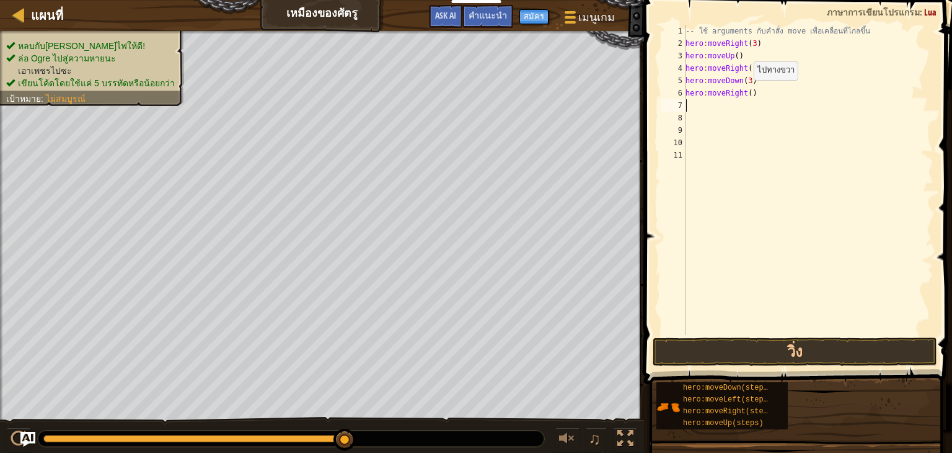
click at [747, 92] on div "-- ใช้ arguments กับคำสั่ง move เพื่อเคลื่อนที่ไกลขึ้น hero : moveRight ( 3 ) h…" at bounding box center [808, 192] width 251 height 335
type textarea "hero:moveRight(2)"
click at [752, 343] on button "วิ่ง" at bounding box center [795, 351] width 285 height 29
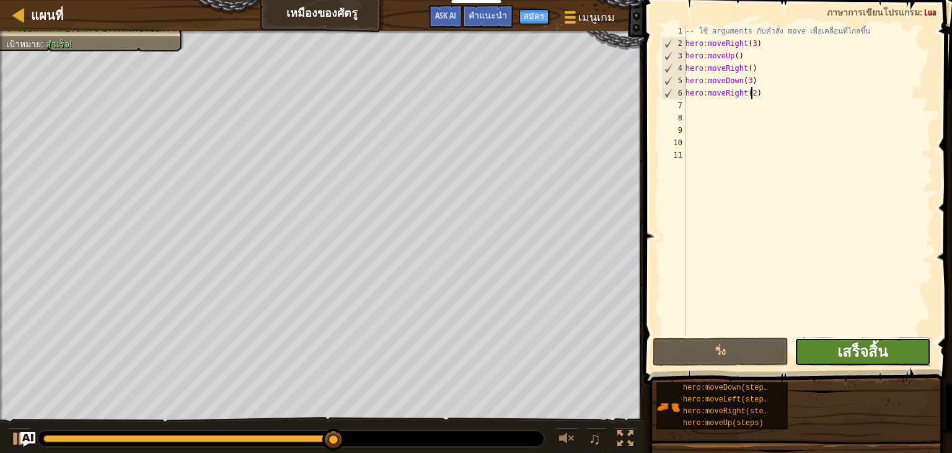
click at [870, 357] on span "เสร็จสิ้น" at bounding box center [863, 351] width 50 height 20
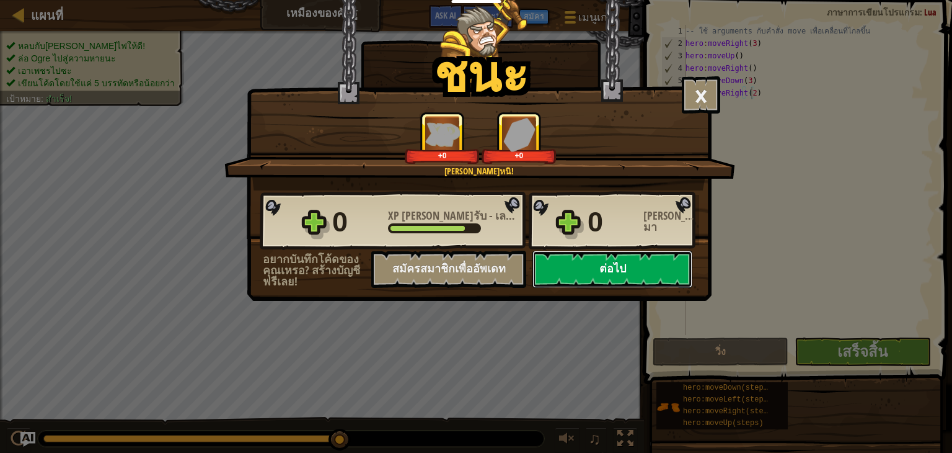
click at [579, 269] on button "ต่อไป" at bounding box center [613, 269] width 160 height 37
select select "th"
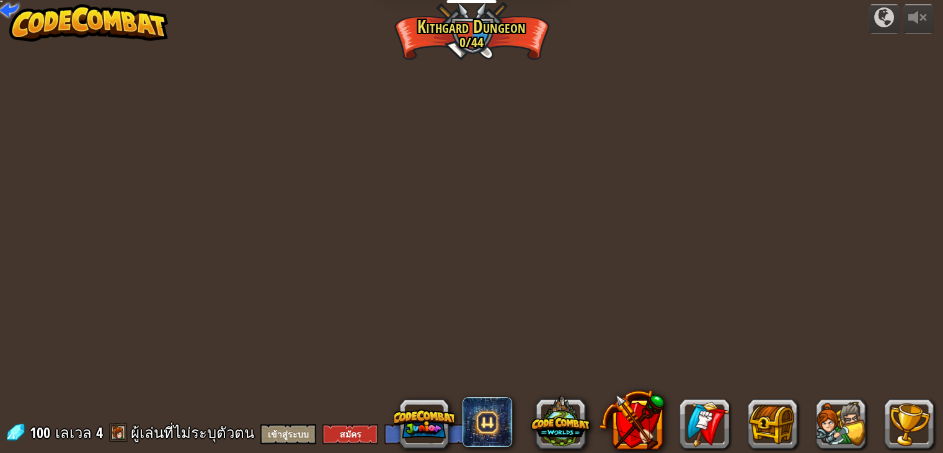
select select "th"
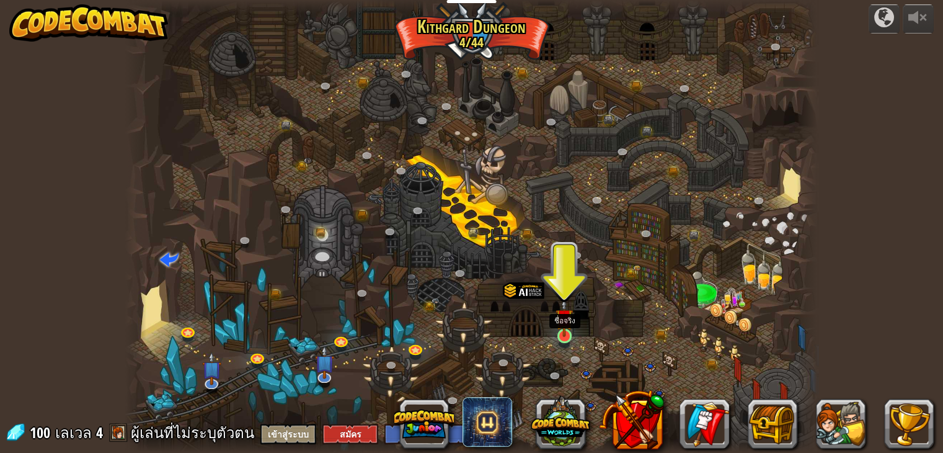
click at [570, 334] on img at bounding box center [564, 318] width 17 height 40
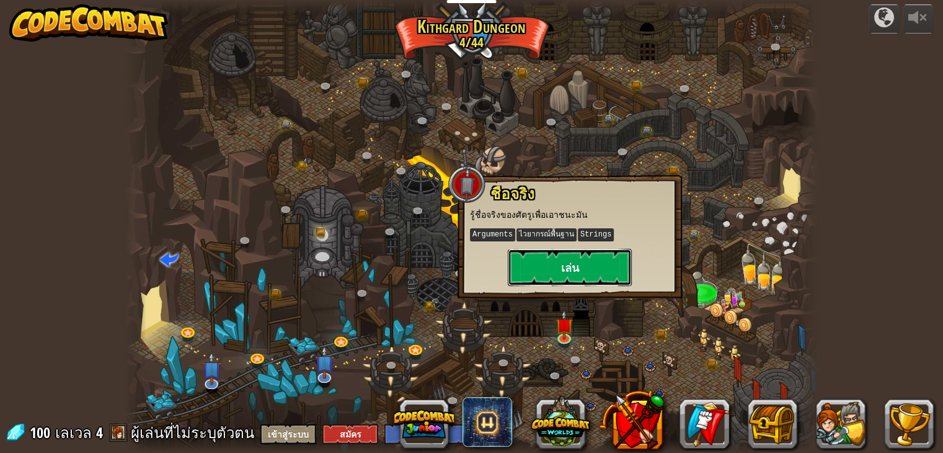
click at [546, 280] on button "เล่น" at bounding box center [570, 267] width 124 height 37
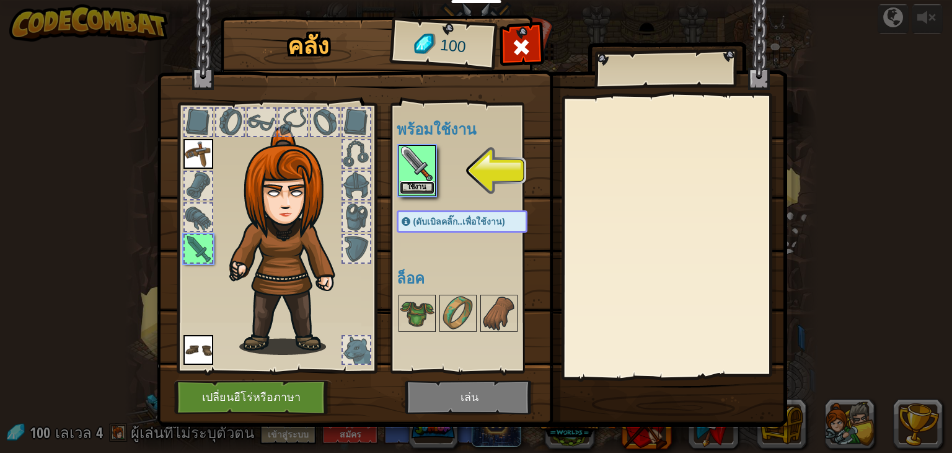
click at [420, 186] on button "ใช้งาน" at bounding box center [417, 187] width 35 height 13
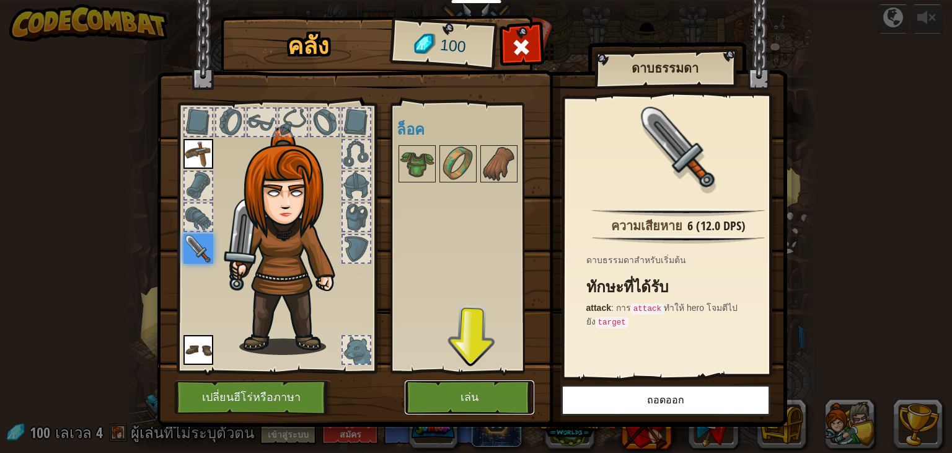
drag, startPoint x: 474, startPoint y: 399, endPoint x: 466, endPoint y: 394, distance: 8.9
click at [474, 400] on button "เล่น" at bounding box center [470, 397] width 130 height 34
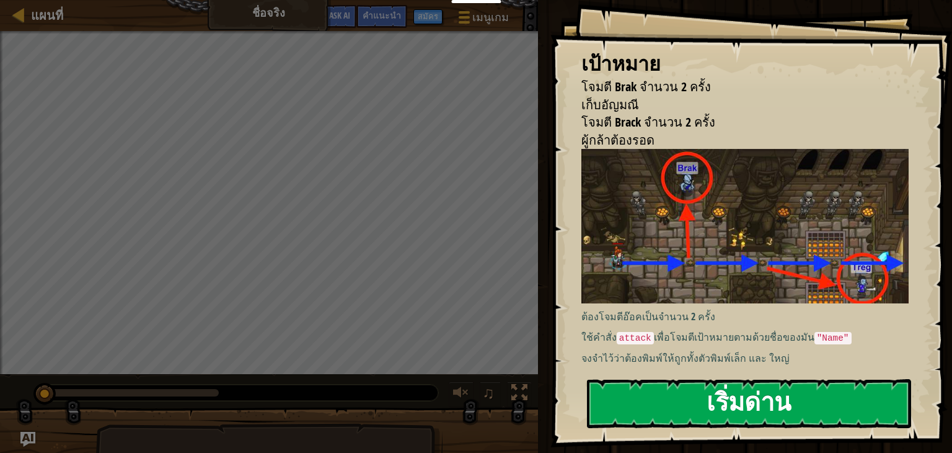
click at [686, 393] on button "เริ่มด่าน" at bounding box center [749, 403] width 324 height 49
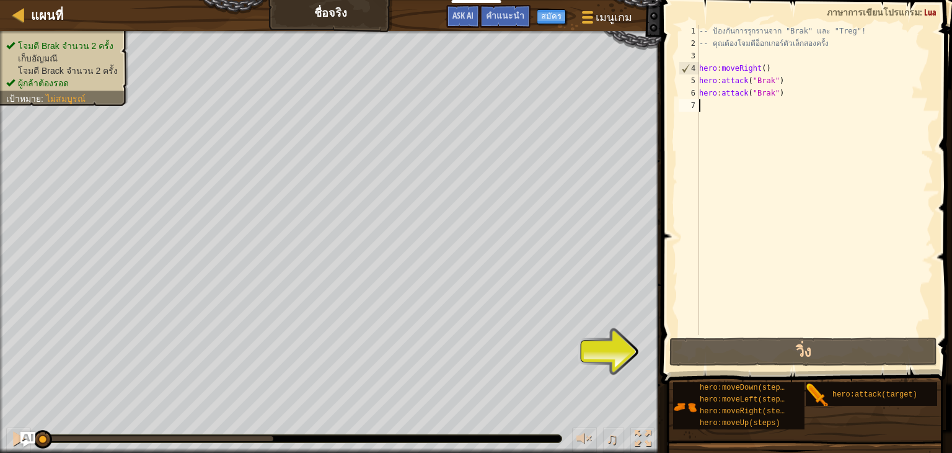
type textarea "m"
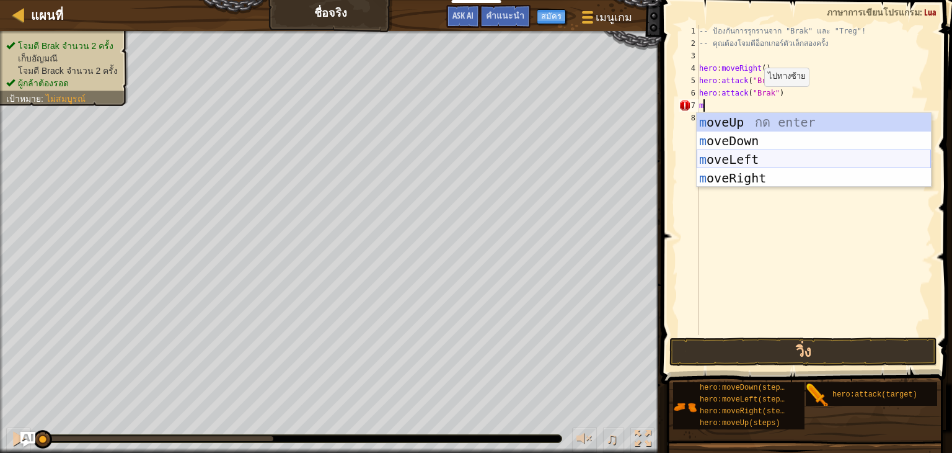
click at [748, 151] on div "m oveUp กด enter m oveDown กด enter m oveLeft กด enter m oveRight กด enter" at bounding box center [814, 169] width 234 height 112
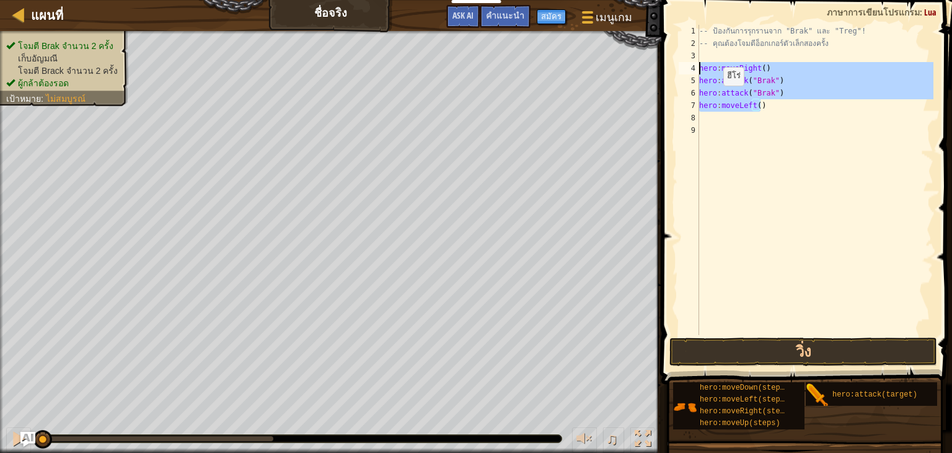
click at [481, 62] on div "แผนที่ ชื่อจริง เมนูเกม เสร็จสิ้น สมัคร คำแนะนำ Ask AI 1 הההההההההההההההההההההה…" at bounding box center [476, 226] width 952 height 453
click at [766, 103] on div "-- ป้องกันการรุกรานจาก "Brak" และ "Treg"! -- คุณต้องโจมตีอ็อกเกอร์ตัวเล็กสองครั…" at bounding box center [815, 180] width 237 height 310
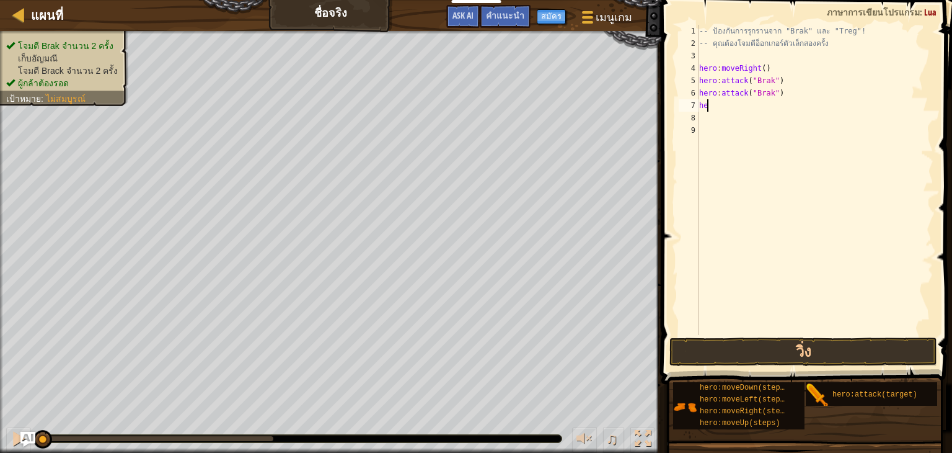
type textarea "h"
type textarea "m"
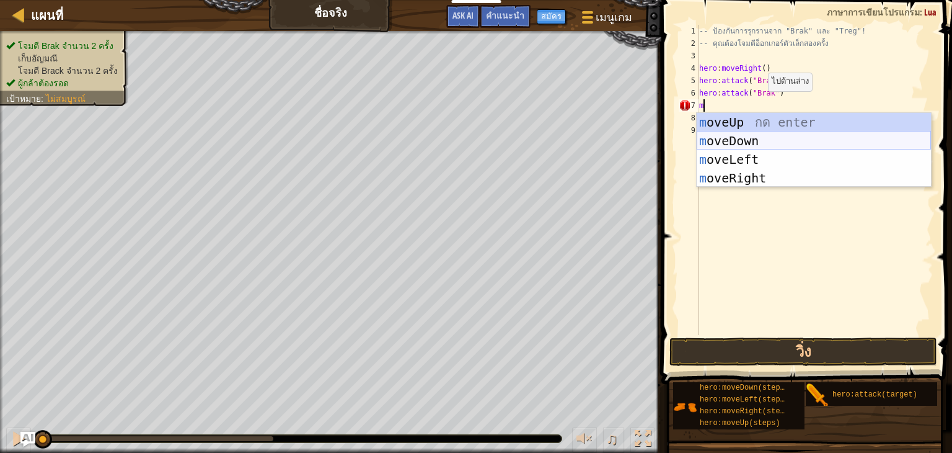
click at [771, 144] on div "m oveUp กด enter m oveDown กด enter m oveLeft กด enter m oveRight กด enter" at bounding box center [814, 169] width 234 height 112
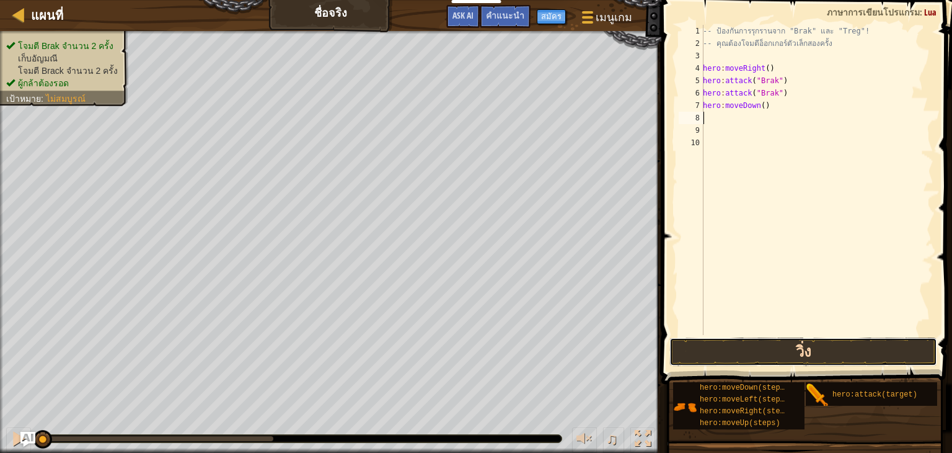
click at [794, 343] on button "วิ่ง" at bounding box center [804, 351] width 268 height 29
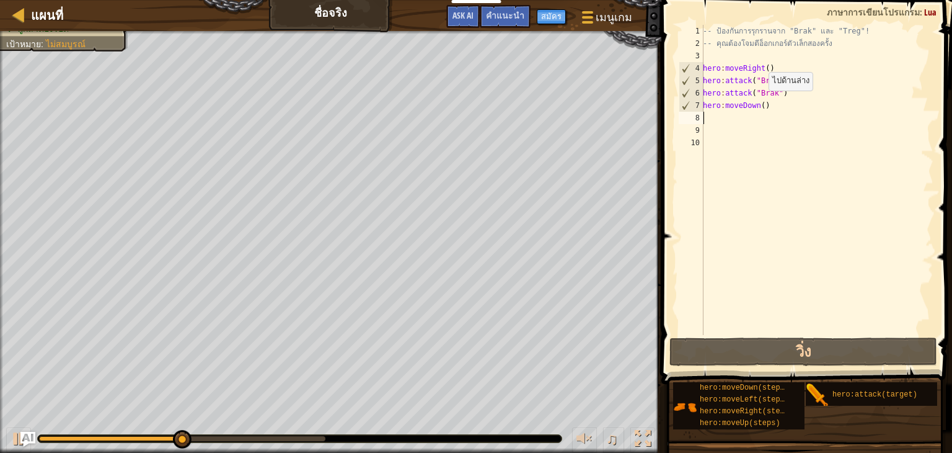
click at [761, 102] on div "-- ป้องกันการรุกรานจาก "Brak" และ "Treg"! -- คุณต้องโจมตีอ็อกเกอร์ตัวเล็กสองครั…" at bounding box center [817, 192] width 233 height 335
type textarea "hero:moveDown()"
drag, startPoint x: 768, startPoint y: 101, endPoint x: 691, endPoint y: 104, distance: 77.0
click at [690, 104] on div "hero:moveDown() 1 2 3 4 5 6 7 8 9 10 -- ป้องกันการรุกรานจาก "Brak" และ "Treg"! …" at bounding box center [805, 180] width 257 height 310
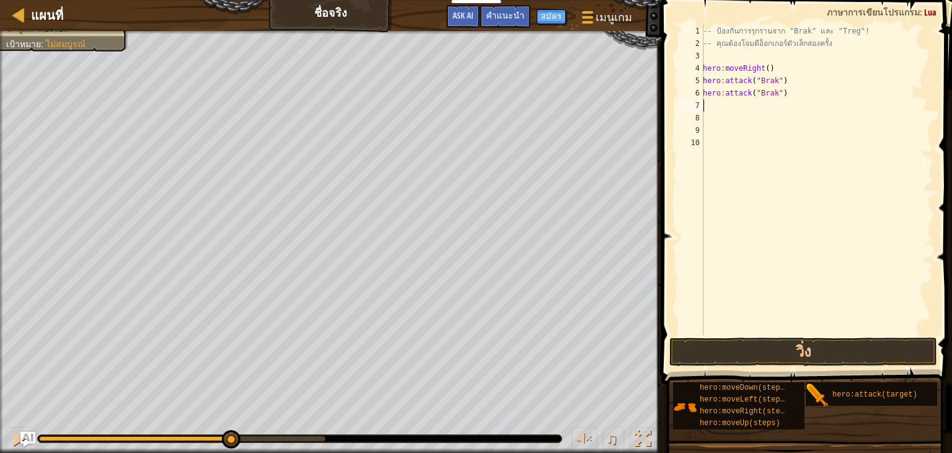
type textarea "m"
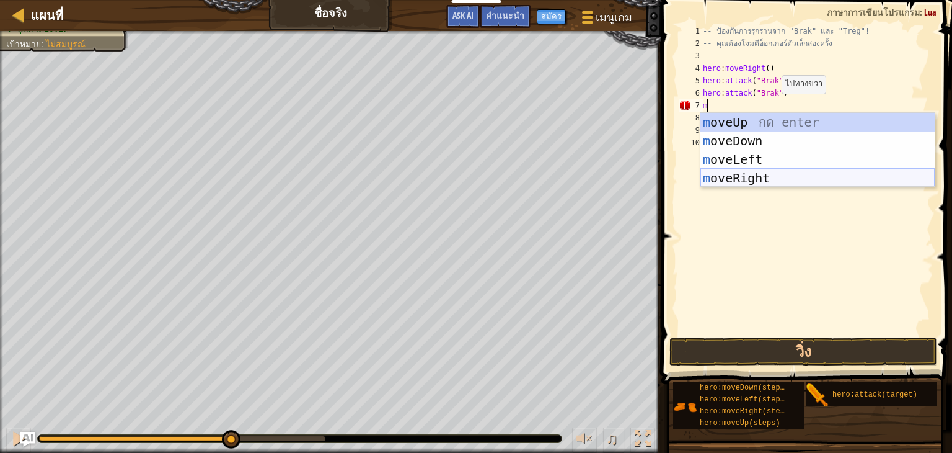
click at [745, 181] on div "m oveUp กด enter m oveDown กด enter m oveLeft กด enter m oveRight กด enter" at bounding box center [818, 169] width 234 height 112
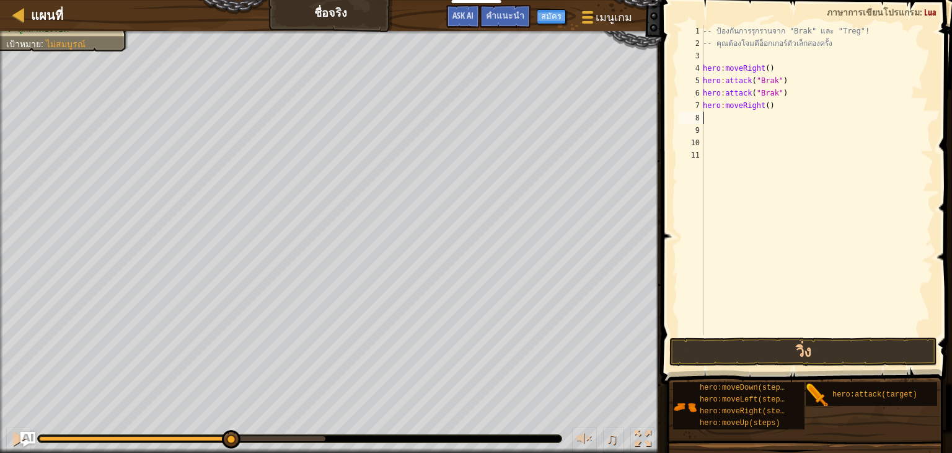
type textarea "m"
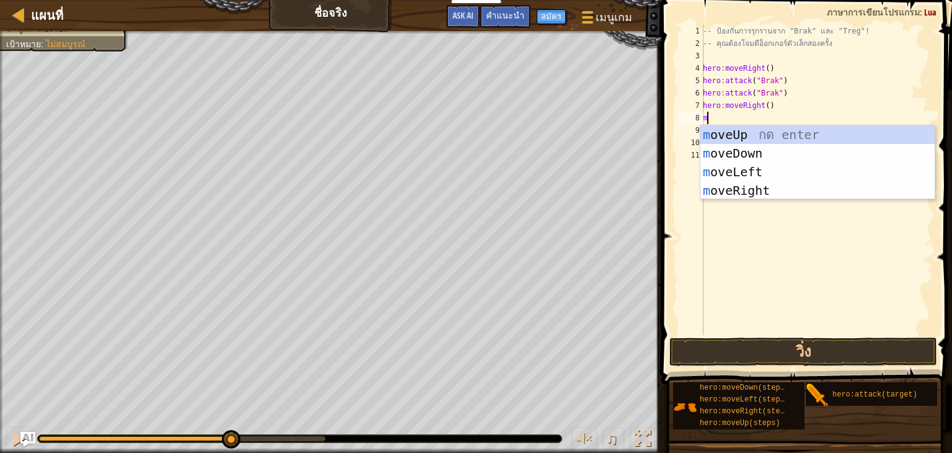
drag, startPoint x: 790, startPoint y: 248, endPoint x: 773, endPoint y: 209, distance: 42.5
click at [789, 247] on div "-- ป้องกันการรุกรานจาก "Brak" และ "Treg"! -- คุณต้องโจมตีอ็อกเกอร์ตัวเล็กสองครั…" at bounding box center [817, 192] width 233 height 335
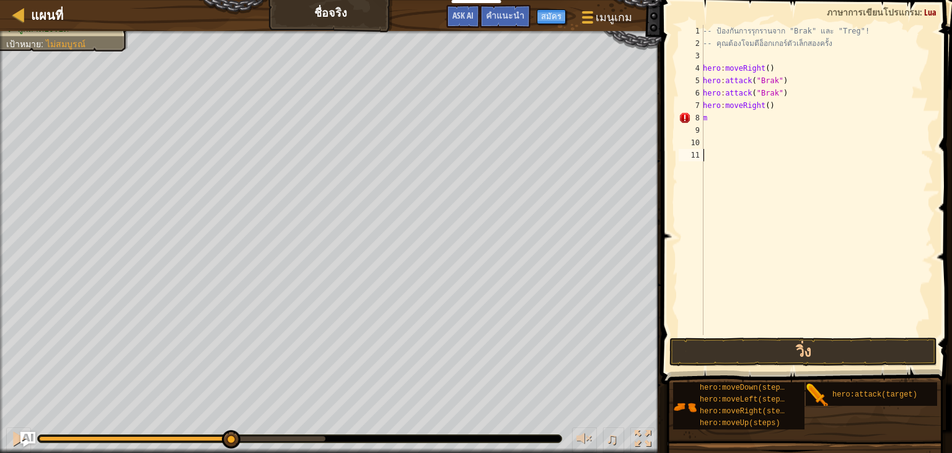
click at [743, 121] on div "-- ป้องกันการรุกรานจาก "Brak" และ "Treg"! -- คุณต้องโจมตีอ็อกเกอร์ตัวเล็กสองครั…" at bounding box center [817, 192] width 233 height 335
type textarea "m"
click at [763, 104] on div "-- ป้องกันการรุกรานจาก "Brak" และ "Treg"! -- คุณต้องโจมตีอ็อกเกอร์ตัวเล็กสองครั…" at bounding box center [817, 192] width 233 height 335
click at [771, 78] on div "-- ป้องกันการรุกรานจาก "Brak" และ "Treg"! -- คุณต้องโจมตีอ็อกเกอร์ตัวเล็กสองครั…" at bounding box center [817, 192] width 233 height 335
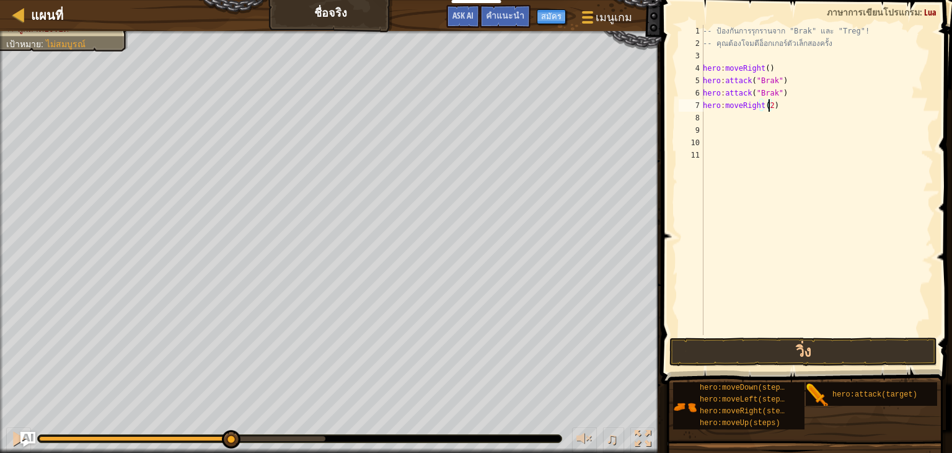
type textarea "hero:attack("Brak")"
click at [745, 134] on div "-- ป้องกันการรุกรานจาก "Brak" และ "Treg"! -- คุณต้องโจมตีอ็อกเกอร์ตัวเล็กสองครั…" at bounding box center [817, 192] width 233 height 335
click at [744, 128] on div "-- ป้องกันการรุกรานจาก "Brak" และ "Treg"! -- คุณต้องโจมตีอ็อกเกอร์ตัวเล็กสองครั…" at bounding box center [817, 192] width 233 height 335
click at [742, 125] on div "-- ป้องกันการรุกรานจาก "Brak" และ "Treg"! -- คุณต้องโจมตีอ็อกเกอร์ตัวเล็กสองครั…" at bounding box center [817, 192] width 233 height 335
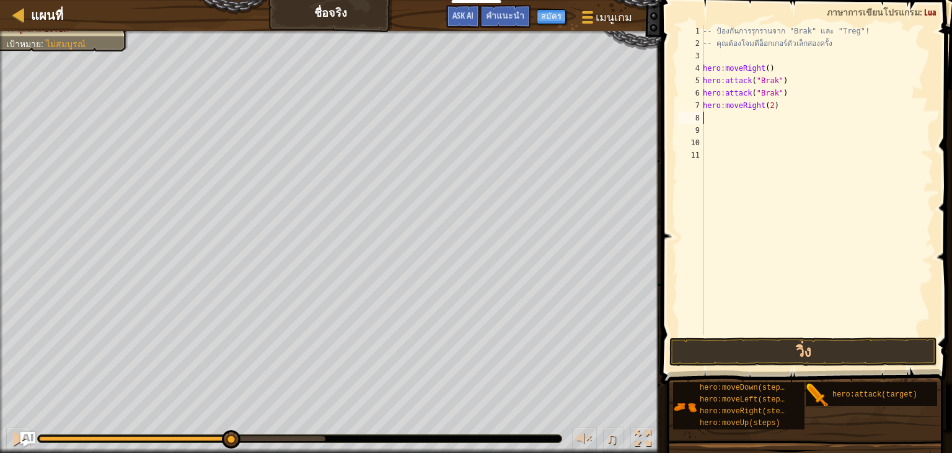
click at [737, 118] on div "-- ป้องกันการรุกรานจาก "Brak" และ "Treg"! -- คุณต้องโจมตีอ็อกเกอร์ตัวเล็กสองครั…" at bounding box center [817, 192] width 233 height 335
click at [768, 104] on div "-- ป้องกันการรุกรานจาก "Brak" และ "Treg"! -- คุณต้องโจมตีอ็อกเกอร์ตัวเล็กสองครั…" at bounding box center [817, 192] width 233 height 335
click at [793, 352] on button "วิ่ง" at bounding box center [804, 351] width 268 height 29
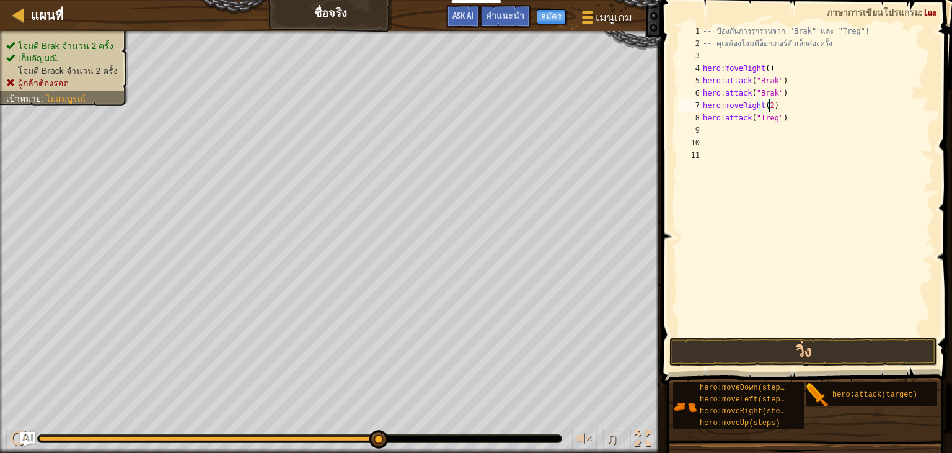
click at [784, 113] on div "-- ป้องกันการรุกรานจาก "Brak" และ "Treg"! -- คุณต้องโจมตีอ็อกเกอร์ตัวเล็กสองครั…" at bounding box center [817, 192] width 233 height 335
type textarea "hero:attack("Treg")"
type textarea "m"
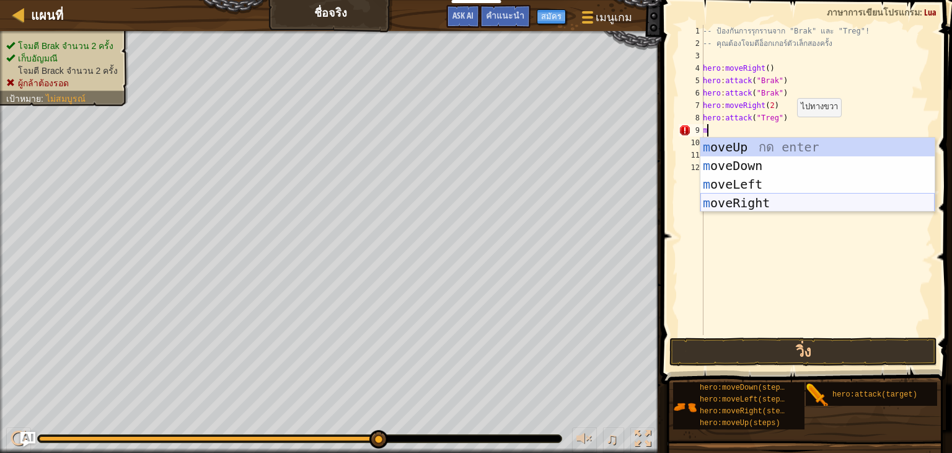
click at [788, 200] on div "m oveUp กด enter m oveDown กด enter m oveLeft กด enter m oveRight กด enter" at bounding box center [818, 194] width 234 height 112
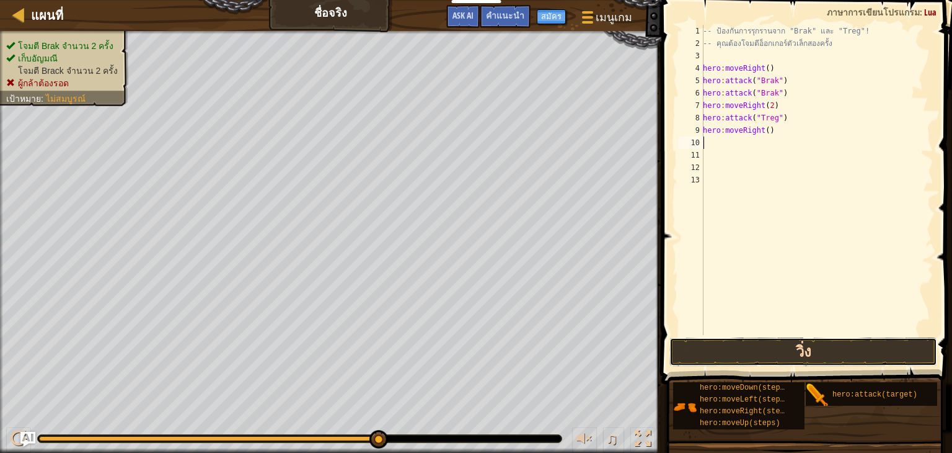
click at [742, 357] on button "วิ่ง" at bounding box center [804, 351] width 268 height 29
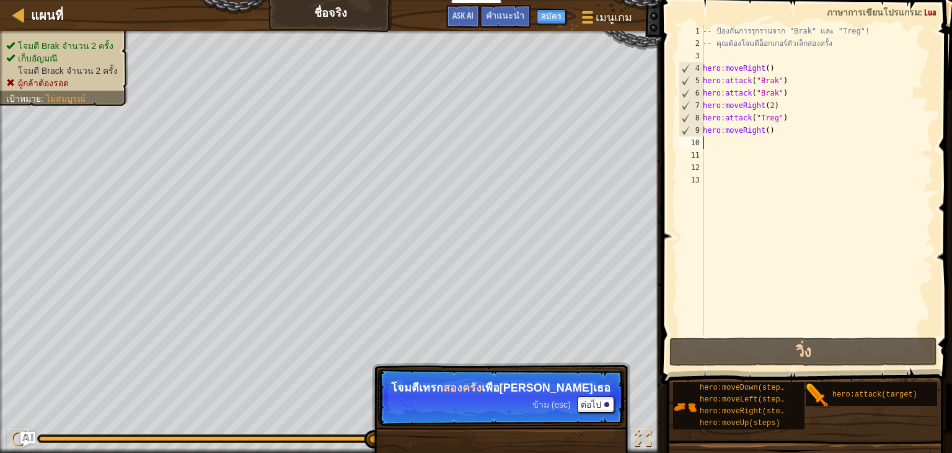
click at [786, 119] on div "-- ป้องกันการรุกรานจาก "Brak" และ "Treg"! -- คุณต้องโจมตีอ็อกเกอร์ตัวเล็กสองครั…" at bounding box center [817, 192] width 233 height 335
type textarea "hero:attack("Treg")"
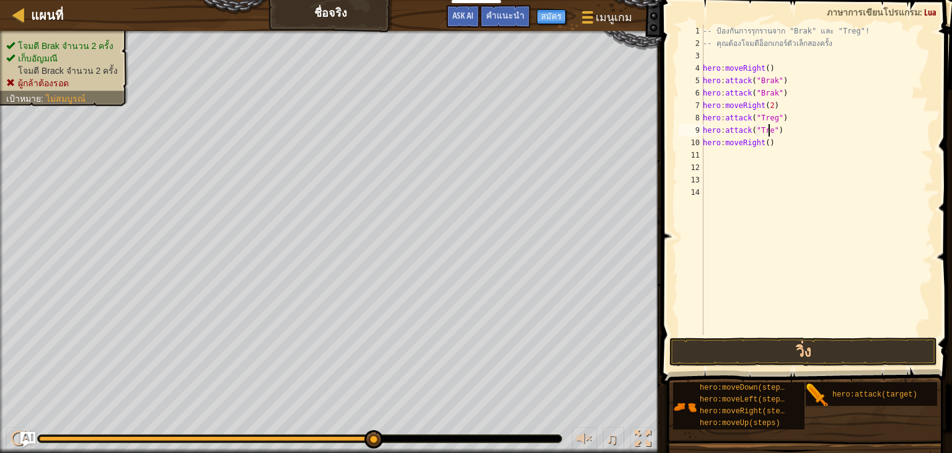
scroll to position [6, 5]
type textarea "hero:attack("Treg")"
click at [833, 350] on button "วิ่ง" at bounding box center [804, 351] width 268 height 29
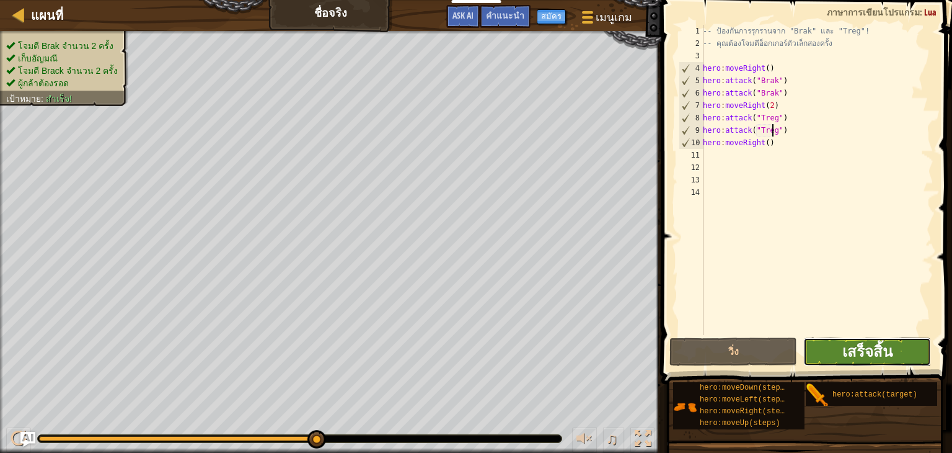
click at [885, 353] on span "เสร็จสิ้น" at bounding box center [868, 351] width 50 height 20
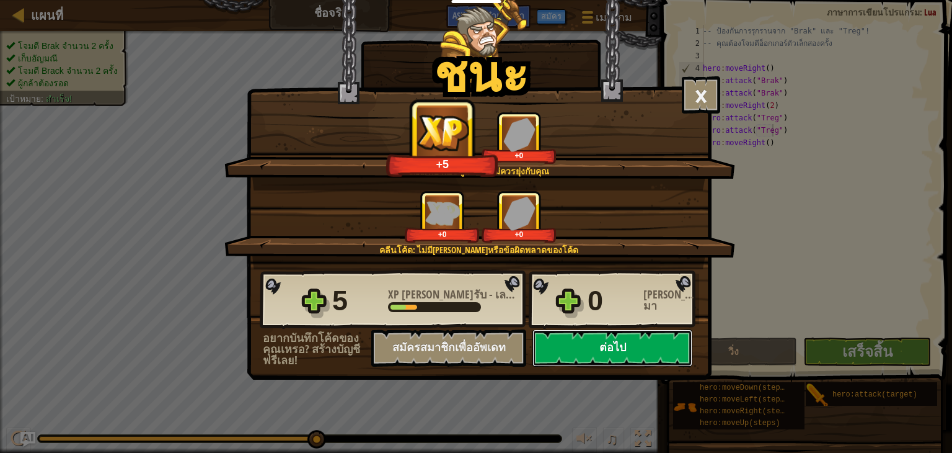
click at [580, 338] on button "ต่อไป" at bounding box center [613, 347] width 160 height 37
select select "th"
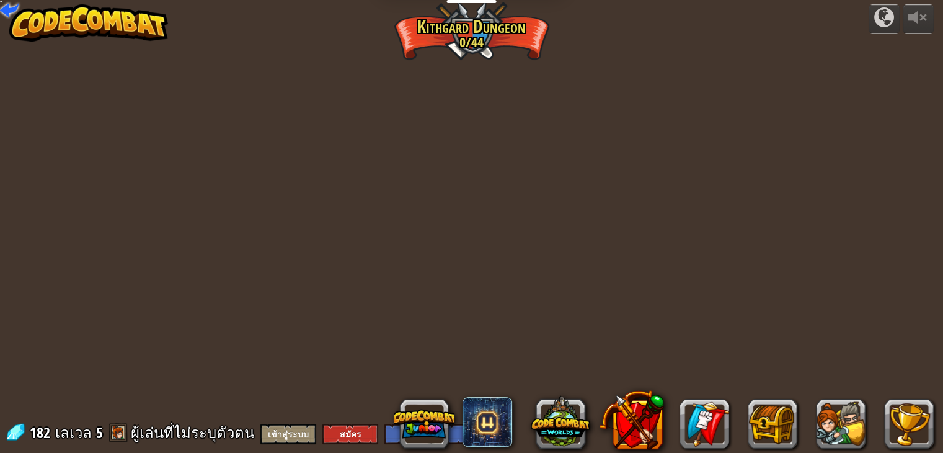
select select "th"
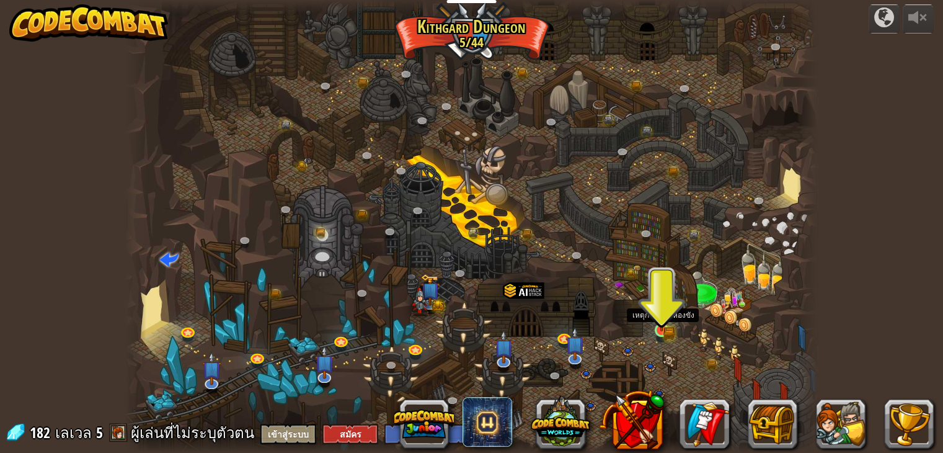
click at [659, 325] on img at bounding box center [661, 312] width 17 height 38
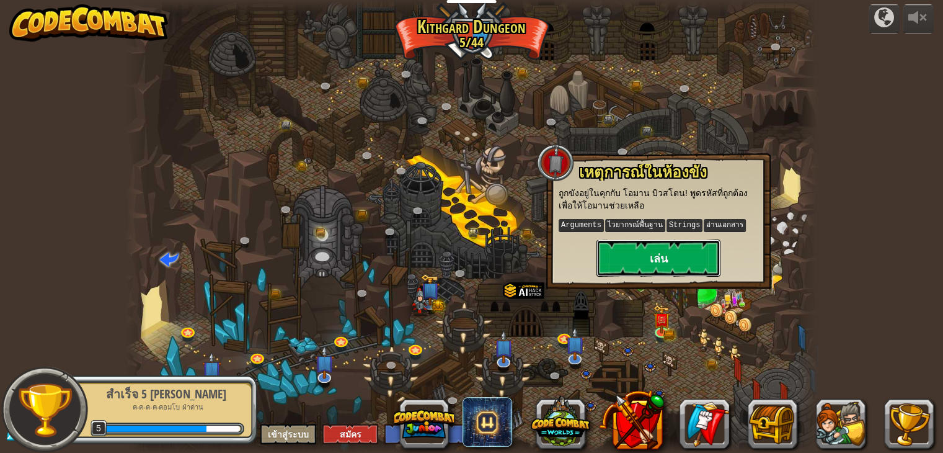
click at [647, 258] on button "เล่น" at bounding box center [659, 257] width 124 height 37
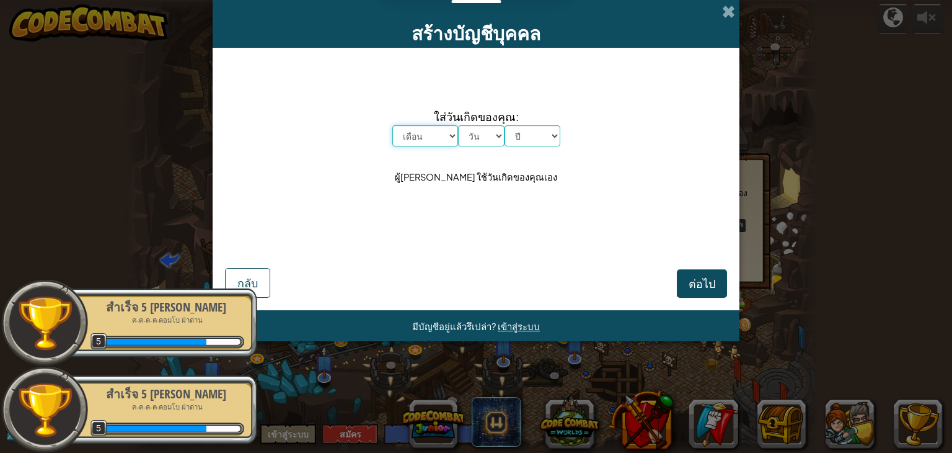
click at [421, 129] on select "เดือน [PERSON_NAME] กุมภาพันธ์ มีนาคม เมษายน พฤษภาคม มิถุนายน กรกฎาคม สิงหาคม ก…" at bounding box center [426, 135] width 66 height 21
select select "2"
click at [393, 125] on select "เดือน [PERSON_NAME] กุมภาพันธ์ มีนาคม เมษายน พฤษภาคม มิถุนายน กรกฎาคม สิงหาคม ก…" at bounding box center [426, 135] width 66 height 21
click at [481, 147] on div "ใส่วันเกิดของคุณ: เดือน [PERSON_NAME] กุมภาพันธ์ มีนาคม เมษายน พฤษภาคม มิถุนายน…" at bounding box center [476, 146] width 502 height 173
click at [486, 140] on select "วัน 1 2 3 4 5 6 7 8 9 10 11 12 13 14 15 16 17 18 19 20 21 22 23 24 25 26 27 28 …" at bounding box center [481, 135] width 47 height 21
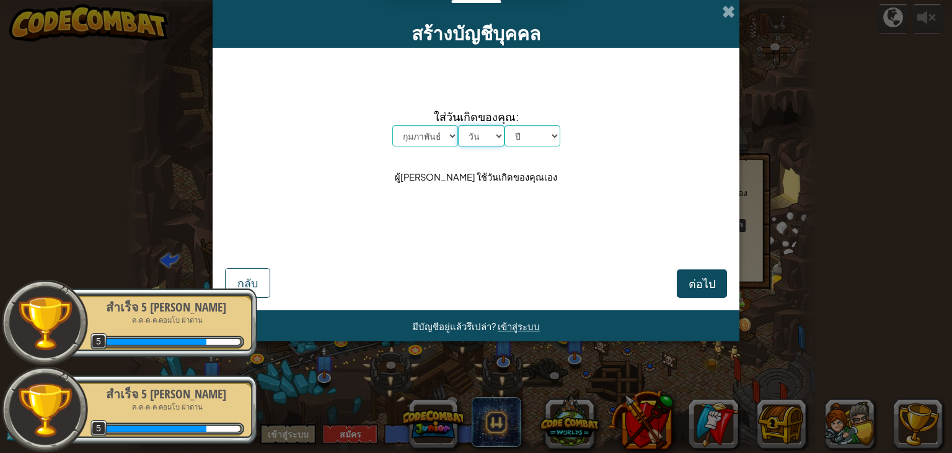
select select "17"
click at [458, 125] on select "วัน 1 2 3 4 5 6 7 8 9 10 11 12 13 14 15 16 17 18 19 20 21 22 23 24 25 26 27 28 …" at bounding box center [481, 135] width 47 height 21
drag, startPoint x: 546, startPoint y: 138, endPoint x: 543, endPoint y: 145, distance: 7.5
click at [546, 138] on select "ปี [DATE] 2024 2023 2022 2021 2020 2019 2018 2017 2016 2015 2014 2013 2012 2011…" at bounding box center [533, 135] width 56 height 21
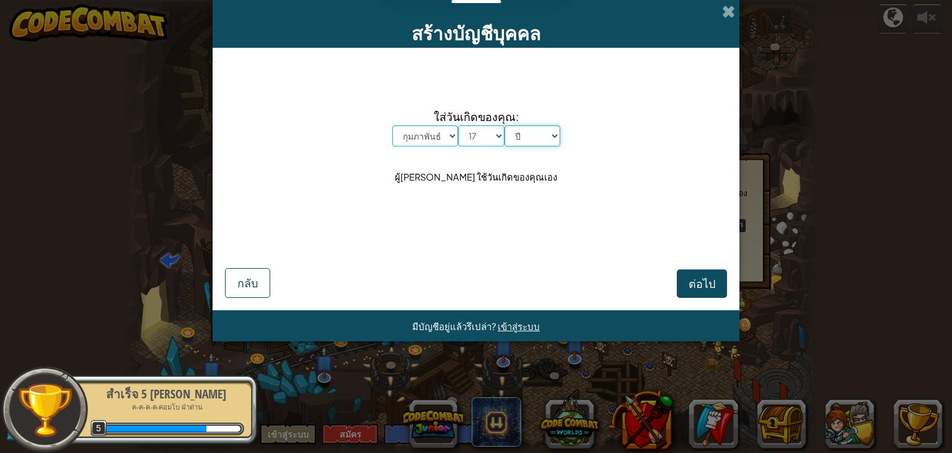
select select "2009"
click at [505, 125] on select "ปี [DATE] 2024 2023 2022 2021 2020 2019 2018 2017 2016 2015 2014 2013 2012 2011…" at bounding box center [533, 135] width 56 height 21
click at [714, 283] on span "ต่อไป" at bounding box center [702, 283] width 27 height 14
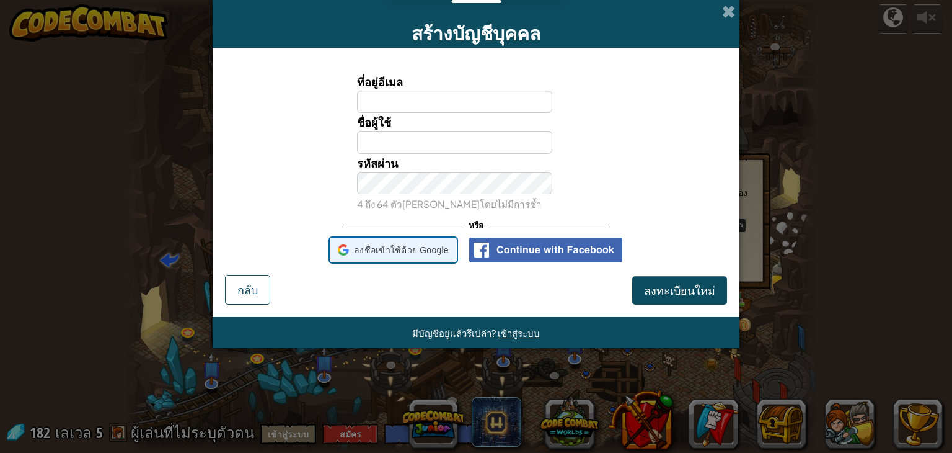
click at [427, 247] on span "ลงชื่อเข้าใช้ด้วย Google" at bounding box center [401, 250] width 95 height 18
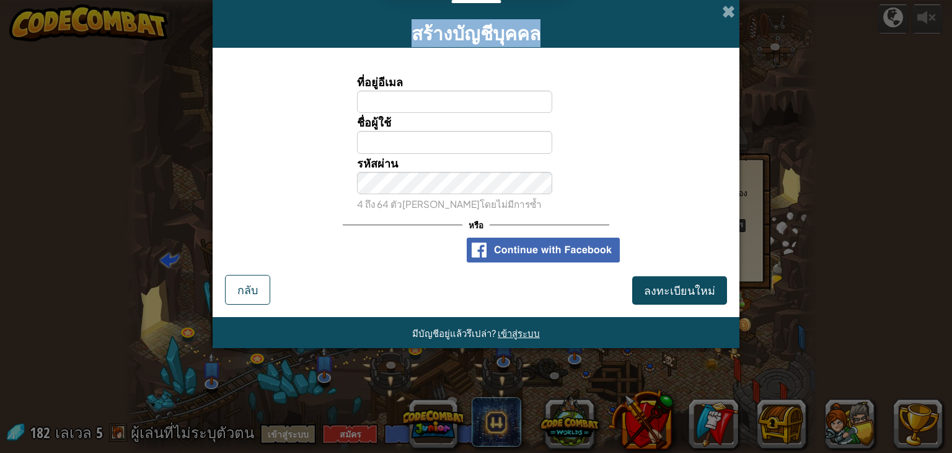
click at [730, 20] on div "สร้างบัญชีบุคคล" at bounding box center [476, 24] width 527 height 48
click at [727, 11] on span at bounding box center [728, 11] width 13 height 13
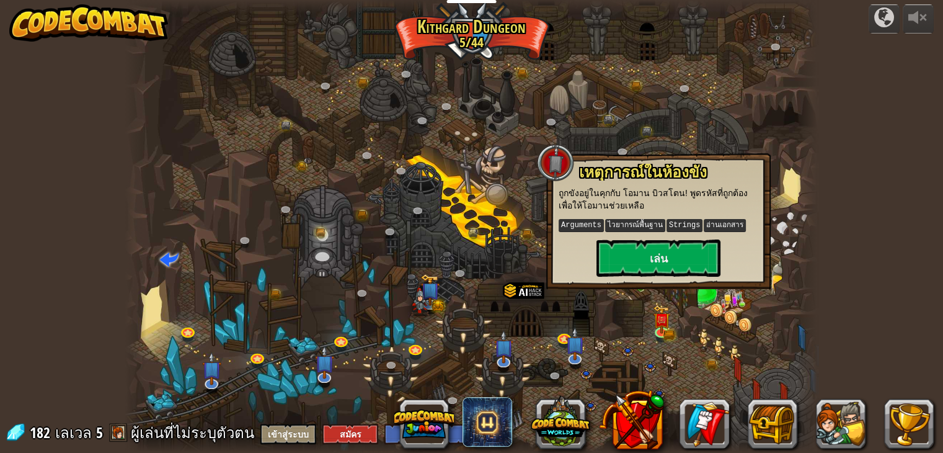
drag, startPoint x: 504, startPoint y: 220, endPoint x: 522, endPoint y: 216, distance: 18.4
click at [508, 221] on div at bounding box center [471, 226] width 693 height 453
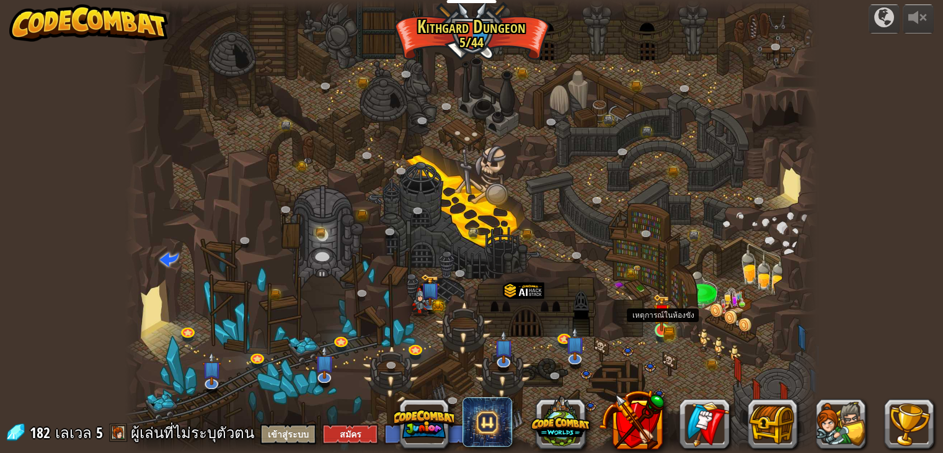
click at [664, 323] on img at bounding box center [661, 312] width 17 height 38
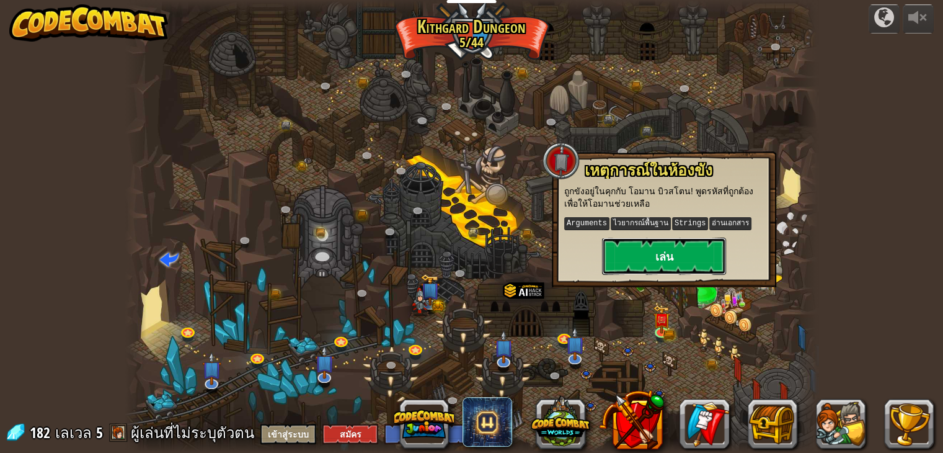
click at [660, 262] on button "เล่น" at bounding box center [664, 256] width 124 height 37
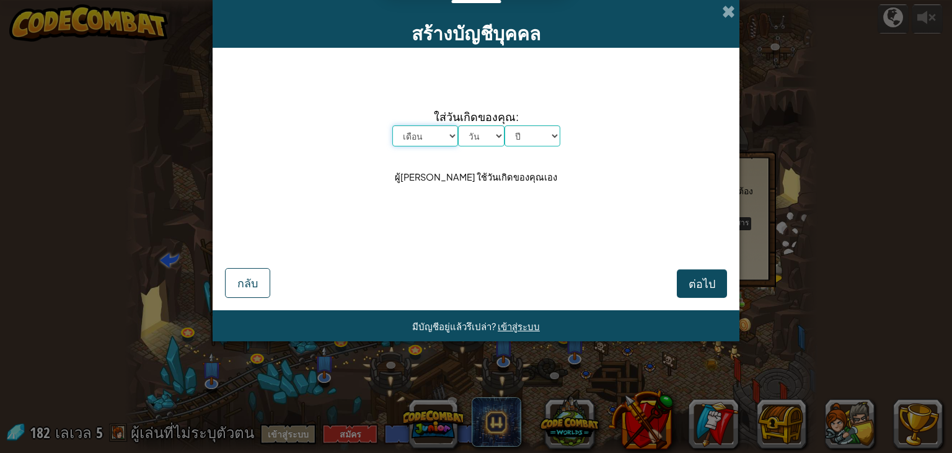
click at [438, 135] on select "เดือน [PERSON_NAME] กุมภาพันธ์ มีนาคม เมษายน พฤษภาคม มิถุนายน กรกฎาคม สิงหาคม ก…" at bounding box center [426, 135] width 66 height 21
select select "2"
click at [393, 125] on select "เดือน [PERSON_NAME] กุมภาพันธ์ มีนาคม เมษายน พฤษภาคม มิถุนายน กรกฎาคม สิงหาคม ก…" at bounding box center [426, 135] width 66 height 21
click at [484, 141] on select "วัน 1 2 3 4 5 6 7 8 9 10 11 12 13 14 15 16 17 18 19 20 21 22 23 24 25 26 27 28 …" at bounding box center [481, 135] width 47 height 21
select select "17"
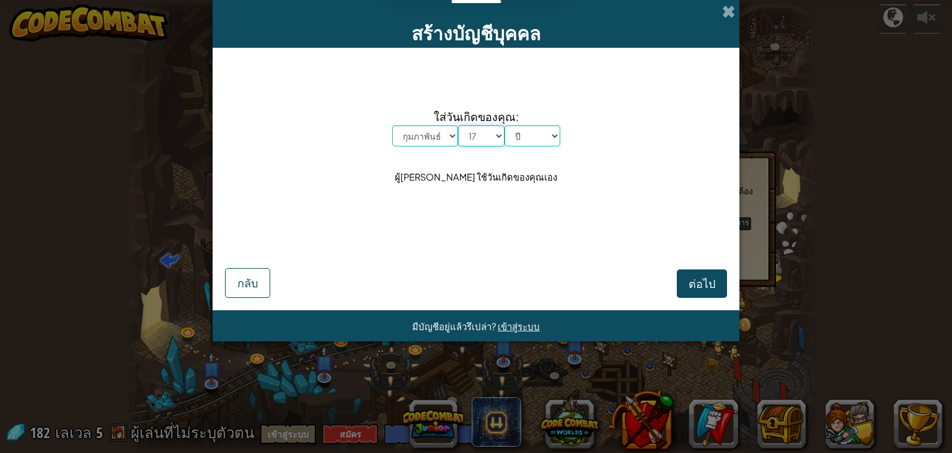
click at [458, 125] on select "วัน 1 2 3 4 5 6 7 8 9 10 11 12 13 14 15 16 17 18 19 20 21 22 23 24 25 26 27 28 …" at bounding box center [481, 135] width 47 height 21
drag, startPoint x: 513, startPoint y: 138, endPoint x: 566, endPoint y: 219, distance: 96.7
click at [513, 138] on select "ปี [DATE] 2024 2023 2022 2021 2020 2019 2018 2017 2016 2015 2014 2013 2012 2011…" at bounding box center [533, 135] width 56 height 21
click at [521, 139] on select "ปี [DATE] 2024 2023 2022 2021 2020 2019 2018 2017 2016 2015 2014 2013 2012 2011…" at bounding box center [533, 135] width 56 height 21
select select "2009"
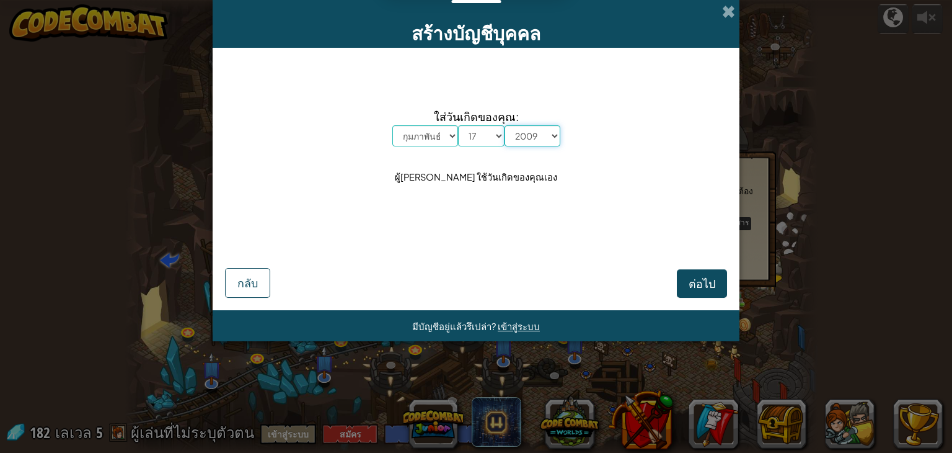
click at [505, 125] on select "ปี [DATE] 2024 2023 2022 2021 2020 2019 2018 2017 2016 2015 2014 2013 2012 2011…" at bounding box center [533, 135] width 56 height 21
click at [682, 284] on button "ต่อไป" at bounding box center [702, 283] width 50 height 29
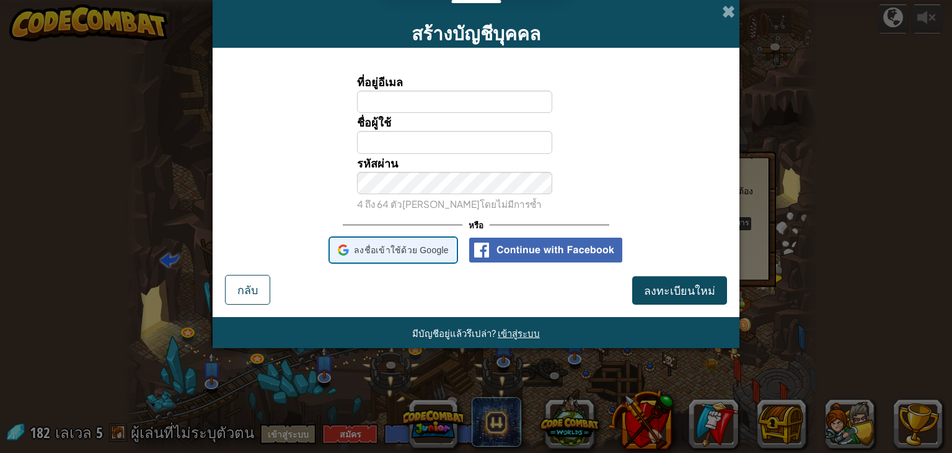
click at [394, 249] on span "ลงชื่อเข้าใช้ด้วย Google" at bounding box center [401, 250] width 95 height 18
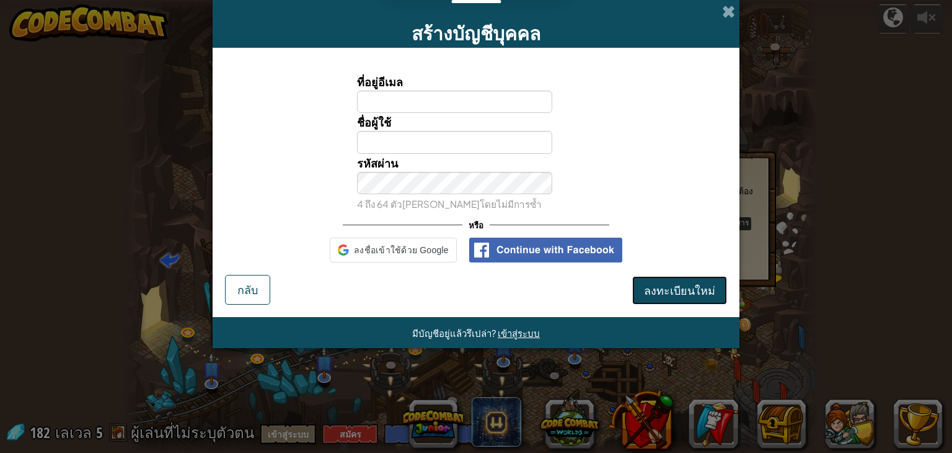
click at [667, 290] on span "ลงทะเบียนใหม่" at bounding box center [679, 290] width 71 height 14
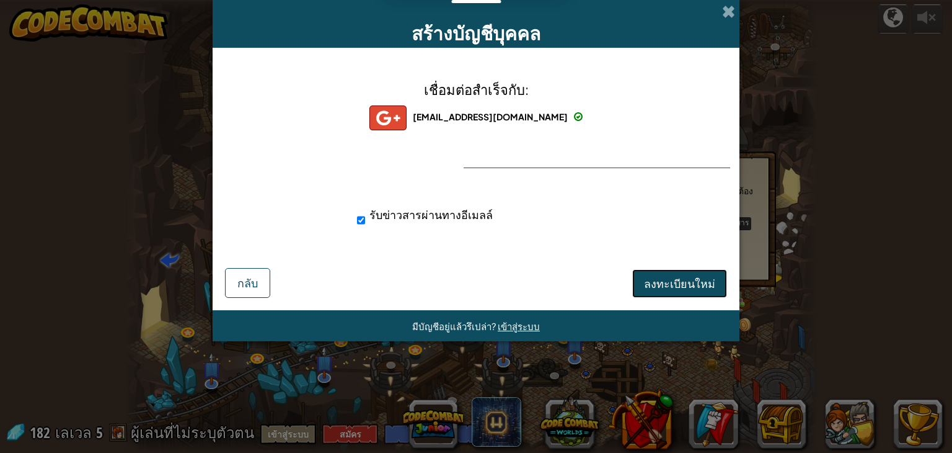
click at [691, 288] on span "ลงทะเบียนใหม่" at bounding box center [679, 283] width 71 height 14
click at [365, 211] on div "รับข่าวสารผ่านทางอีเมลล์" at bounding box center [498, 214] width 282 height 18
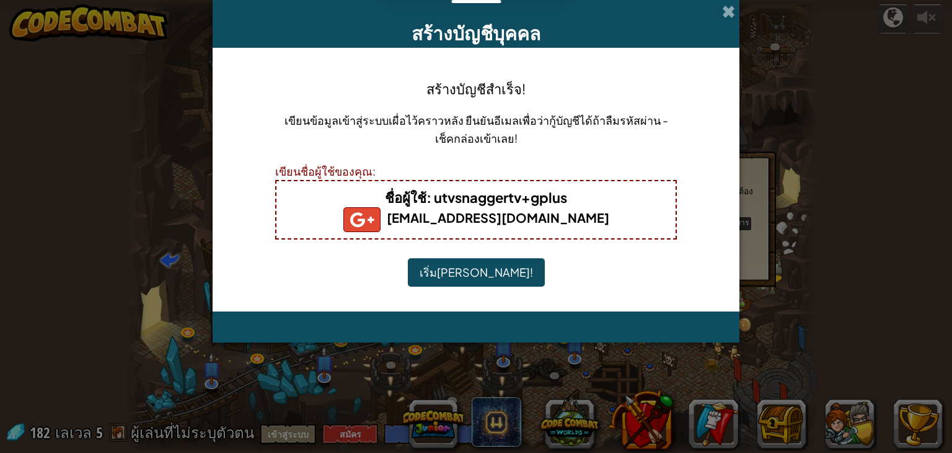
drag, startPoint x: 469, startPoint y: 269, endPoint x: 448, endPoint y: 273, distance: 21.7
click at [471, 270] on button "เริ่ม[PERSON_NAME]!" at bounding box center [476, 272] width 137 height 29
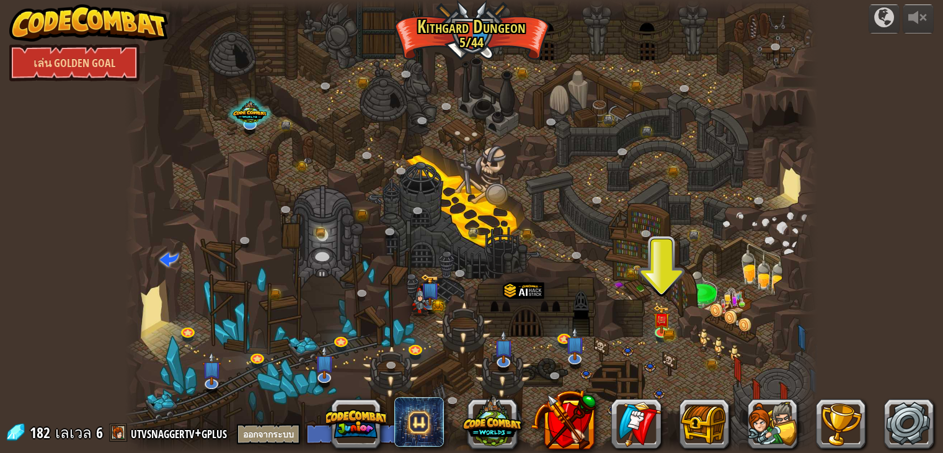
select select "th"
drag, startPoint x: 665, startPoint y: 329, endPoint x: 636, endPoint y: 329, distance: 29.1
click at [664, 329] on img at bounding box center [661, 319] width 17 height 29
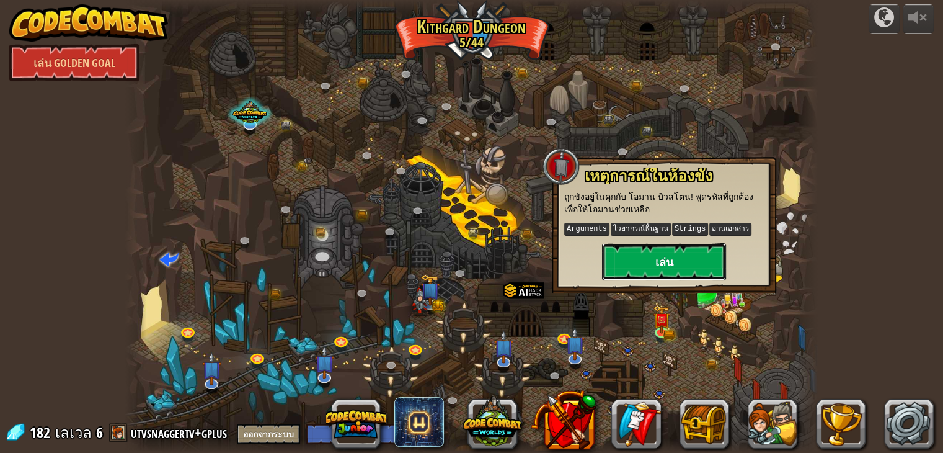
click at [661, 253] on button "เล่น" at bounding box center [664, 261] width 124 height 37
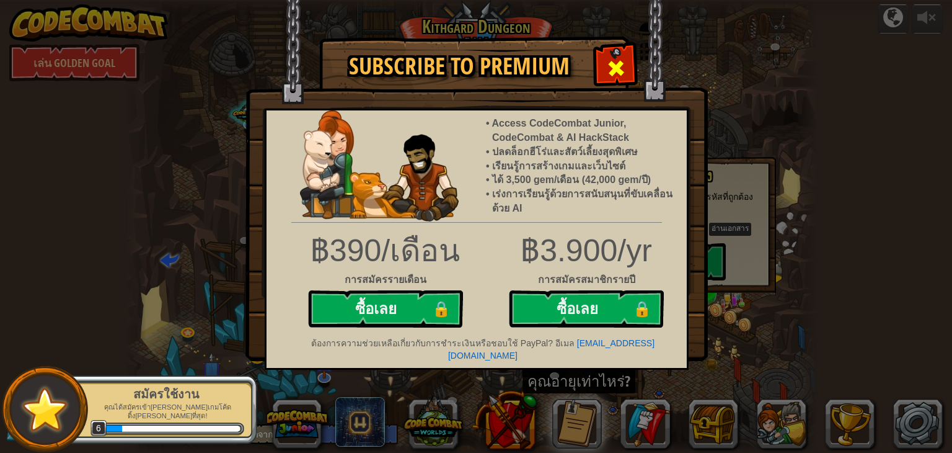
click at [612, 71] on span at bounding box center [616, 68] width 20 height 20
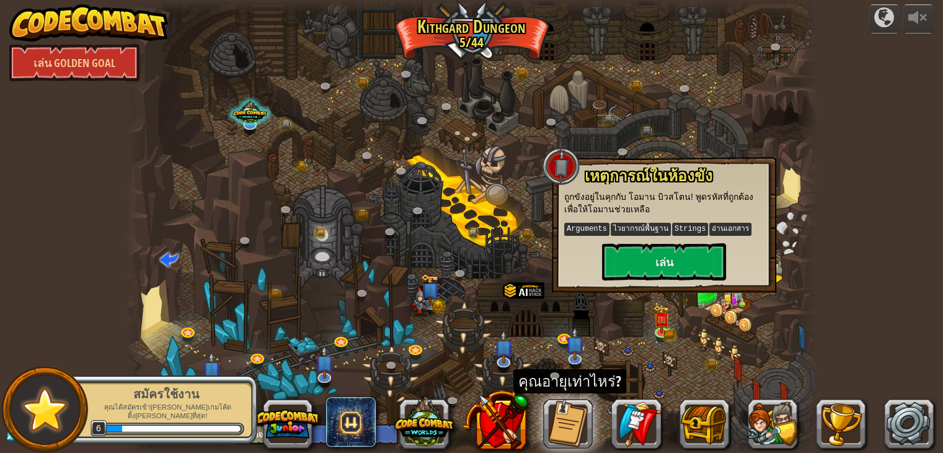
click at [577, 311] on div at bounding box center [471, 226] width 693 height 453
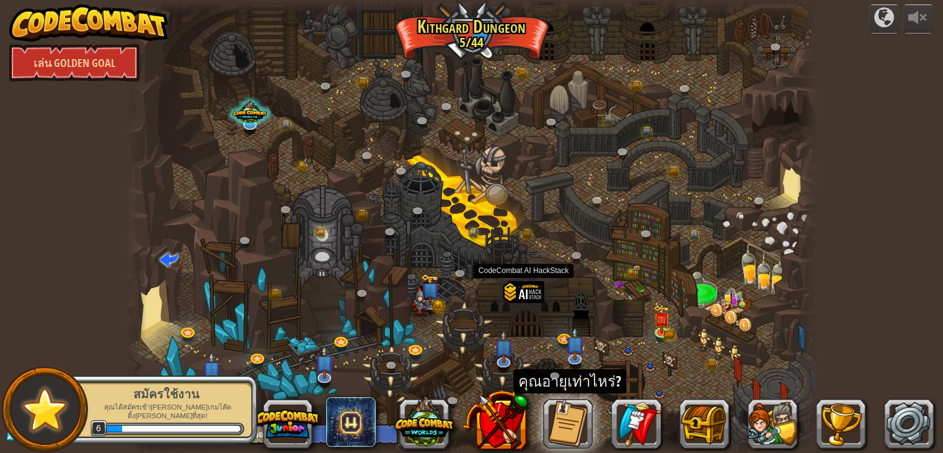
click at [528, 293] on div at bounding box center [523, 307] width 41 height 53
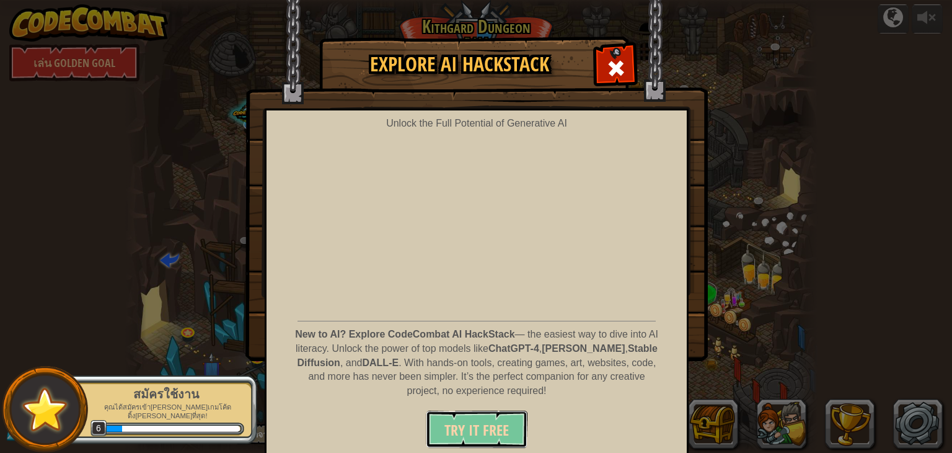
click at [481, 430] on span "Try It Free" at bounding box center [477, 430] width 64 height 20
click at [606, 68] on span at bounding box center [616, 68] width 20 height 20
